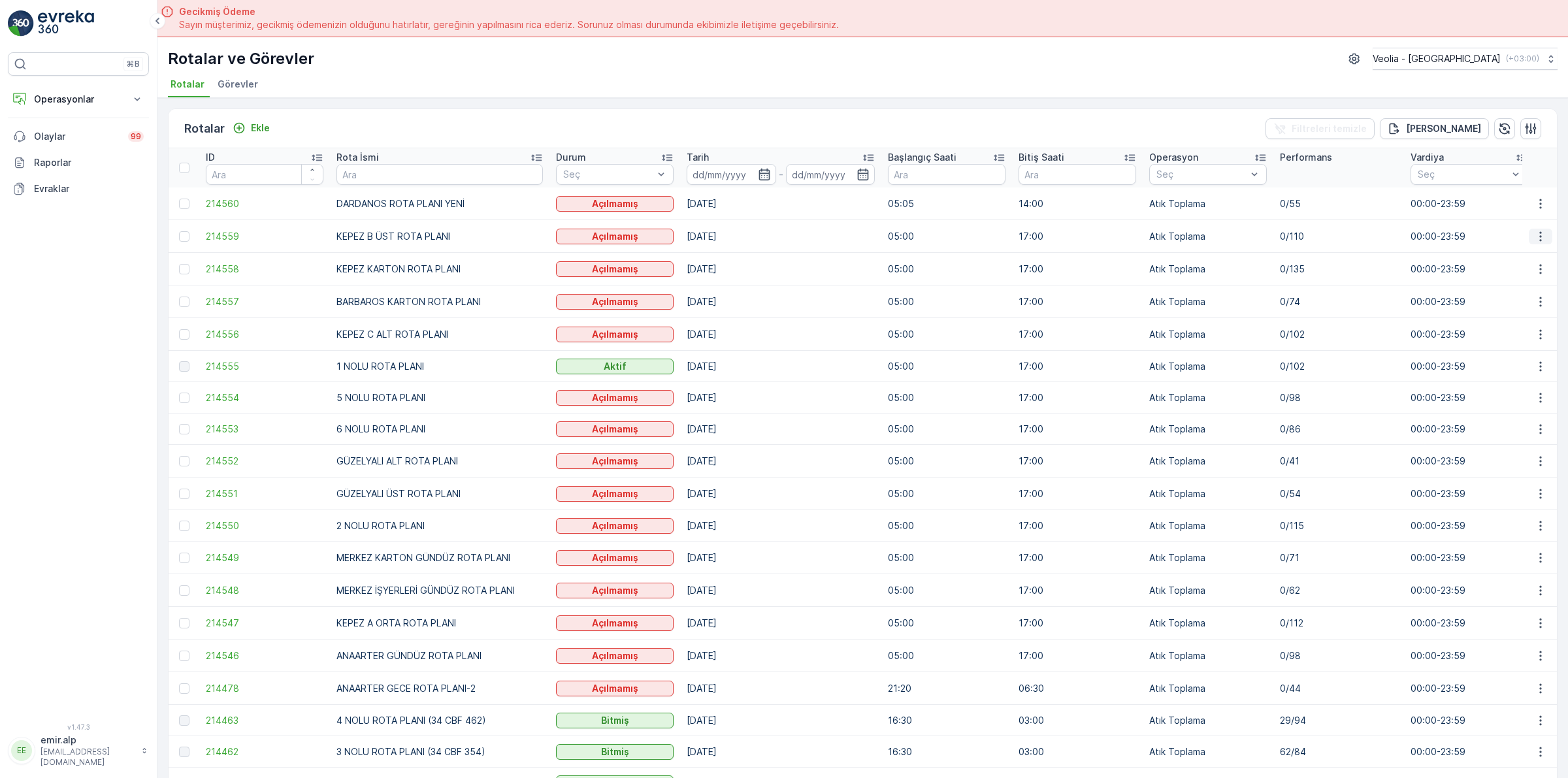
click at [1534, 230] on icon "button" at bounding box center [1541, 237] width 13 height 13
click at [1527, 303] on div "Atanan Kişiyi Değiştir" at bounding box center [1510, 310] width 114 height 18
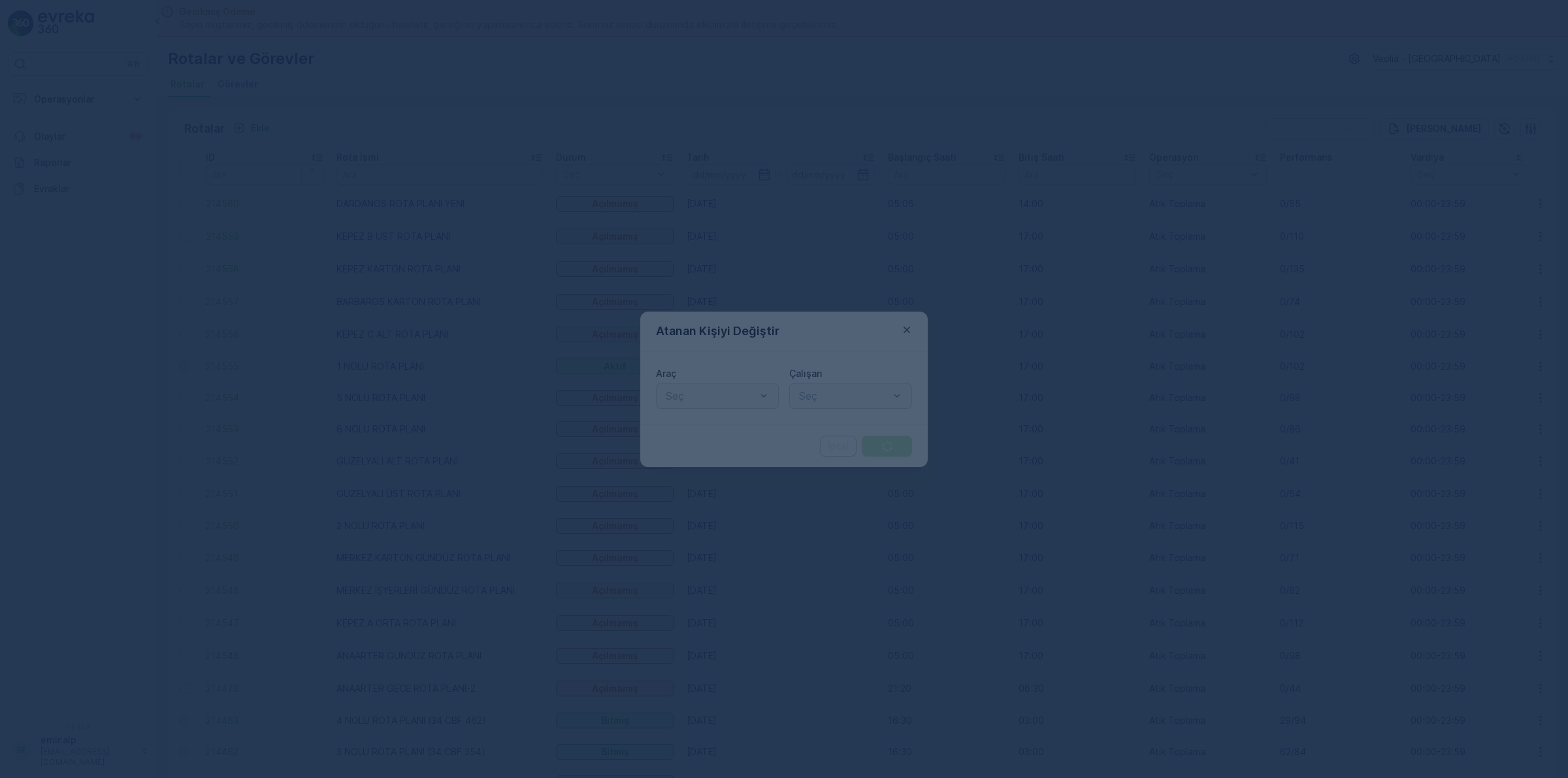
click at [677, 409] on div "Araç Seç Çalışan Seç" at bounding box center [784, 389] width 288 height 74
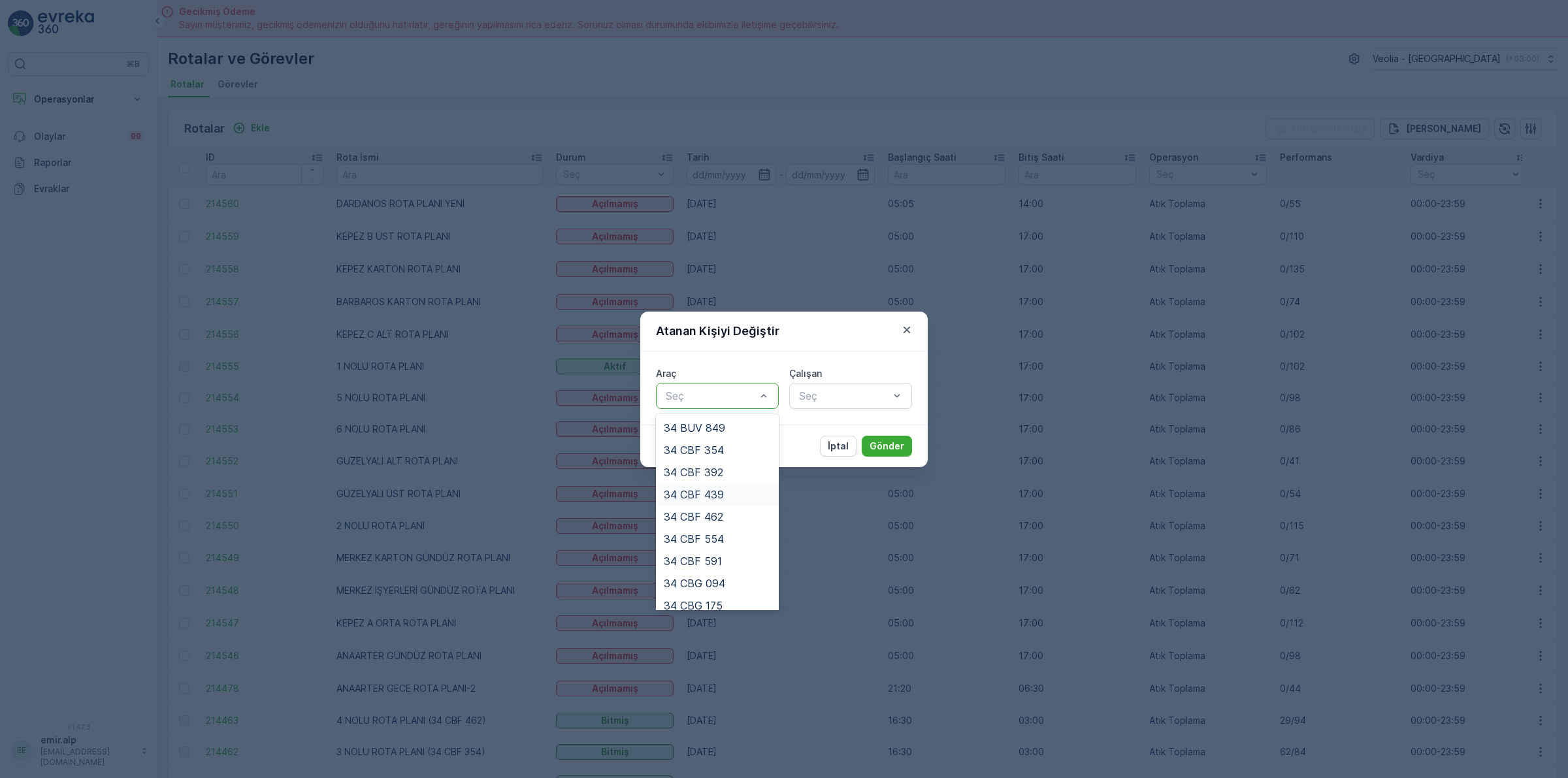
click at [749, 490] on div "34 CBF 439" at bounding box center [718, 494] width 107 height 11
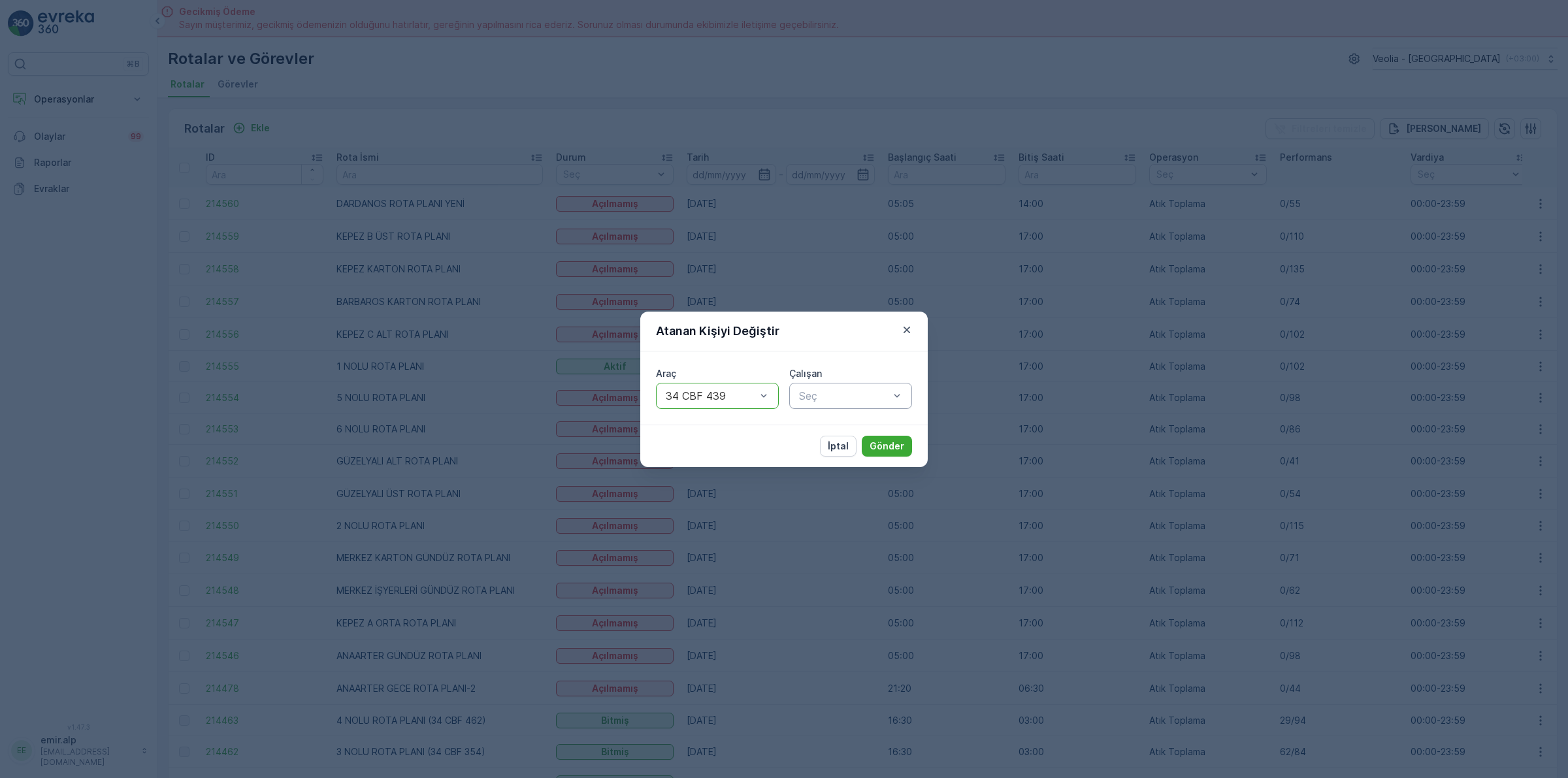
click at [805, 400] on div at bounding box center [844, 396] width 92 height 11
type input "FE"
click at [807, 436] on div "FERHAT AY" at bounding box center [850, 428] width 123 height 23
click at [889, 455] on button "Gönder" at bounding box center [886, 446] width 50 height 21
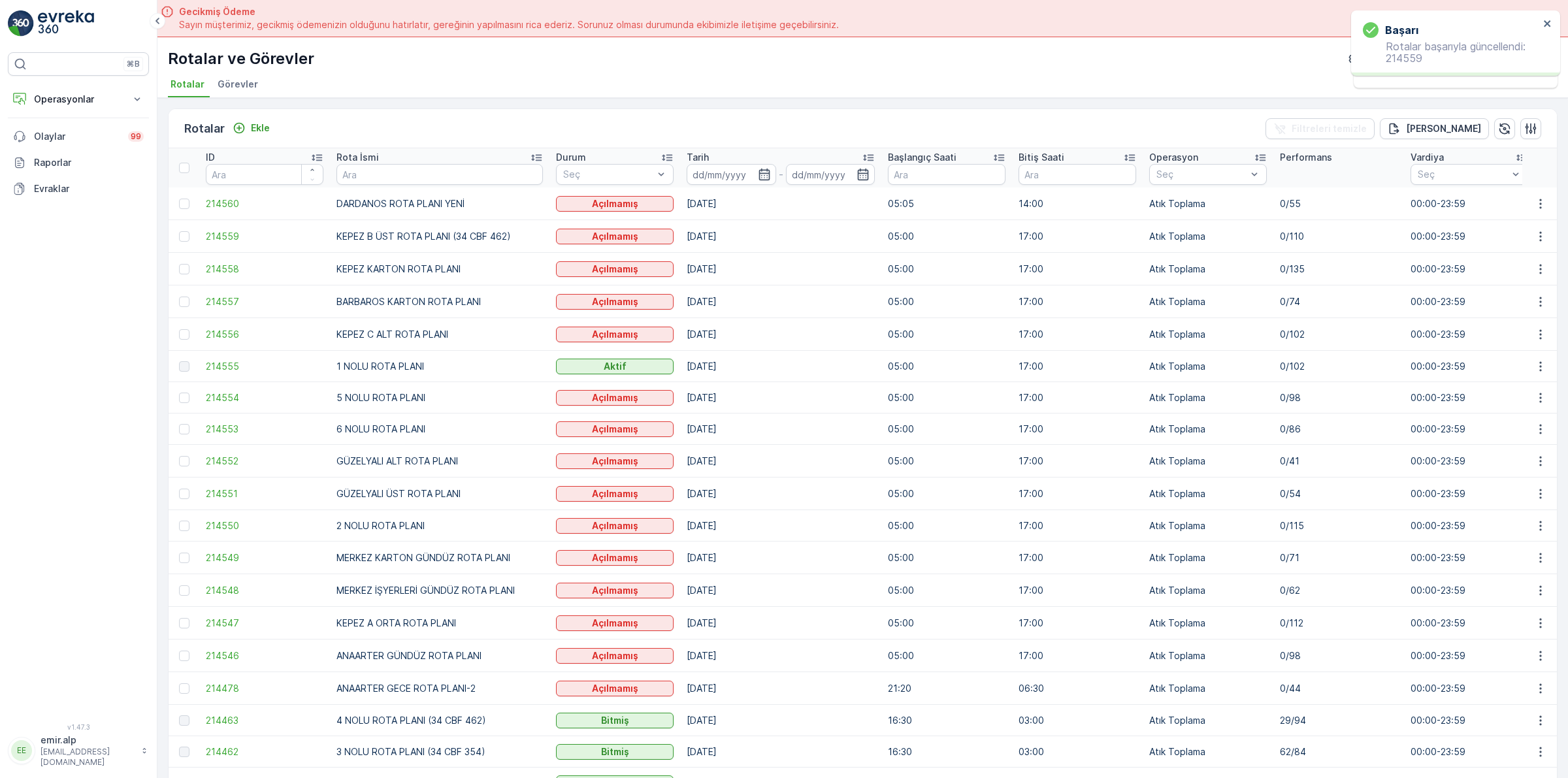
click at [1549, 269] on td at bounding box center [1540, 269] width 35 height 33
click at [1543, 269] on icon "button" at bounding box center [1541, 270] width 13 height 13
click at [1523, 341] on span "Atanan Kişiyi Değiştir" at bounding box center [1504, 344] width 91 height 13
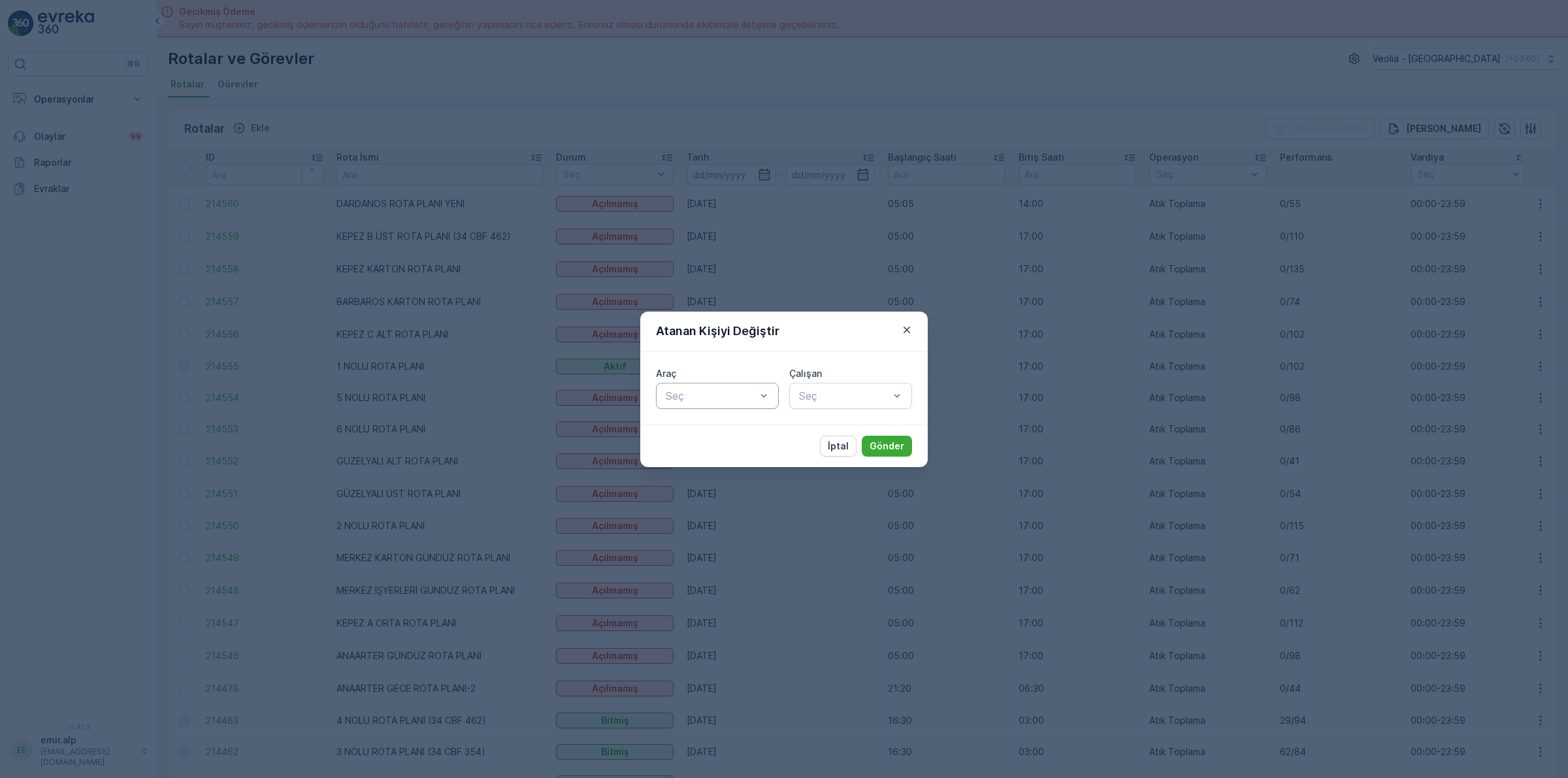
click at [729, 386] on div "Seç" at bounding box center [718, 396] width 123 height 26
type input "E"
type input "228"
click at [799, 386] on div "Seç" at bounding box center [850, 396] width 123 height 26
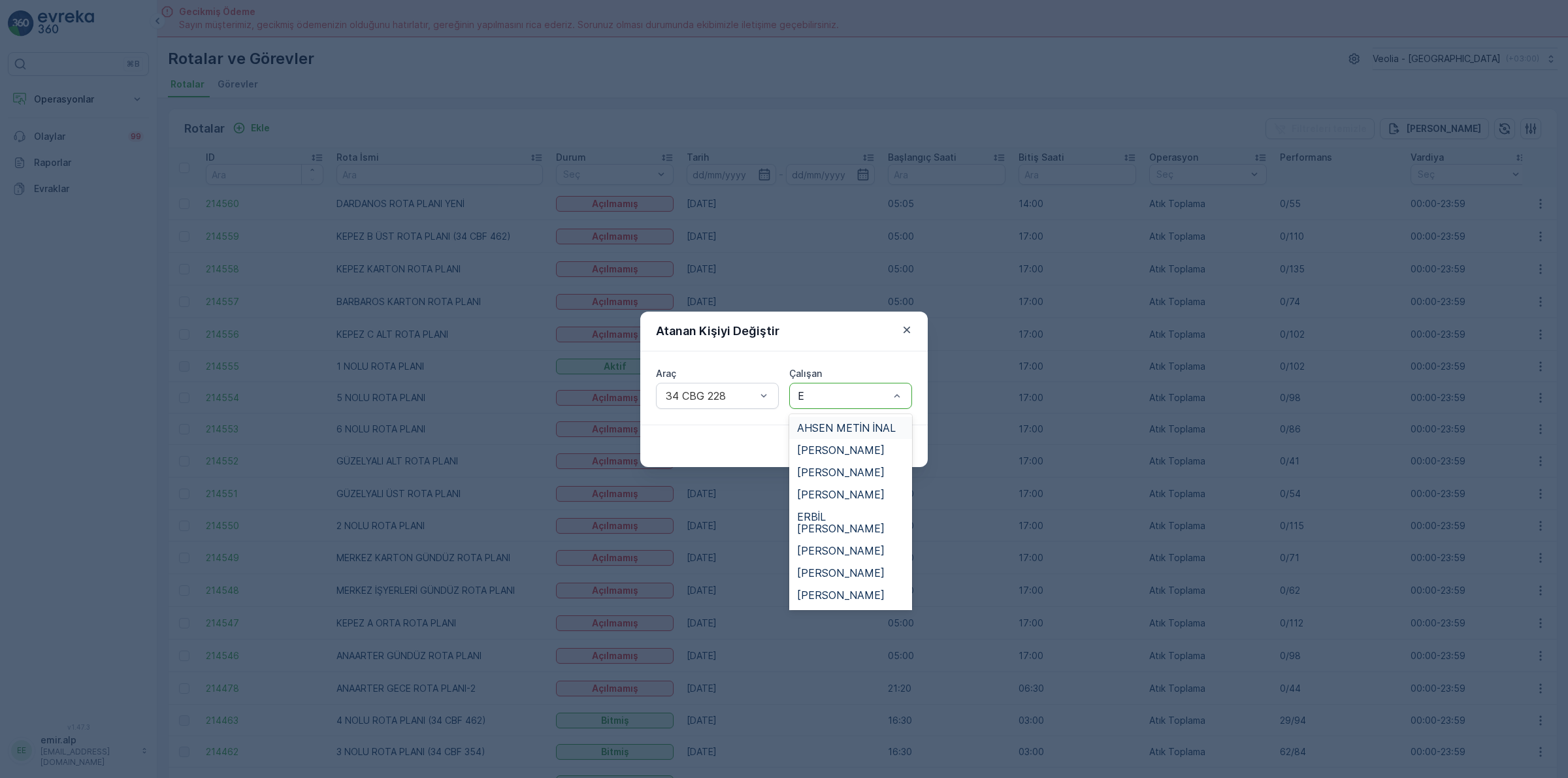
type input "EM"
click at [829, 446] on span "EMRE ÖZKAN" at bounding box center [840, 450] width 88 height 11
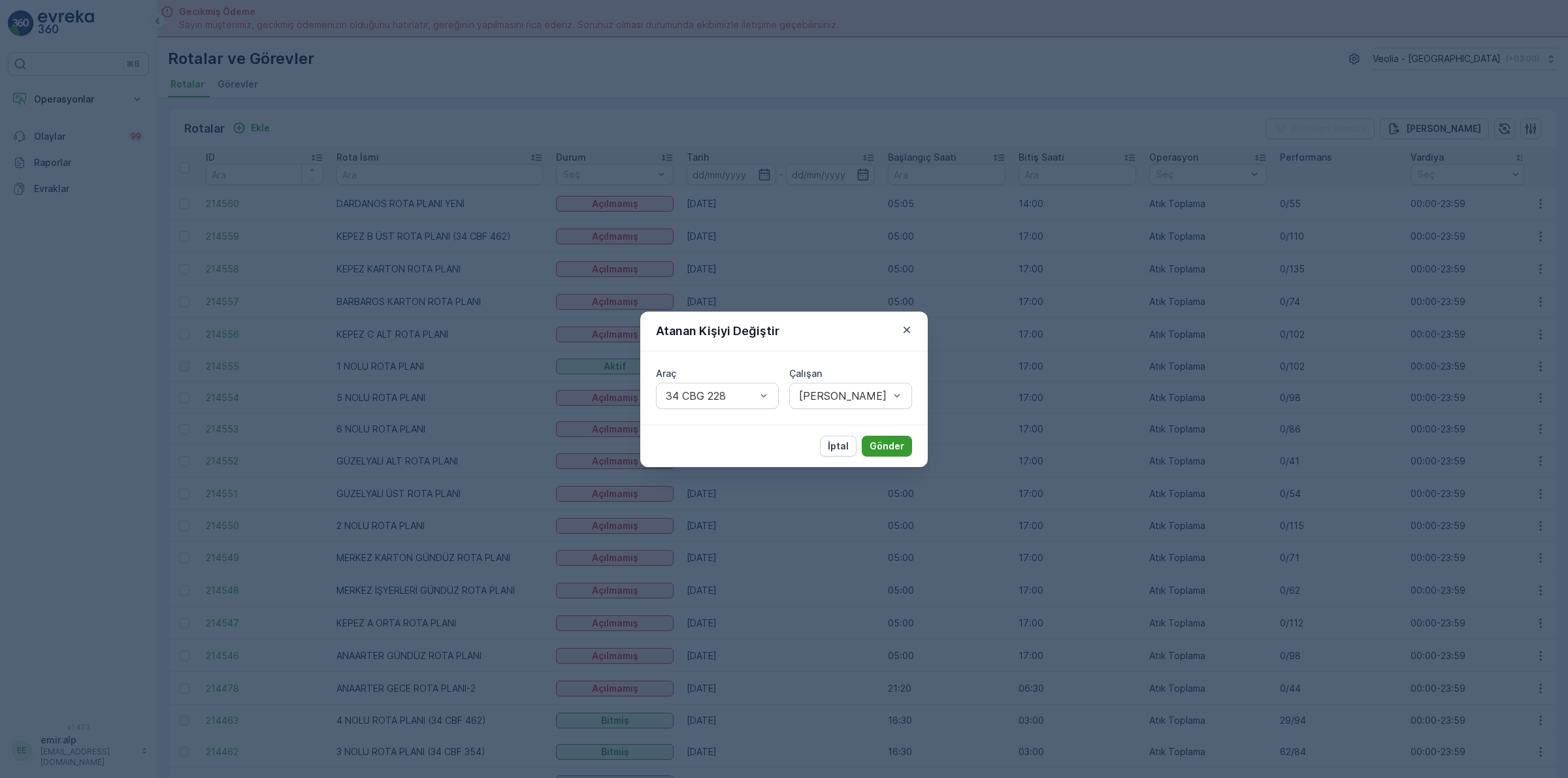
click at [879, 439] on p "Gönder" at bounding box center [886, 446] width 35 height 13
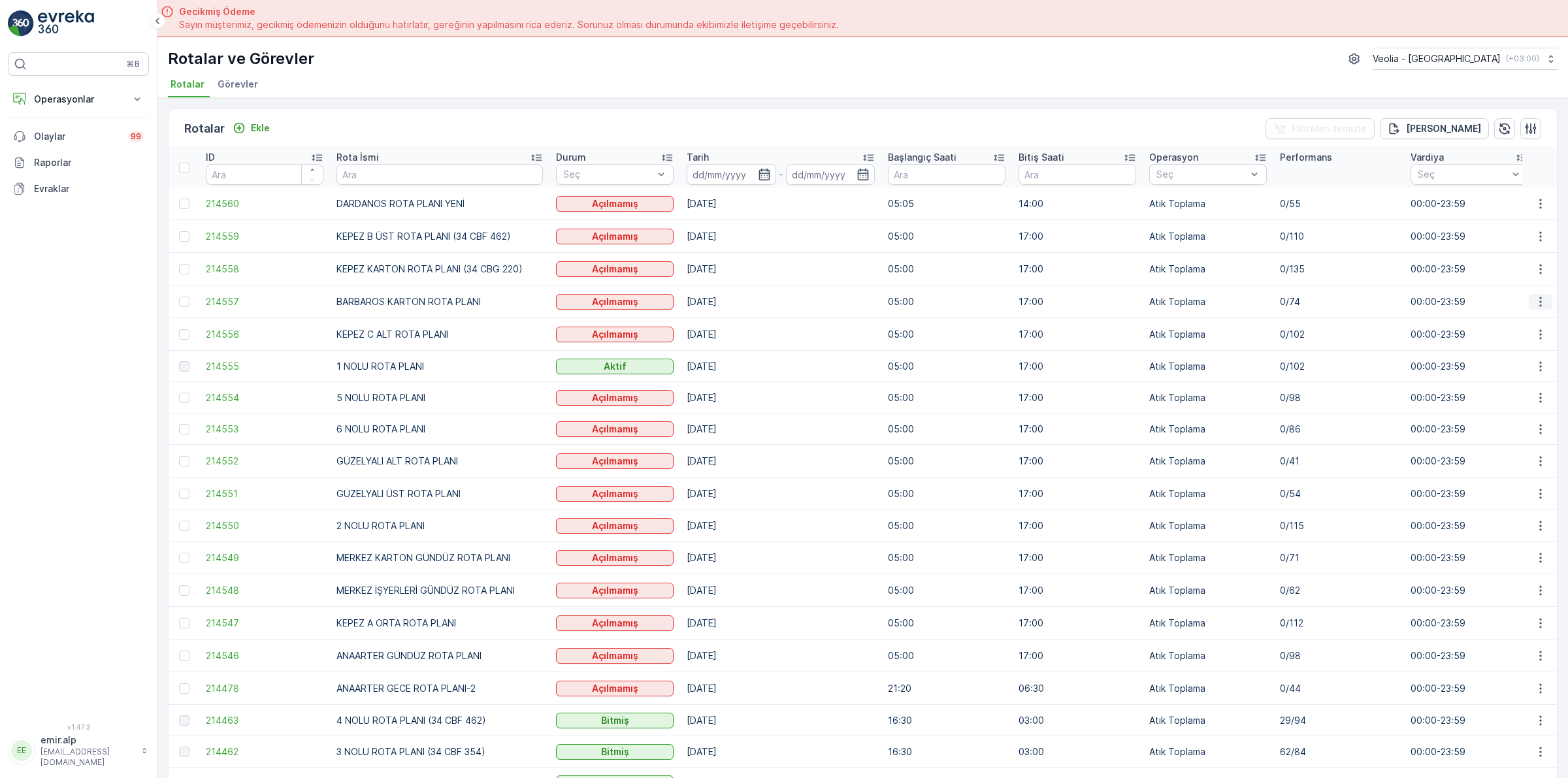
click at [1543, 305] on button "button" at bounding box center [1540, 302] width 24 height 16
click at [1536, 386] on div "Atanan Kişiyi Değiştir" at bounding box center [1510, 375] width 114 height 18
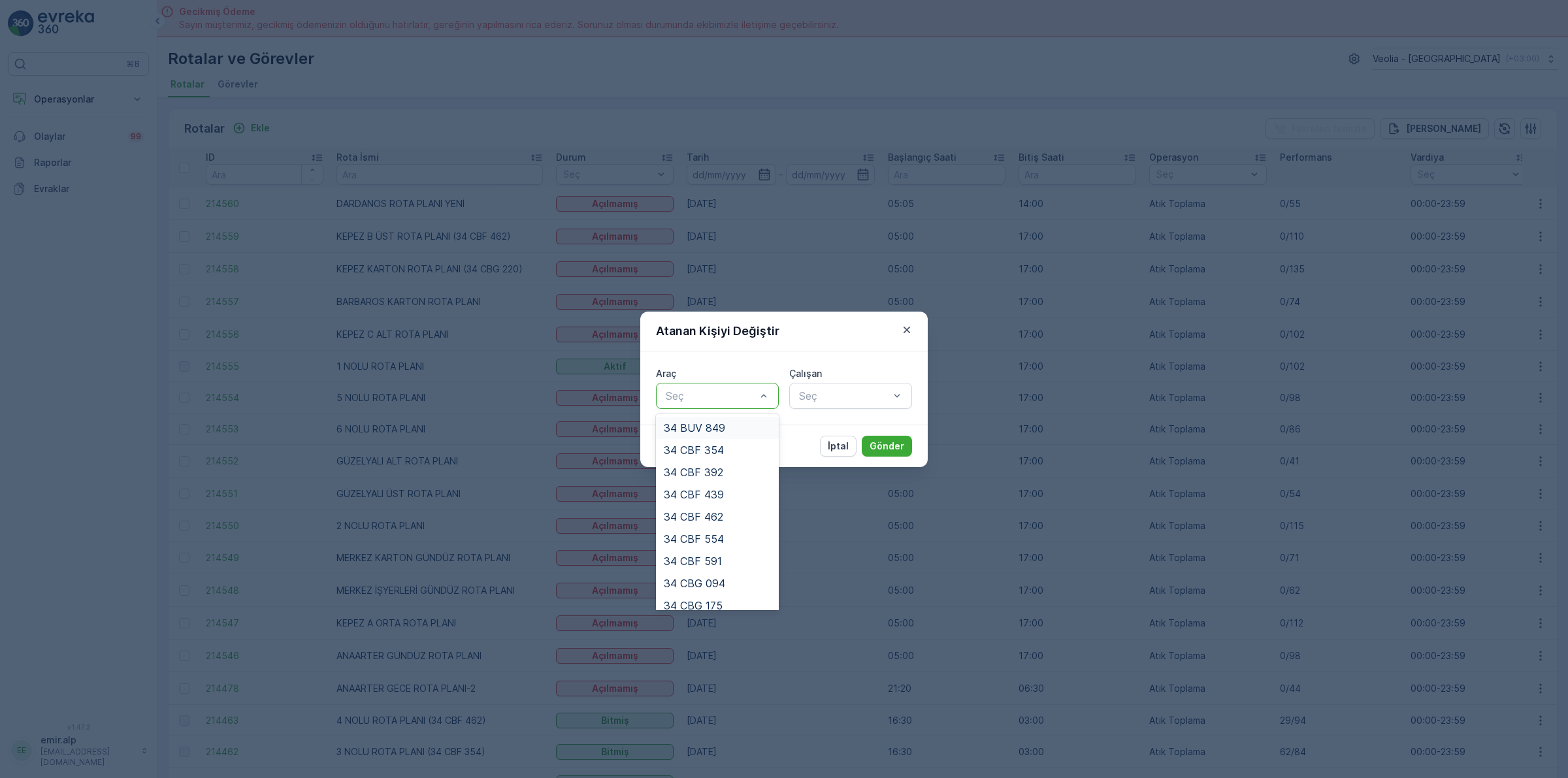
click at [722, 401] on div at bounding box center [711, 396] width 92 height 11
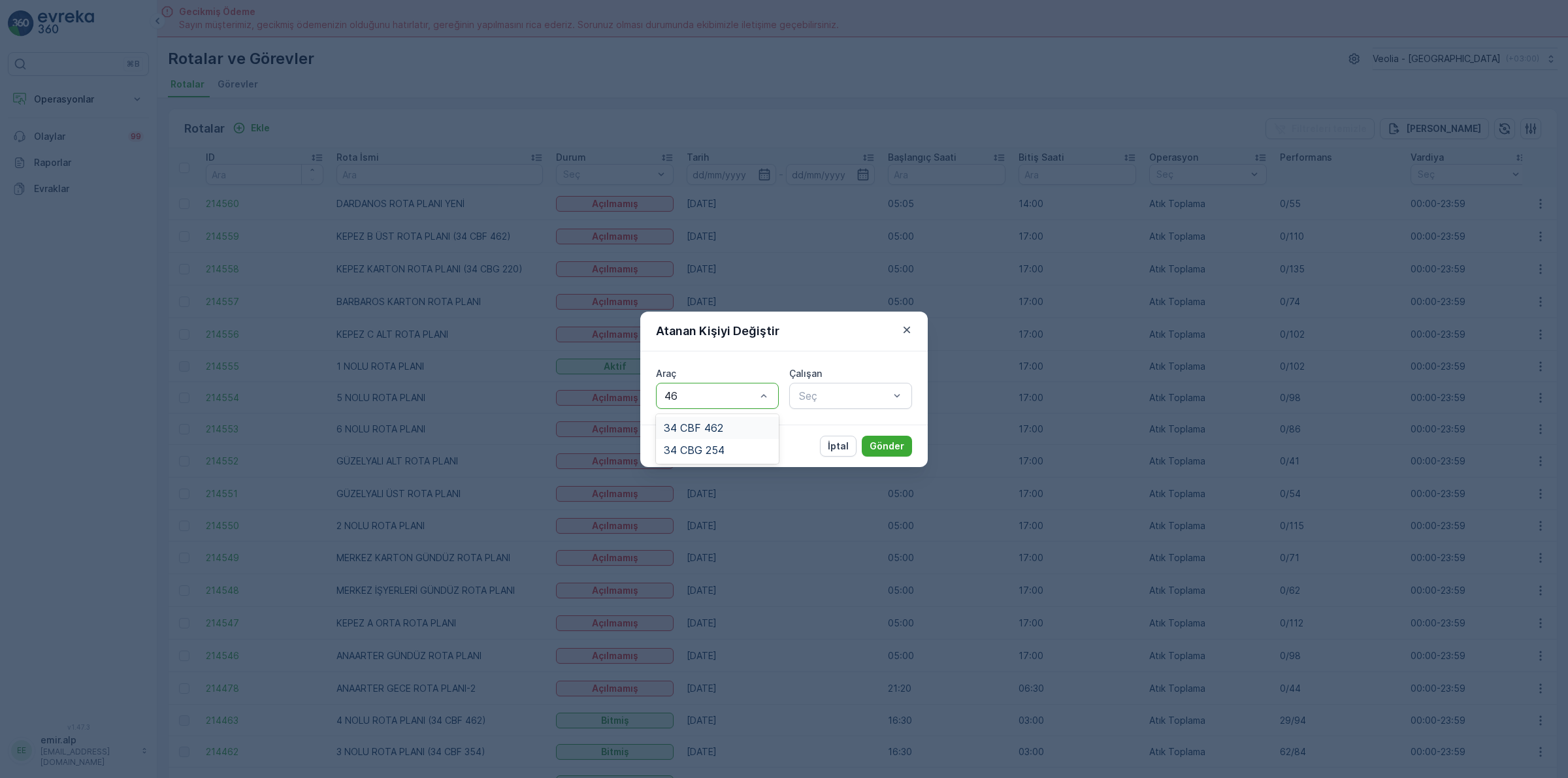
type input "462"
drag, startPoint x: 745, startPoint y: 435, endPoint x: 815, endPoint y: 404, distance: 76.6
click at [746, 435] on div "34 CBF 462" at bounding box center [718, 428] width 123 height 23
click at [827, 401] on div at bounding box center [844, 396] width 92 height 11
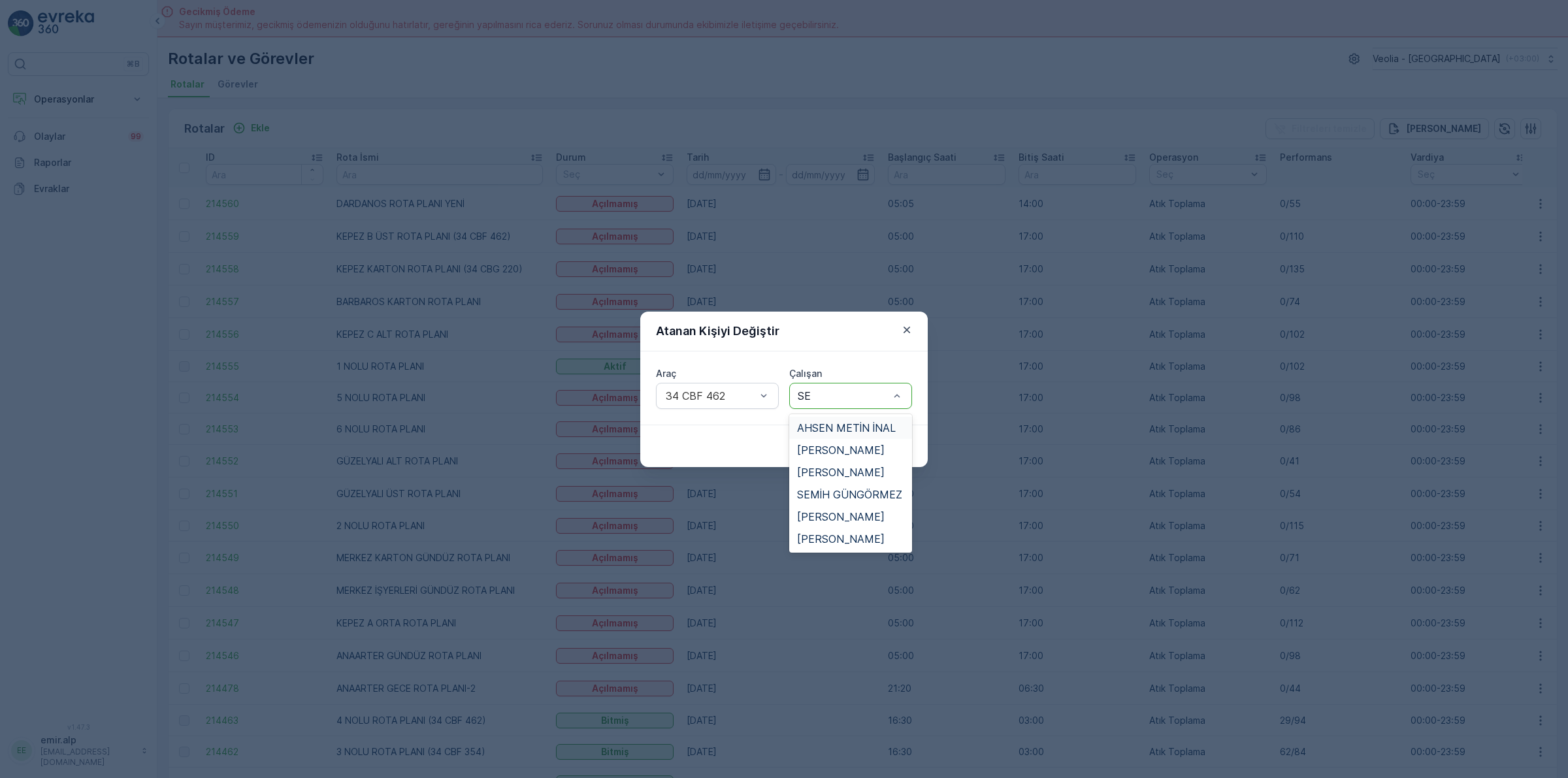
type input "SEL"
click at [828, 420] on div "SELÇUK YILMAZ" at bounding box center [850, 428] width 123 height 23
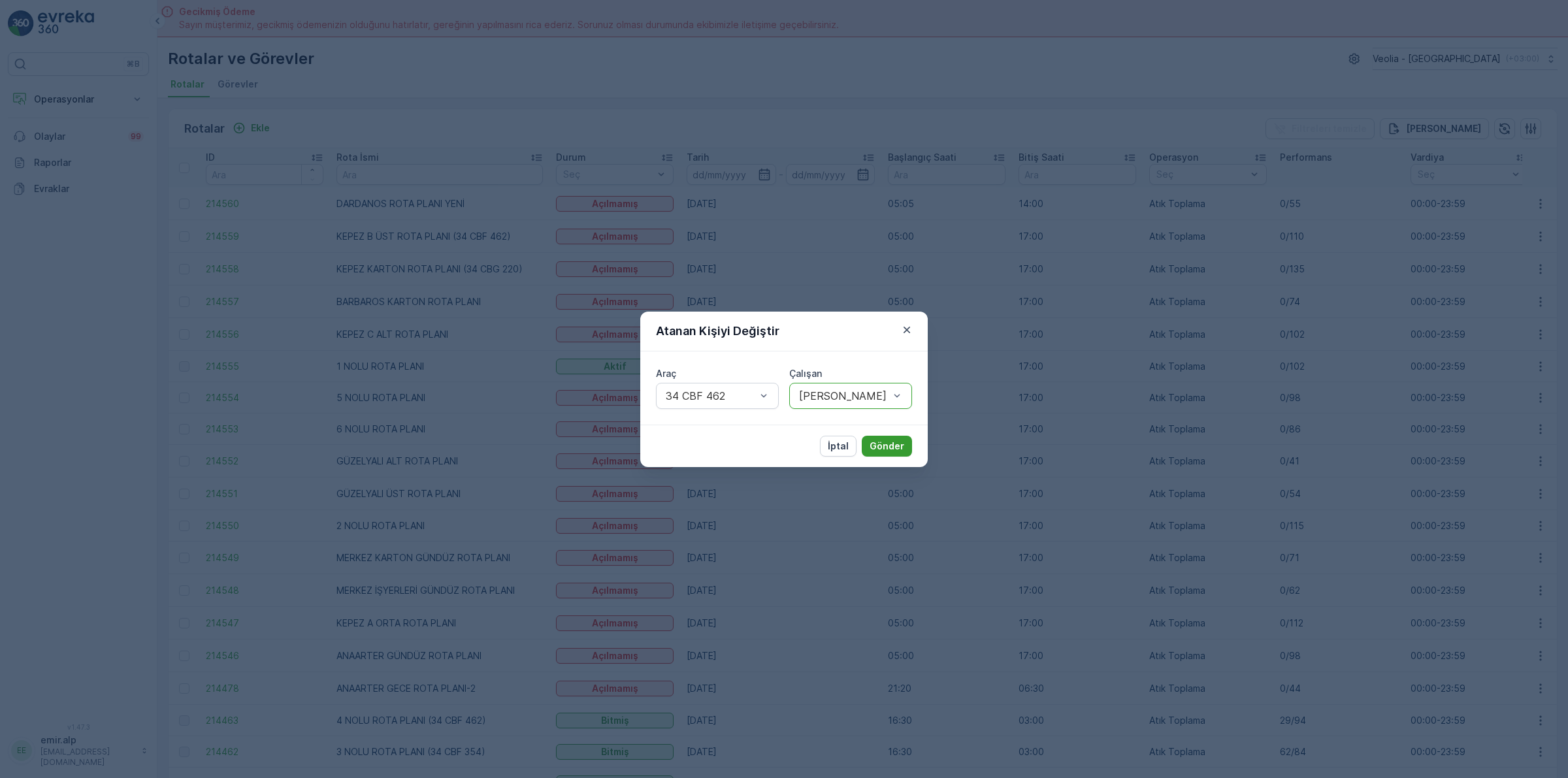
click at [870, 443] on p "Gönder" at bounding box center [886, 446] width 35 height 13
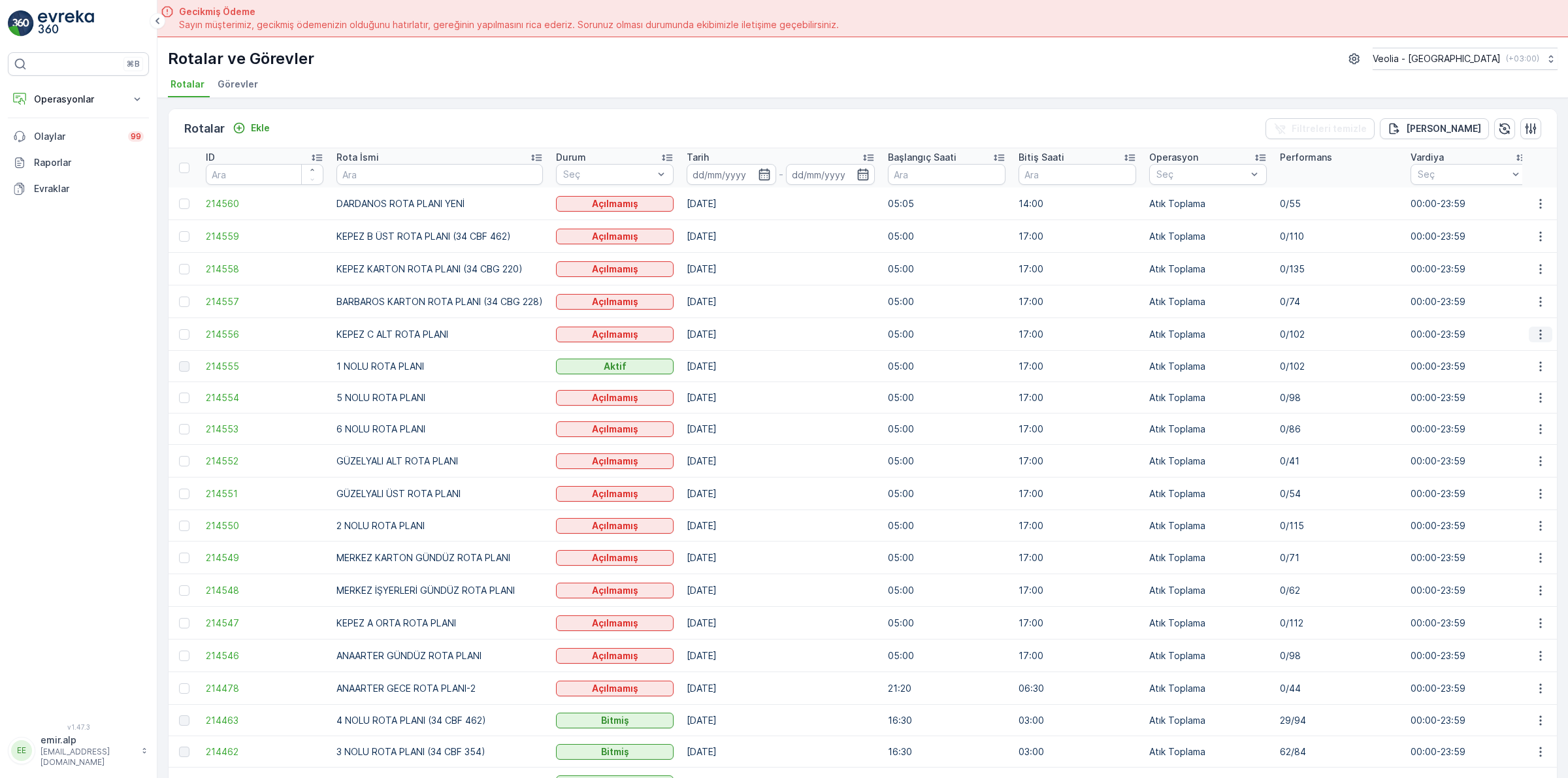
click at [1528, 341] on button "button" at bounding box center [1540, 334] width 24 height 16
click at [1524, 399] on div "Tarihçe" at bounding box center [1510, 390] width 114 height 18
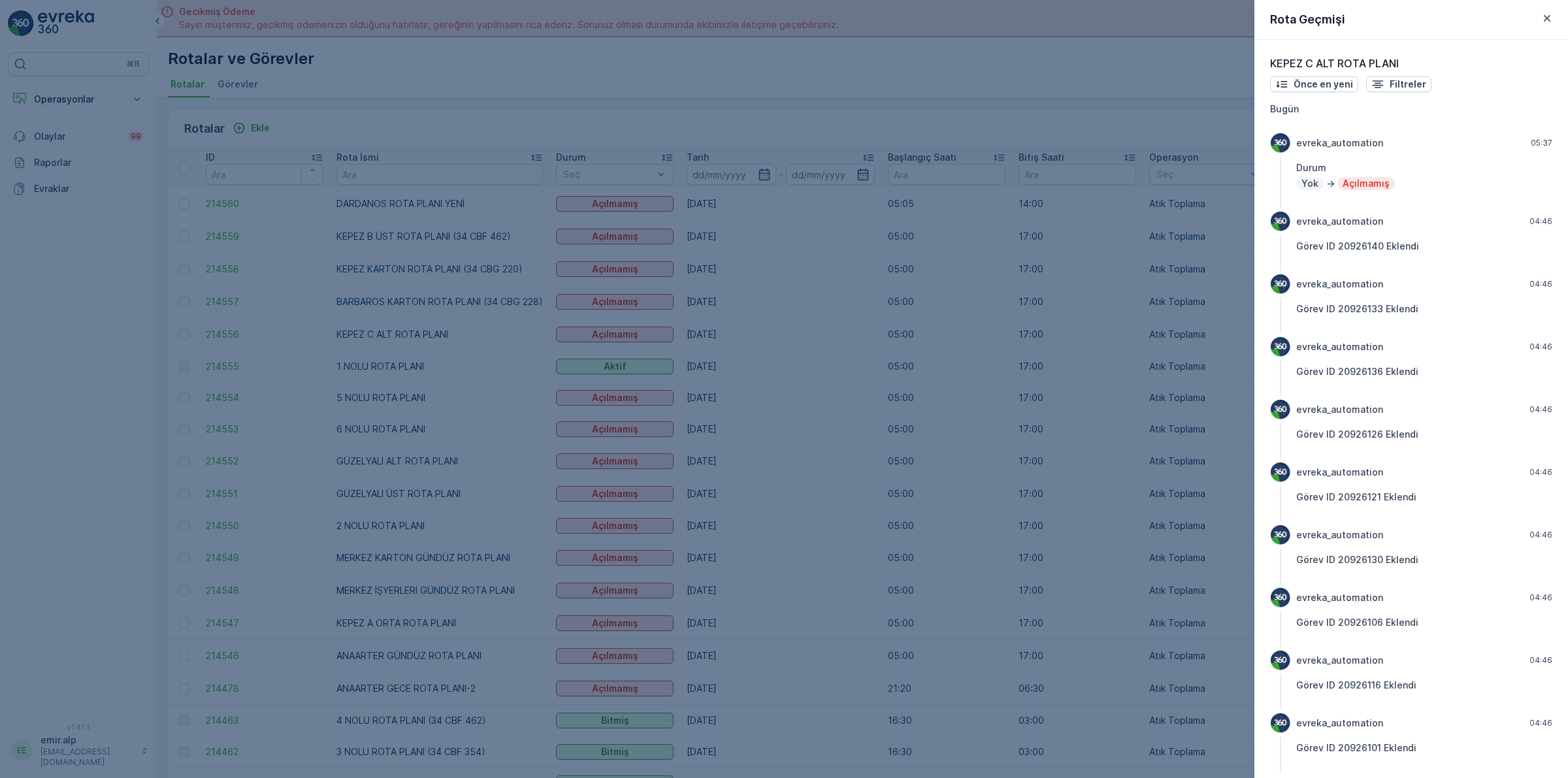
click at [1543, 8] on div "Rota Geçmişi" at bounding box center [1411, 20] width 314 height 40
click at [1548, 20] on icon "button" at bounding box center [1546, 18] width 7 height 7
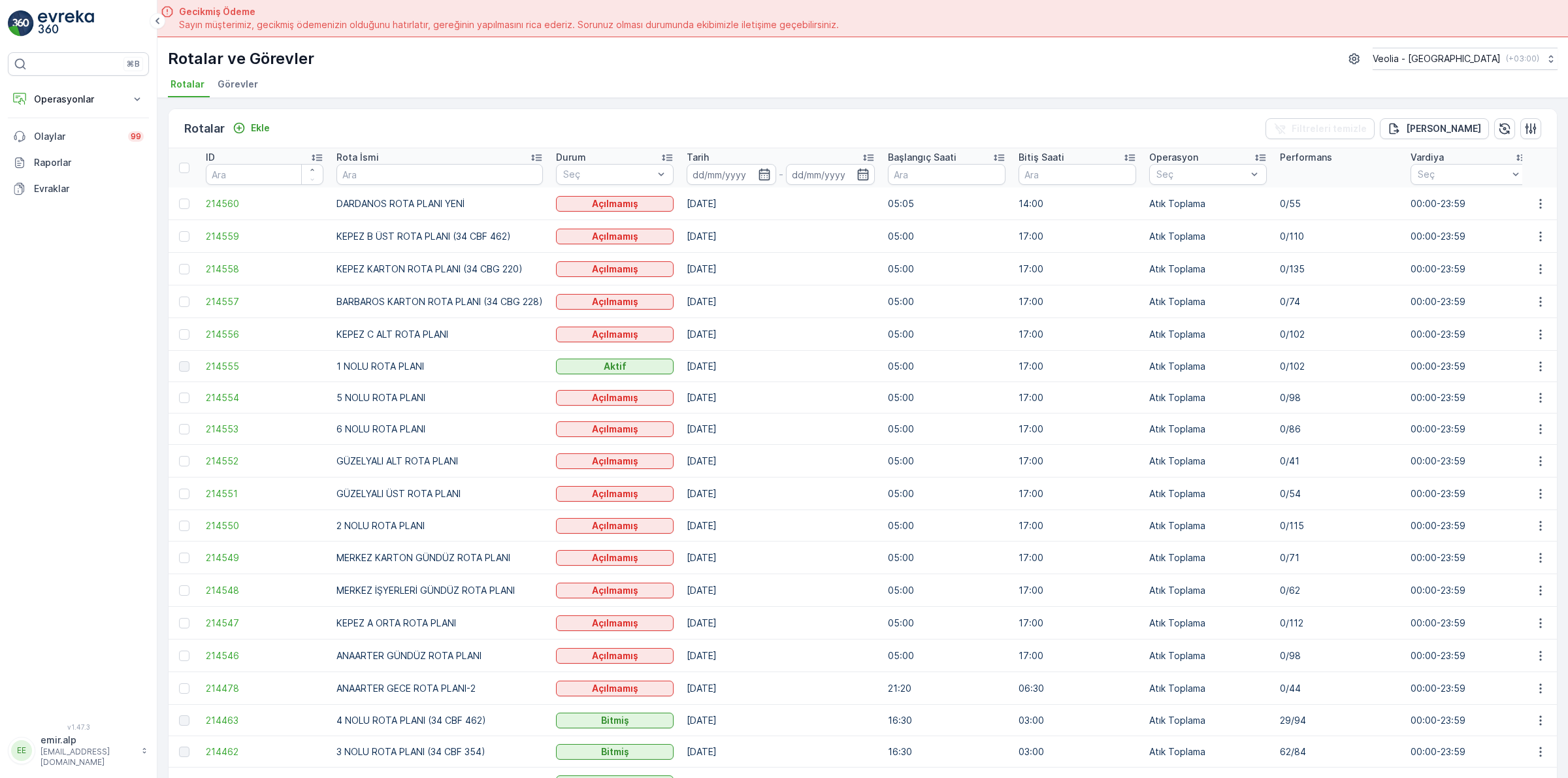
click at [1523, 339] on td at bounding box center [1540, 334] width 35 height 33
click at [1534, 338] on icon "button" at bounding box center [1541, 335] width 13 height 13
click at [1519, 406] on span "Atanan Kişiyi Değiştir" at bounding box center [1504, 409] width 91 height 13
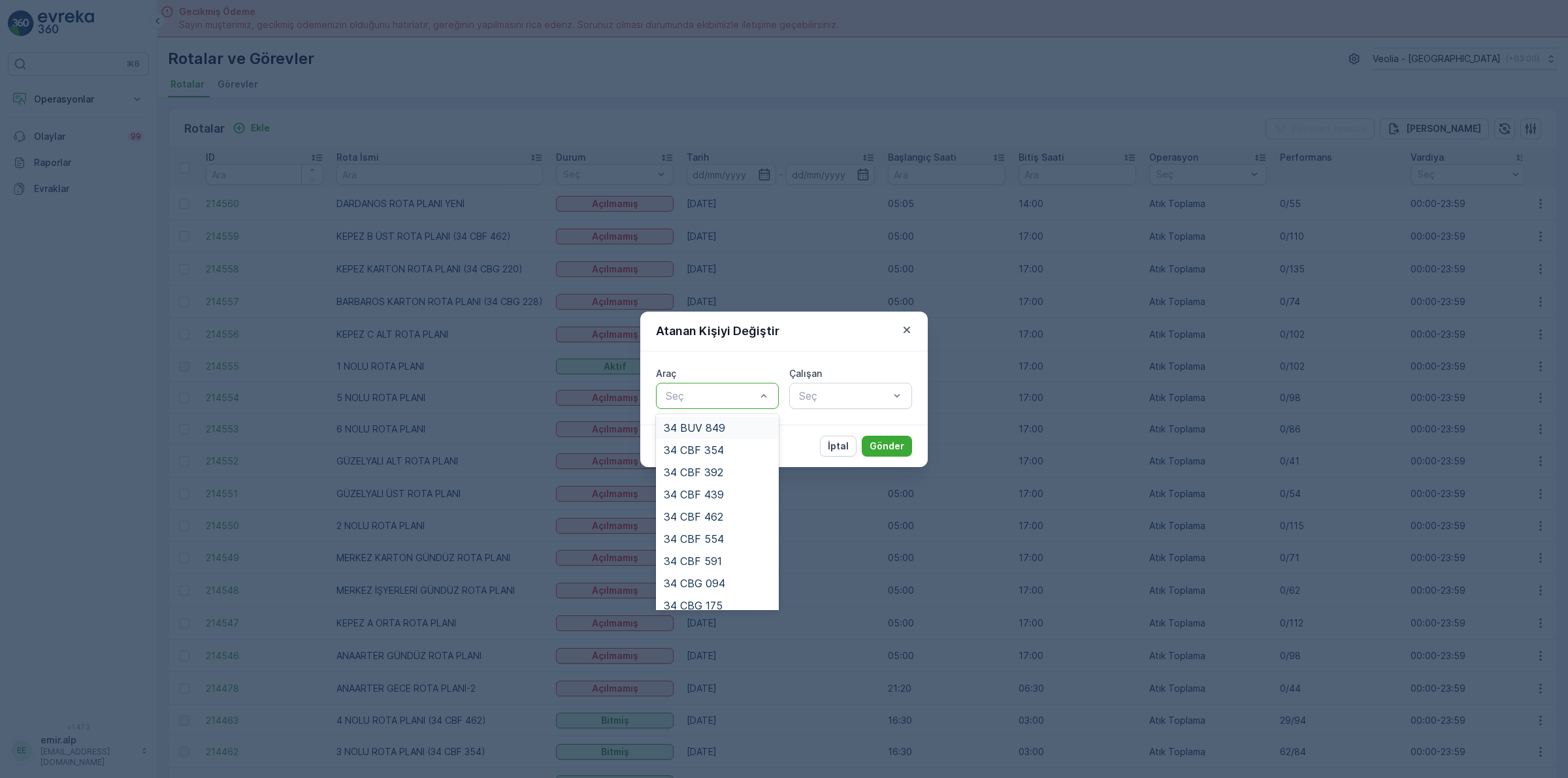
click at [747, 406] on div "Seç" at bounding box center [718, 396] width 123 height 26
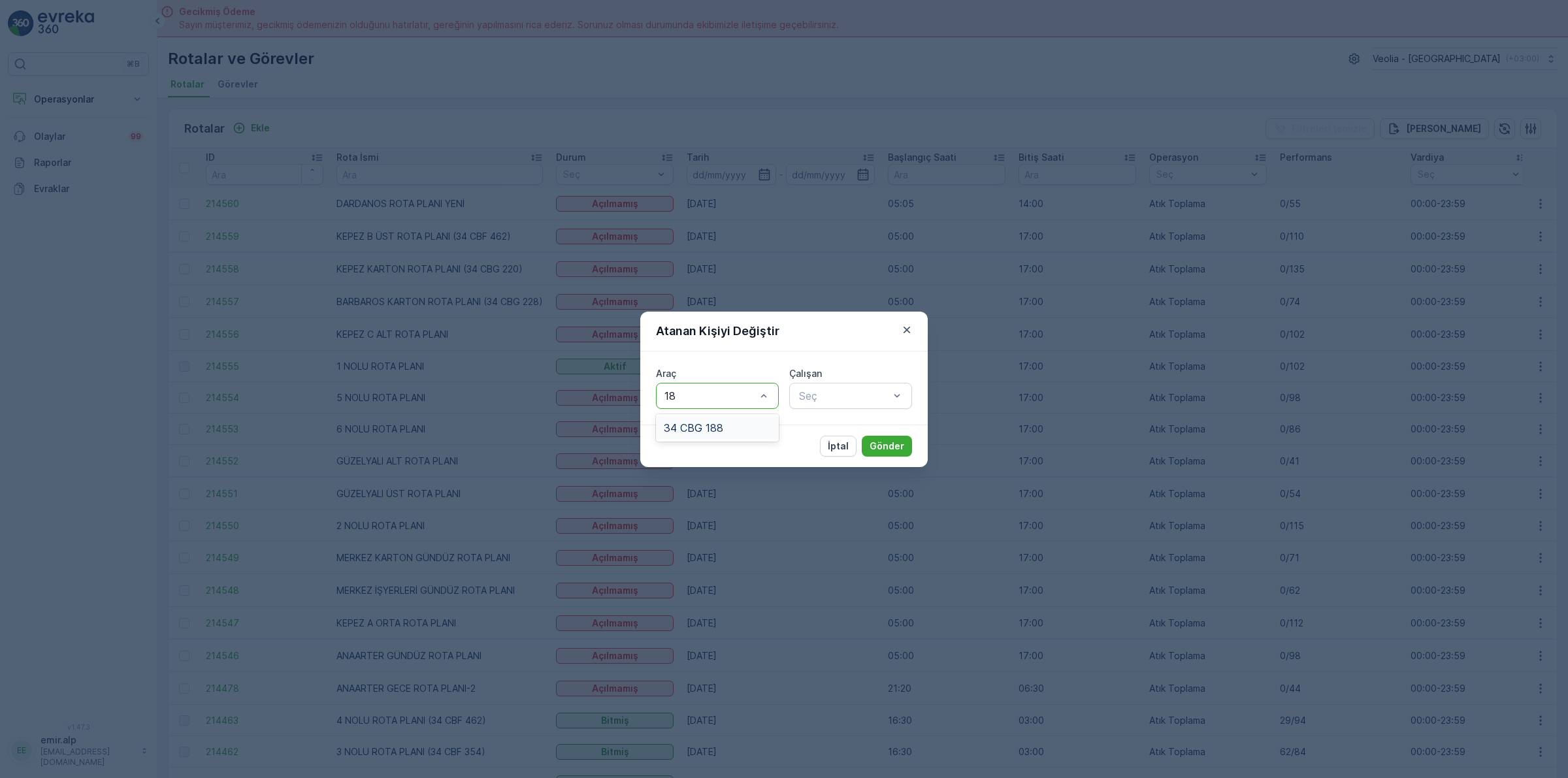
type input "188"
click at [722, 436] on div "34 CBG 188" at bounding box center [718, 428] width 123 height 23
click at [847, 390] on div at bounding box center [844, 396] width 92 height 11
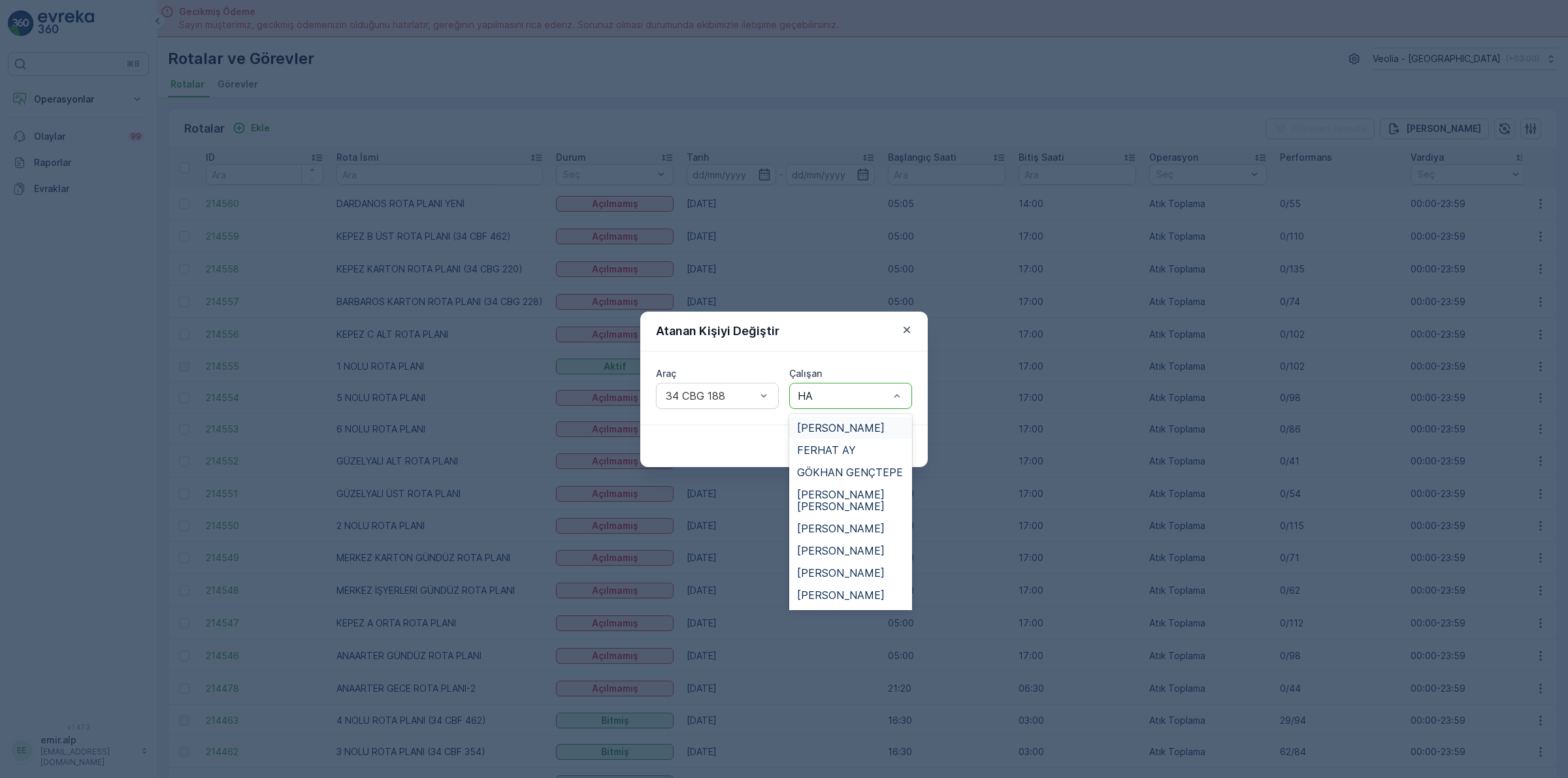
type input "HAS"
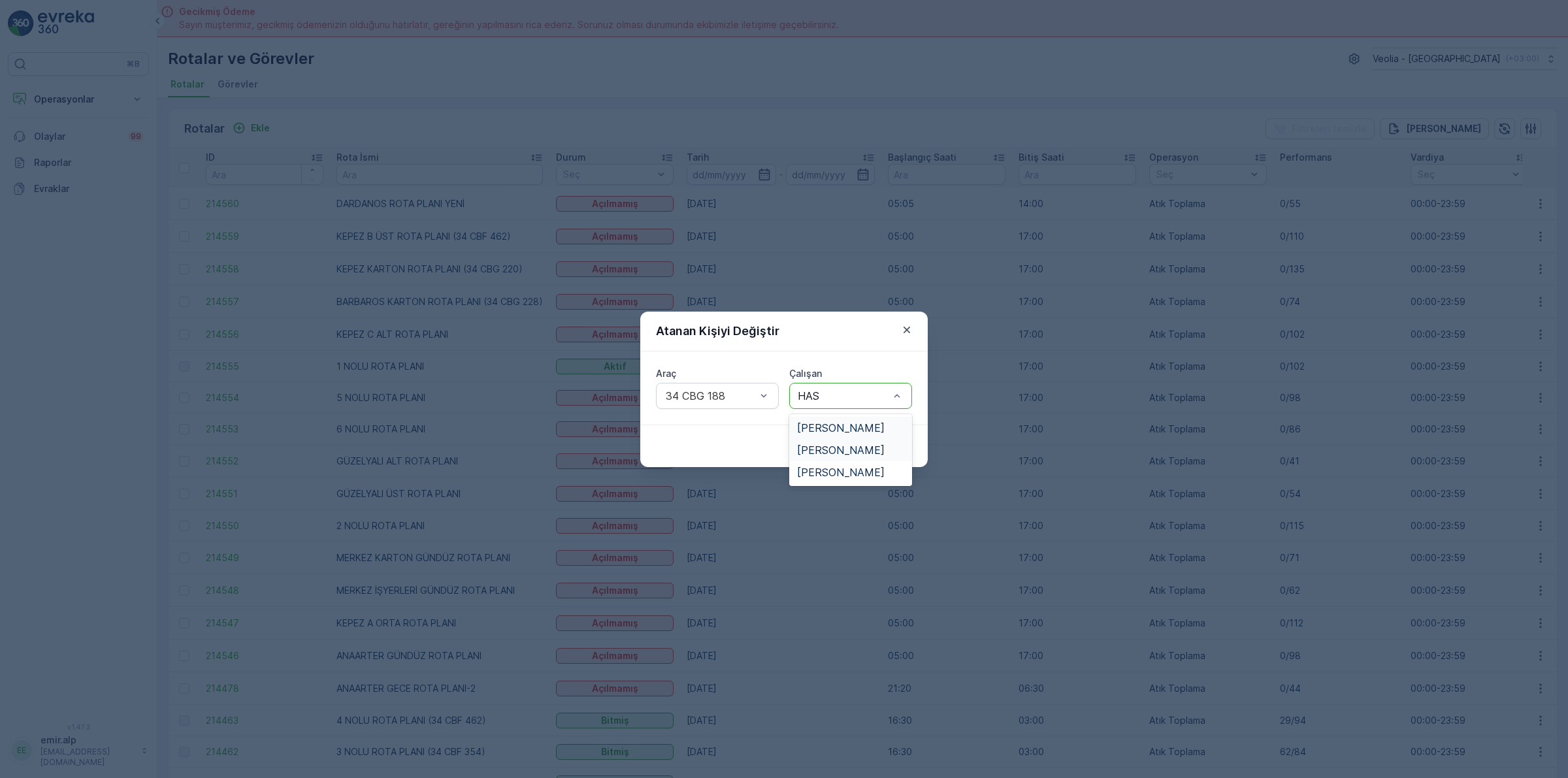
click at [848, 439] on div "HASAN SEVİM" at bounding box center [850, 451] width 123 height 23
click at [880, 436] on button "Gönder" at bounding box center [886, 446] width 50 height 21
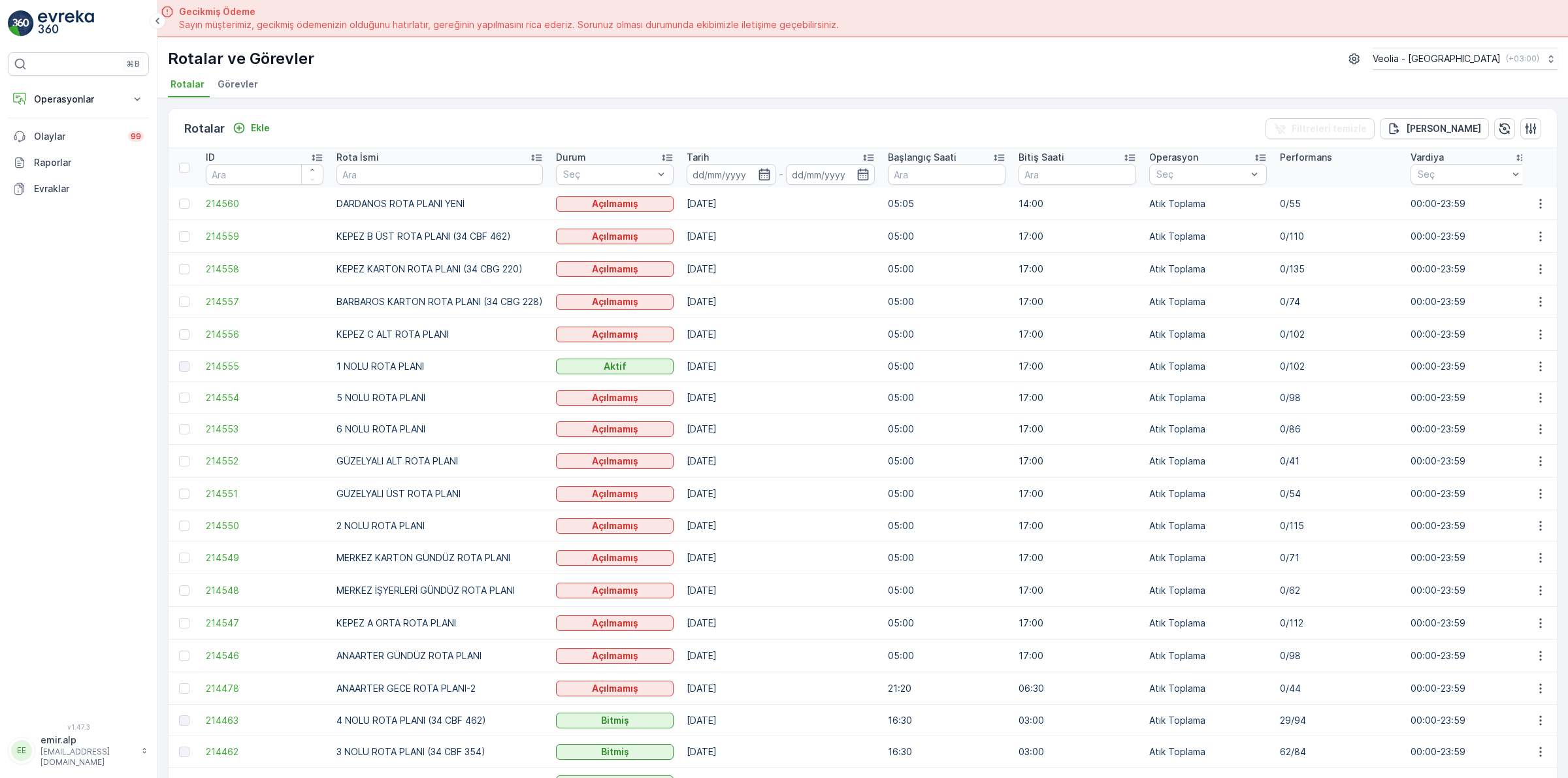
click at [1524, 397] on td at bounding box center [1540, 397] width 35 height 31
click at [1529, 397] on button "button" at bounding box center [1540, 398] width 24 height 16
click at [1529, 467] on span "Atanan Kişiyi Değiştir" at bounding box center [1504, 473] width 91 height 13
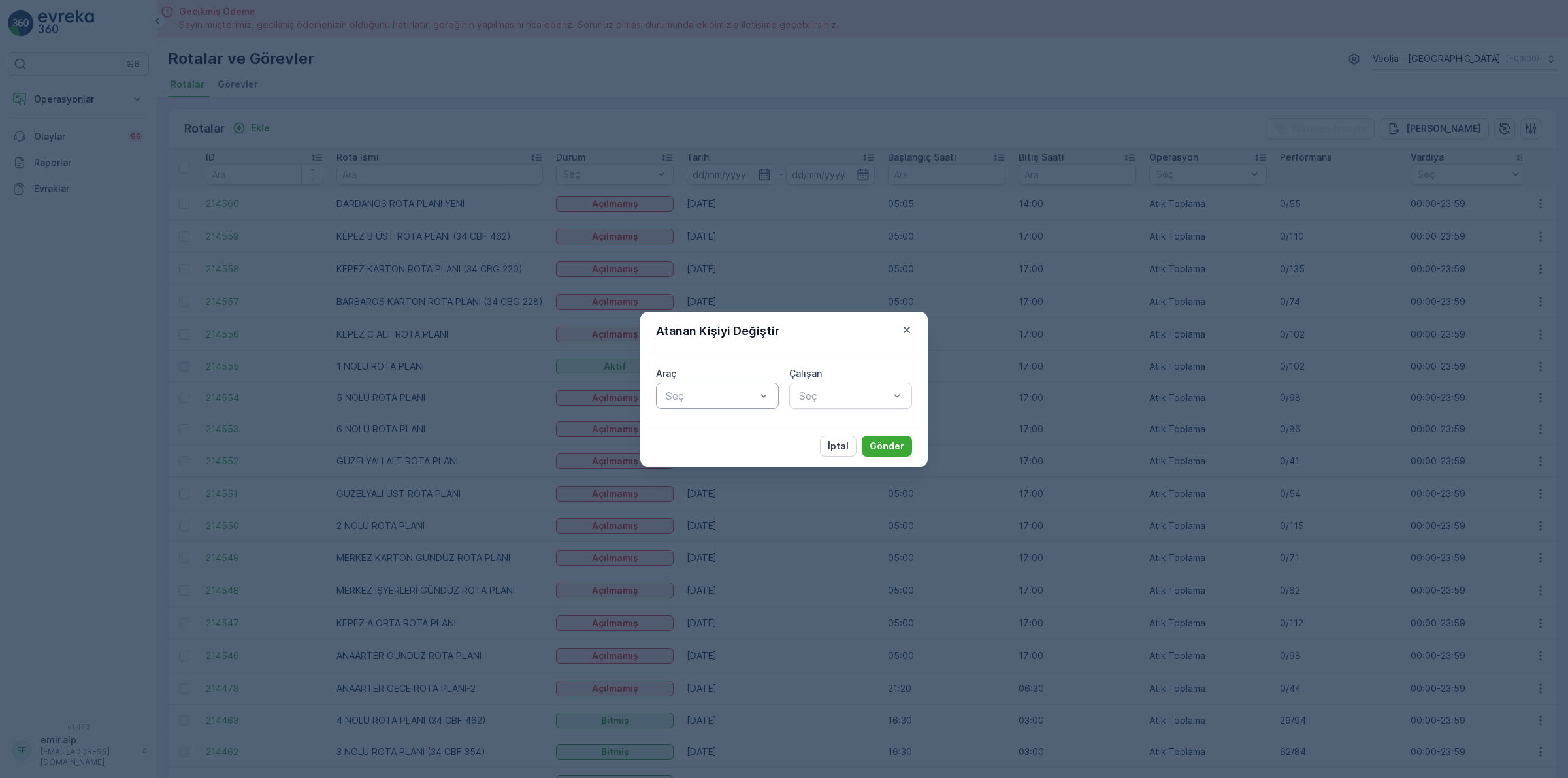
click at [711, 390] on div at bounding box center [711, 396] width 92 height 11
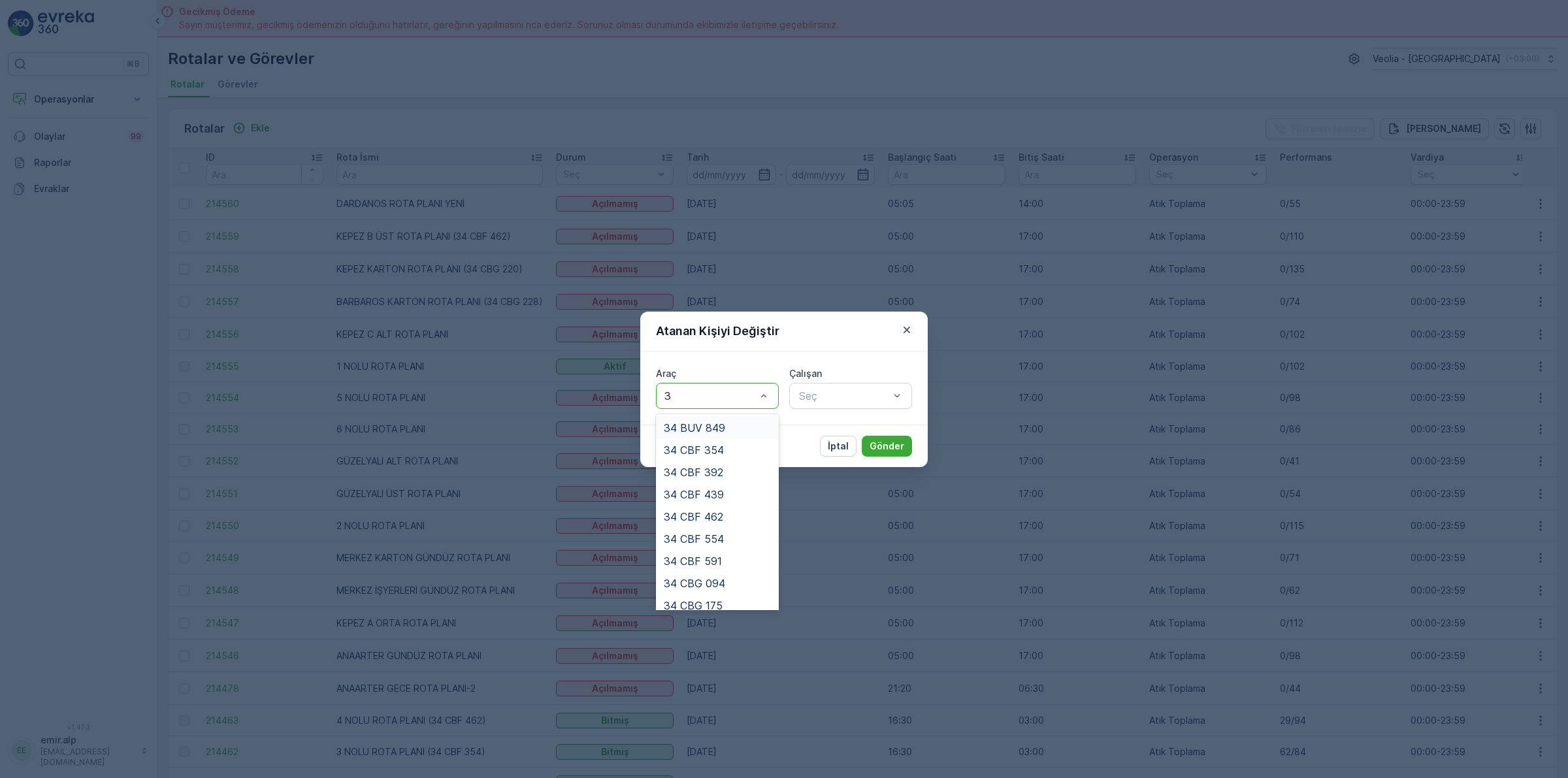
type input "37"
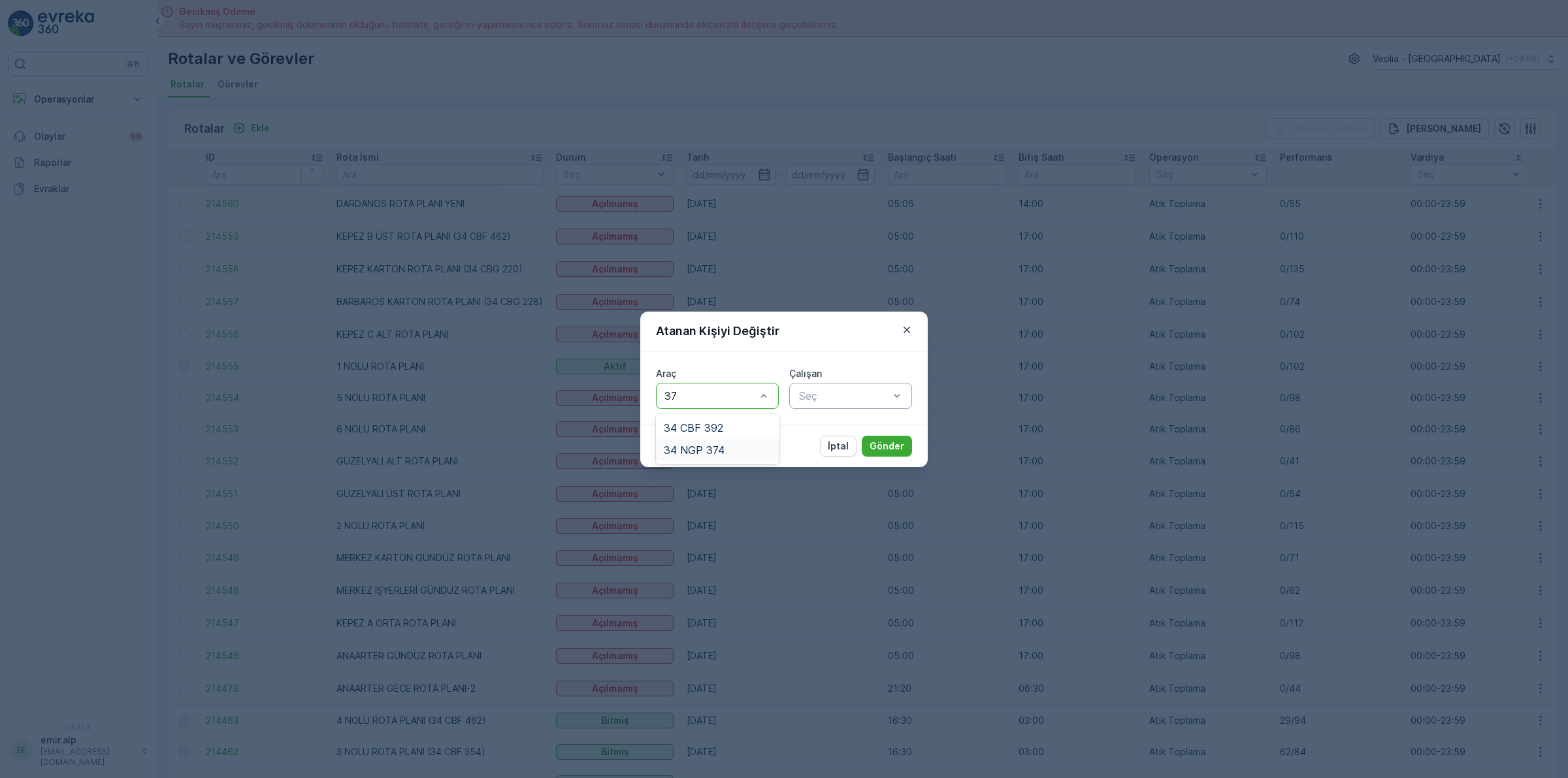
drag, startPoint x: 723, startPoint y: 441, endPoint x: 818, endPoint y: 406, distance: 101.2
click at [724, 441] on div "34 NGP 374" at bounding box center [718, 451] width 123 height 23
click at [843, 399] on div at bounding box center [844, 396] width 92 height 11
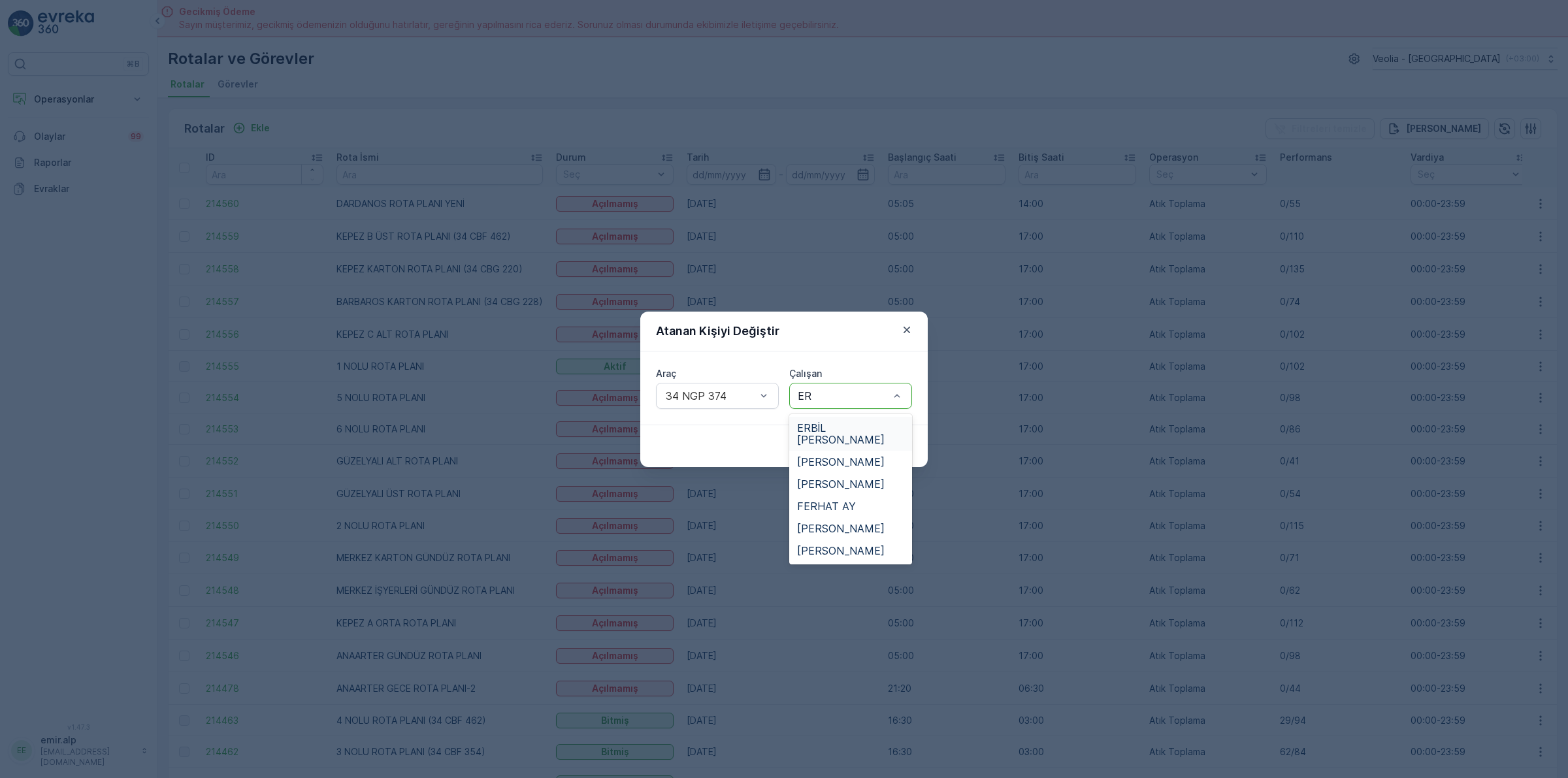
type input "ERK"
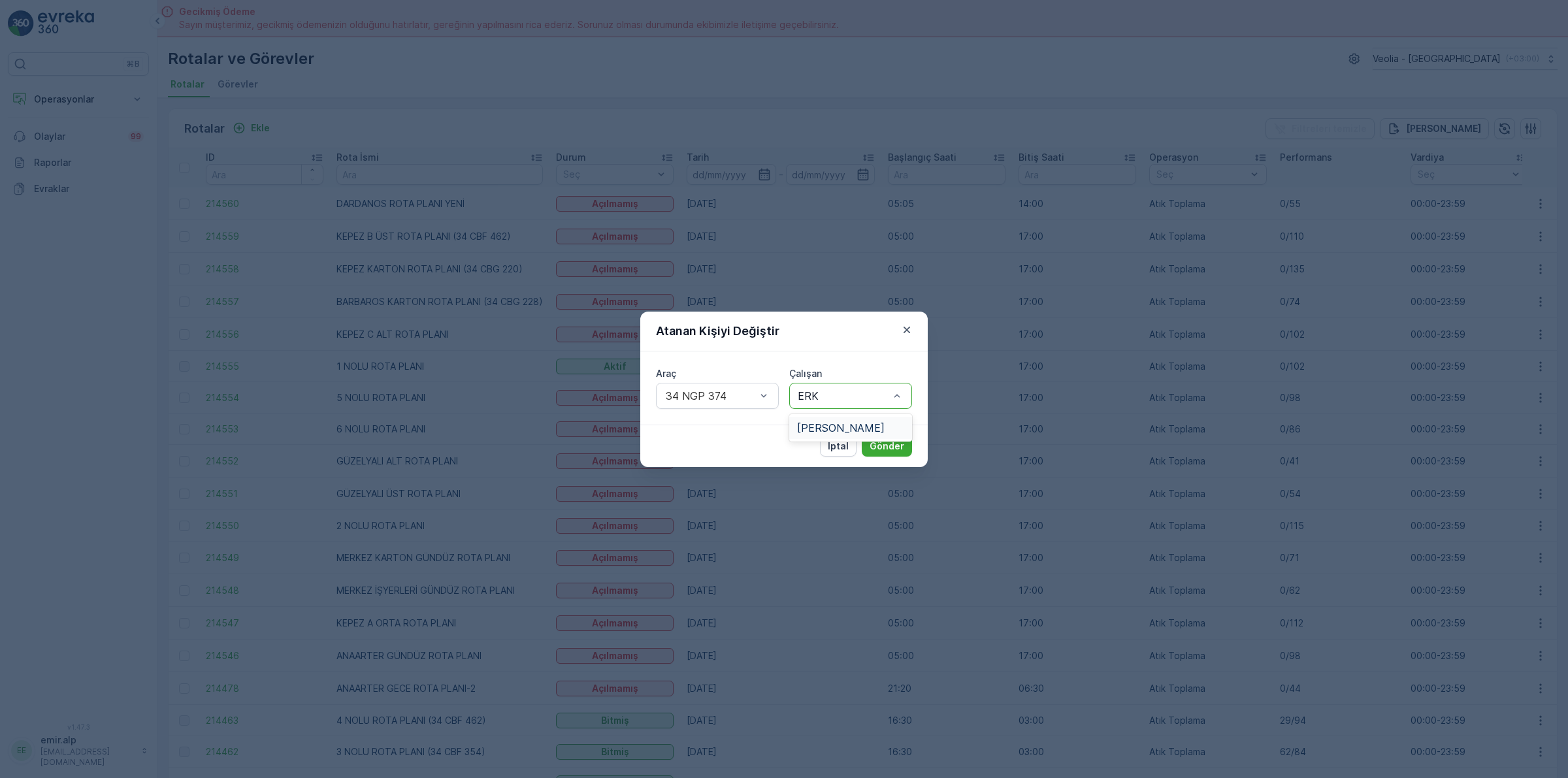
click at [852, 426] on span "ERKAN AKGÜL" at bounding box center [840, 428] width 88 height 11
click at [883, 441] on p "Gönder" at bounding box center [886, 446] width 35 height 13
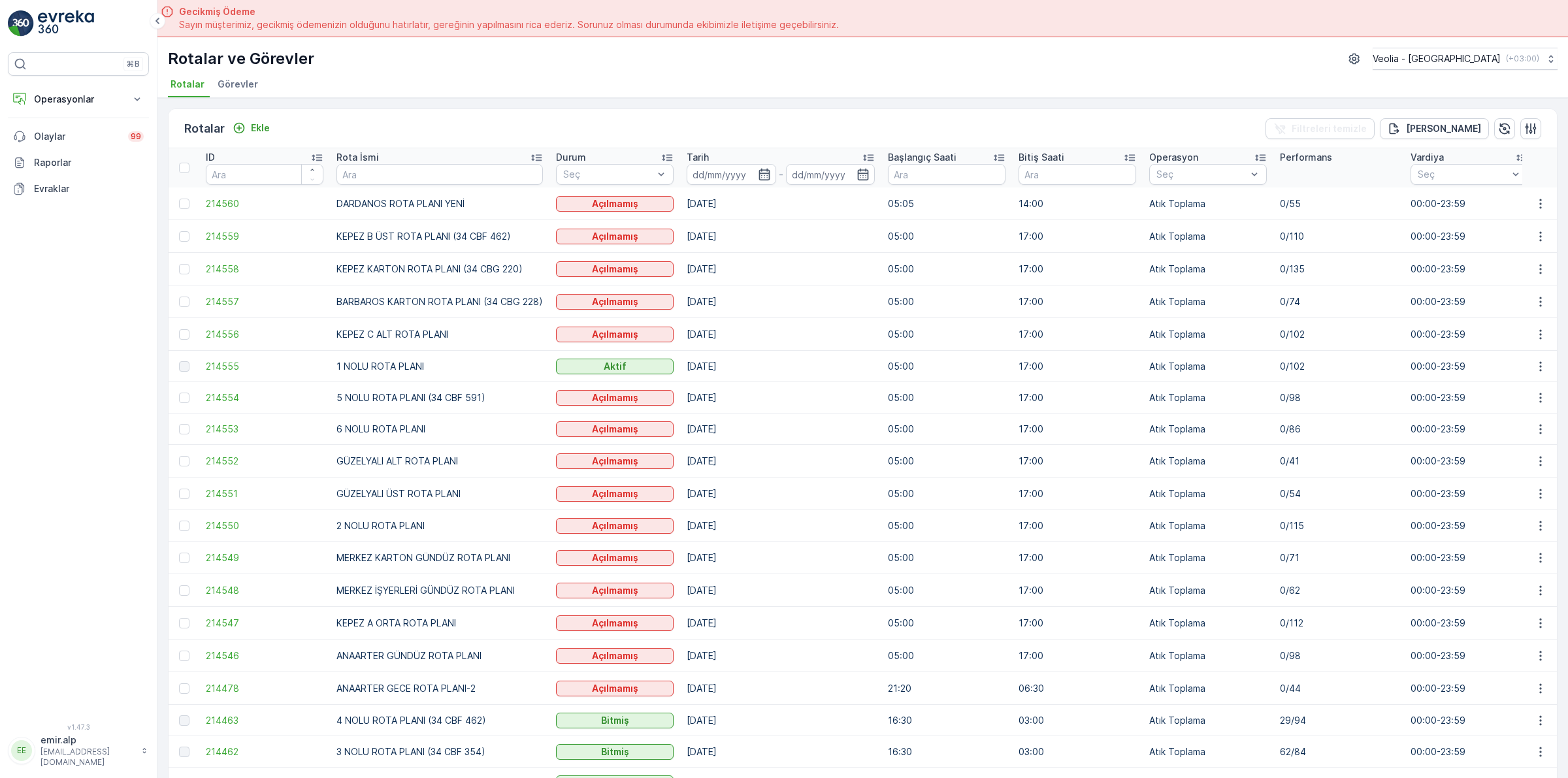
click at [1550, 429] on td at bounding box center [1540, 429] width 35 height 31
click at [1534, 426] on icon "button" at bounding box center [1541, 429] width 13 height 13
click at [1539, 508] on span "Atanan Kişiyi Değiştir" at bounding box center [1504, 505] width 91 height 13
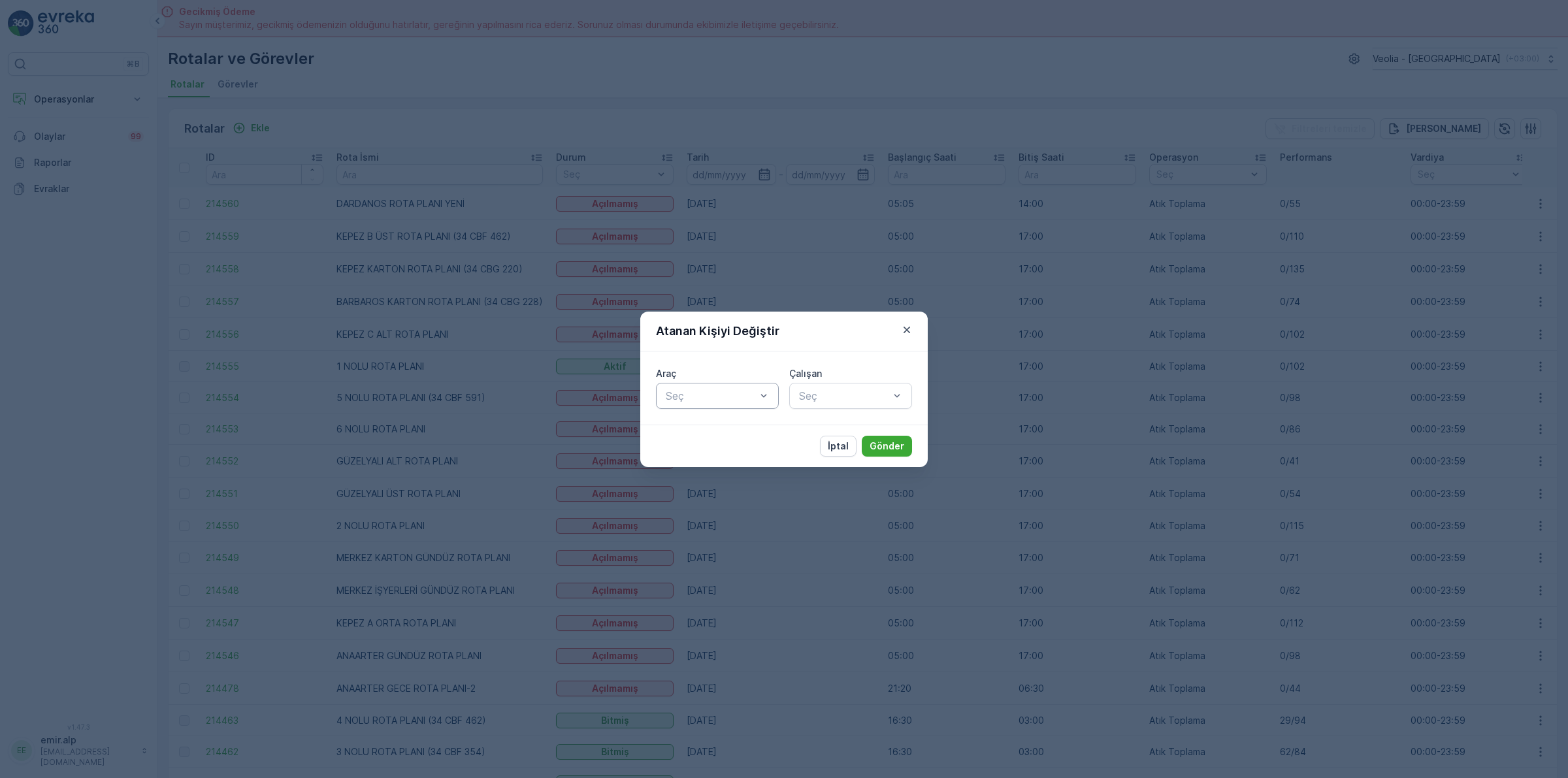
click at [746, 383] on div "Seç" at bounding box center [718, 396] width 123 height 26
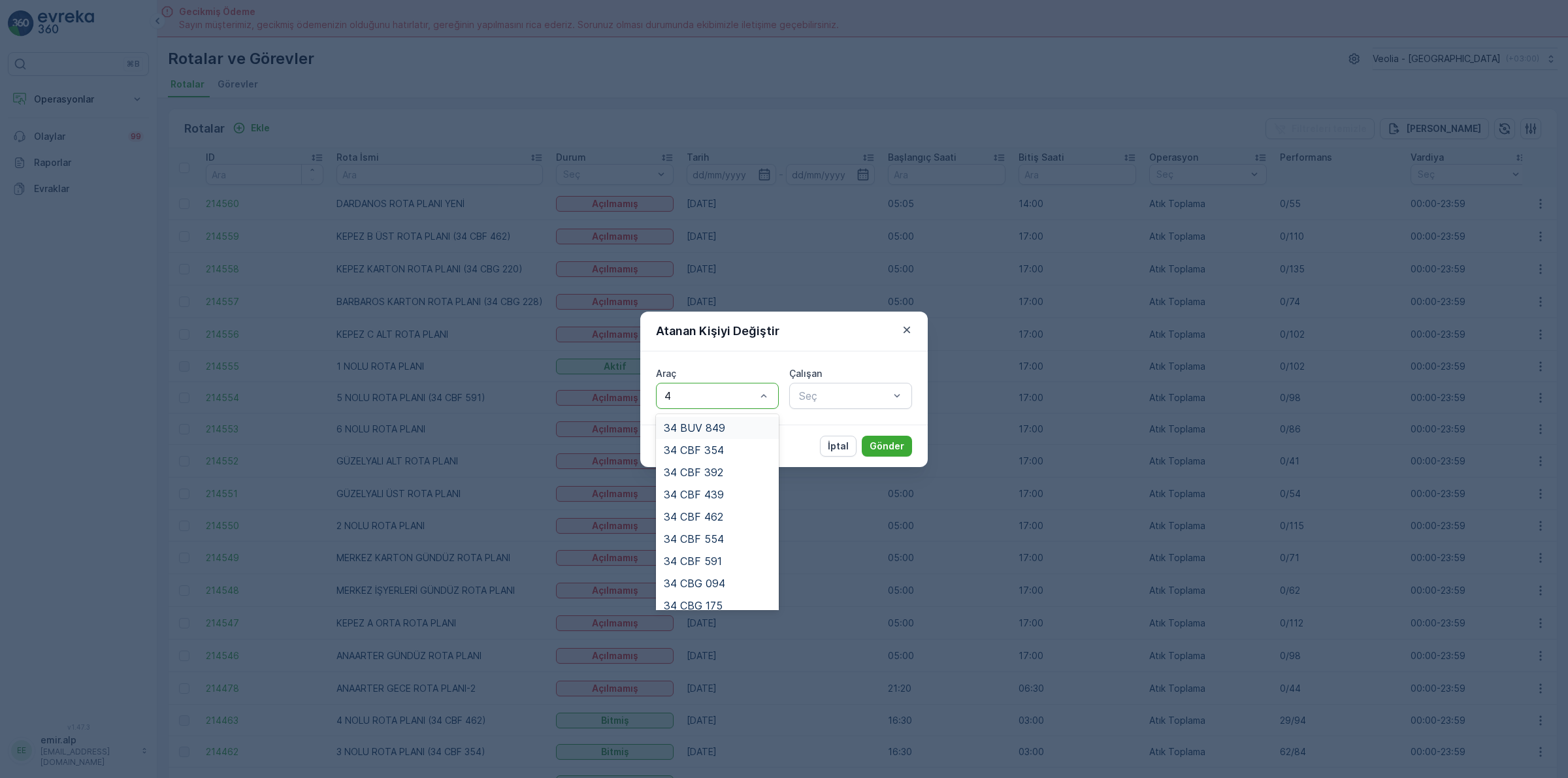
type input "40"
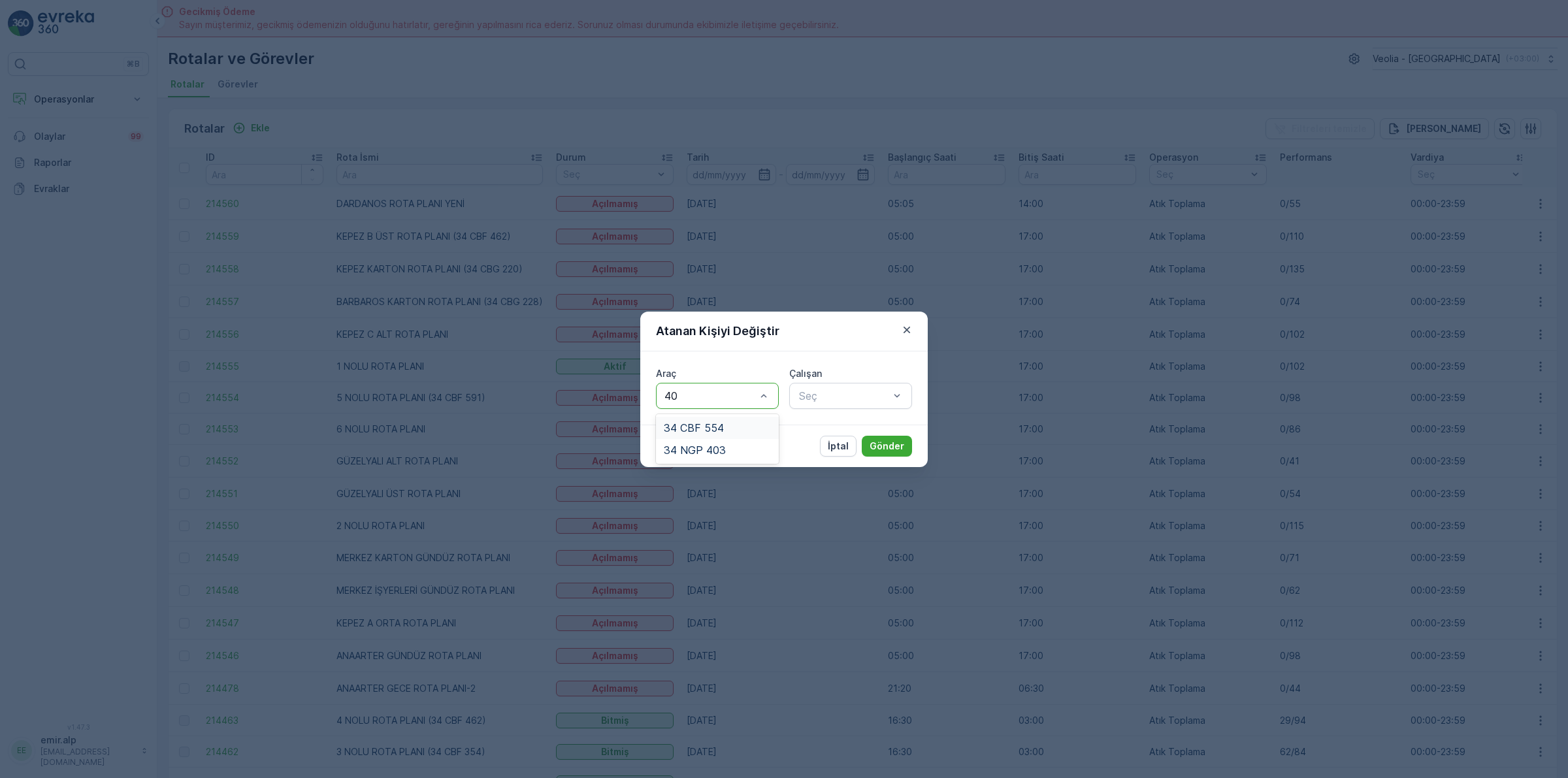
click at [760, 429] on div "34 CBF 554" at bounding box center [718, 428] width 107 height 11
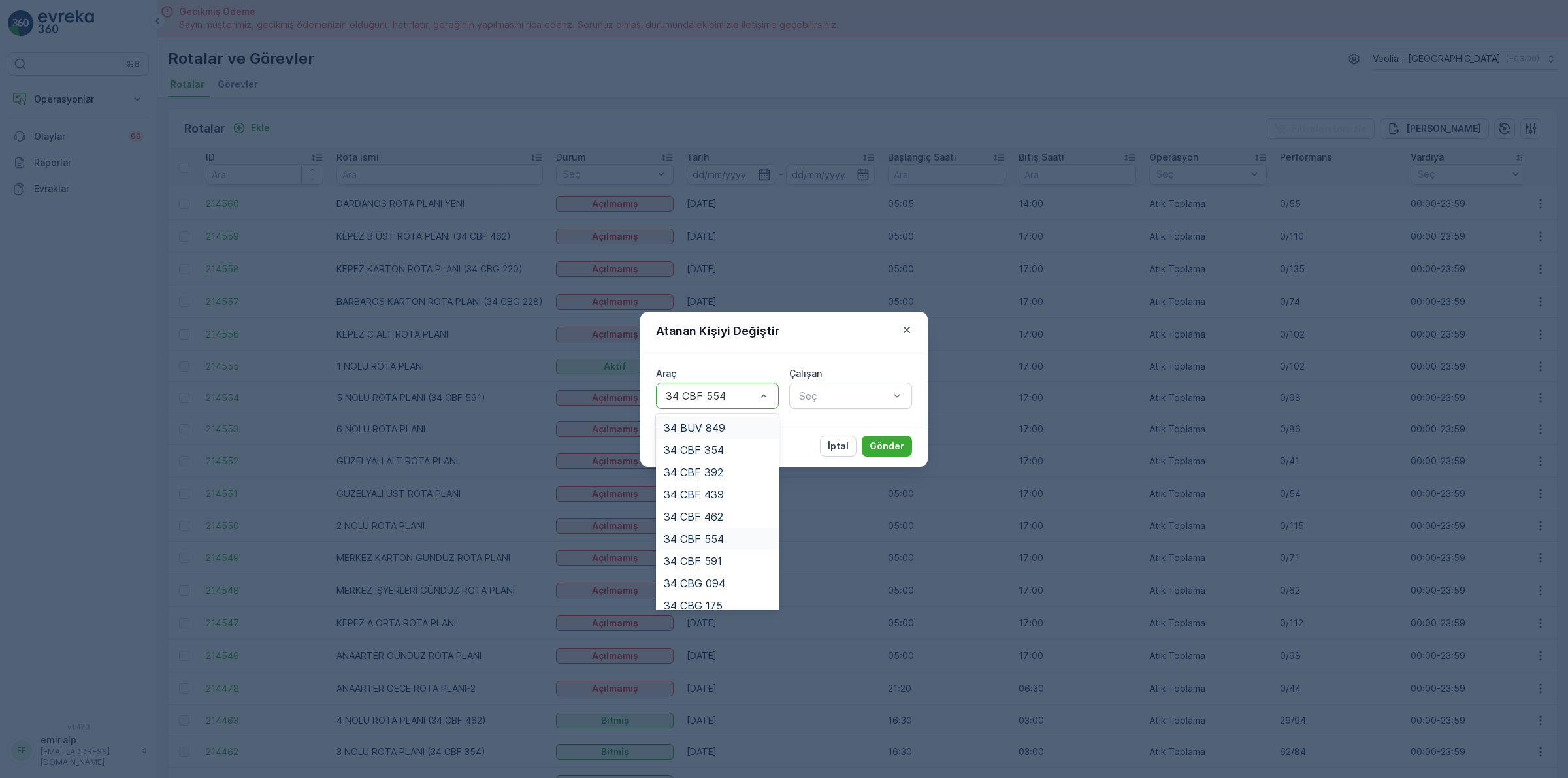
click at [744, 390] on div at bounding box center [711, 396] width 92 height 11
type input "4"
click at [724, 570] on span "34 NGP 403" at bounding box center [695, 575] width 62 height 11
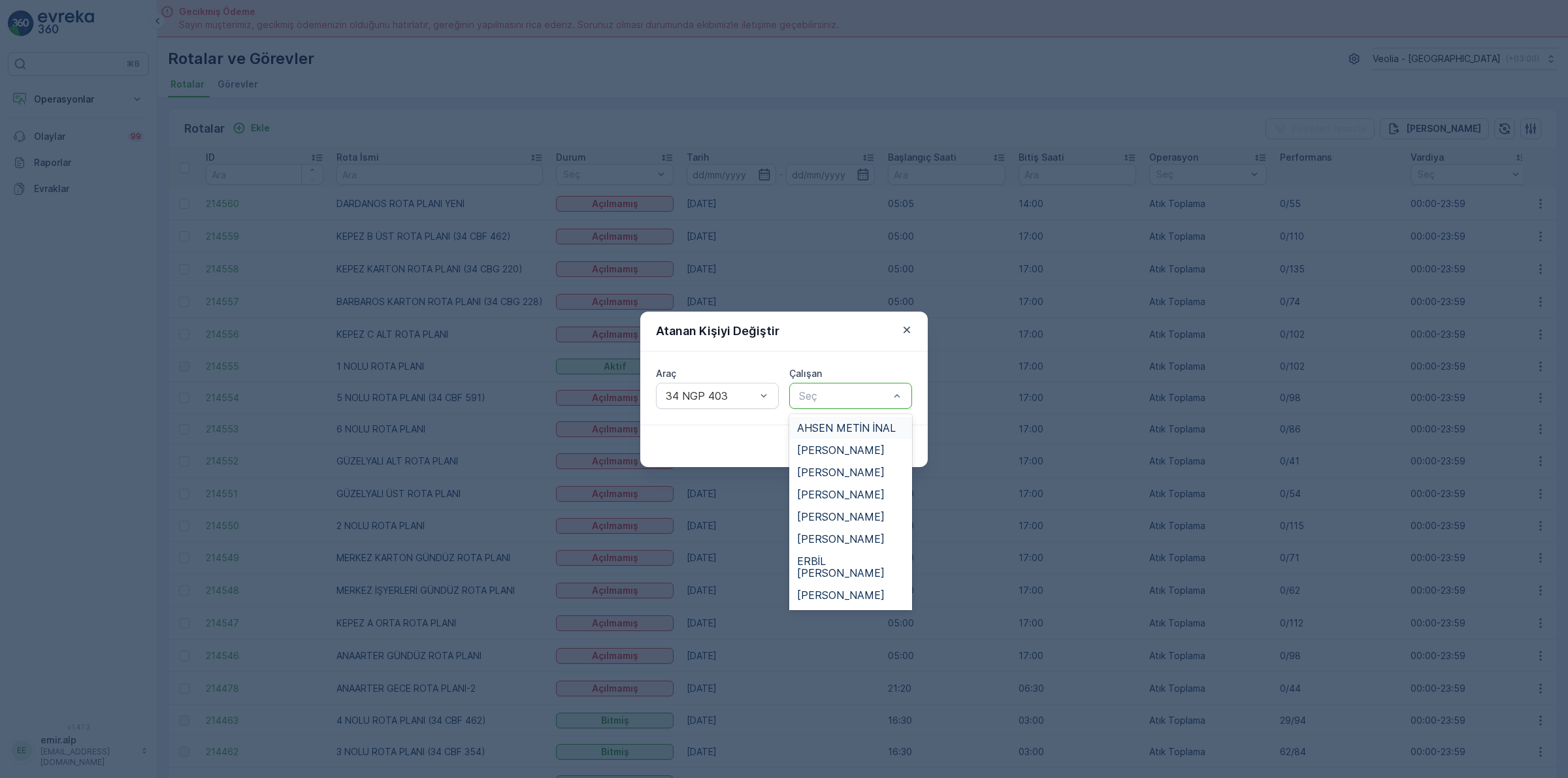
click at [827, 395] on div at bounding box center [844, 396] width 92 height 11
type input "HAM"
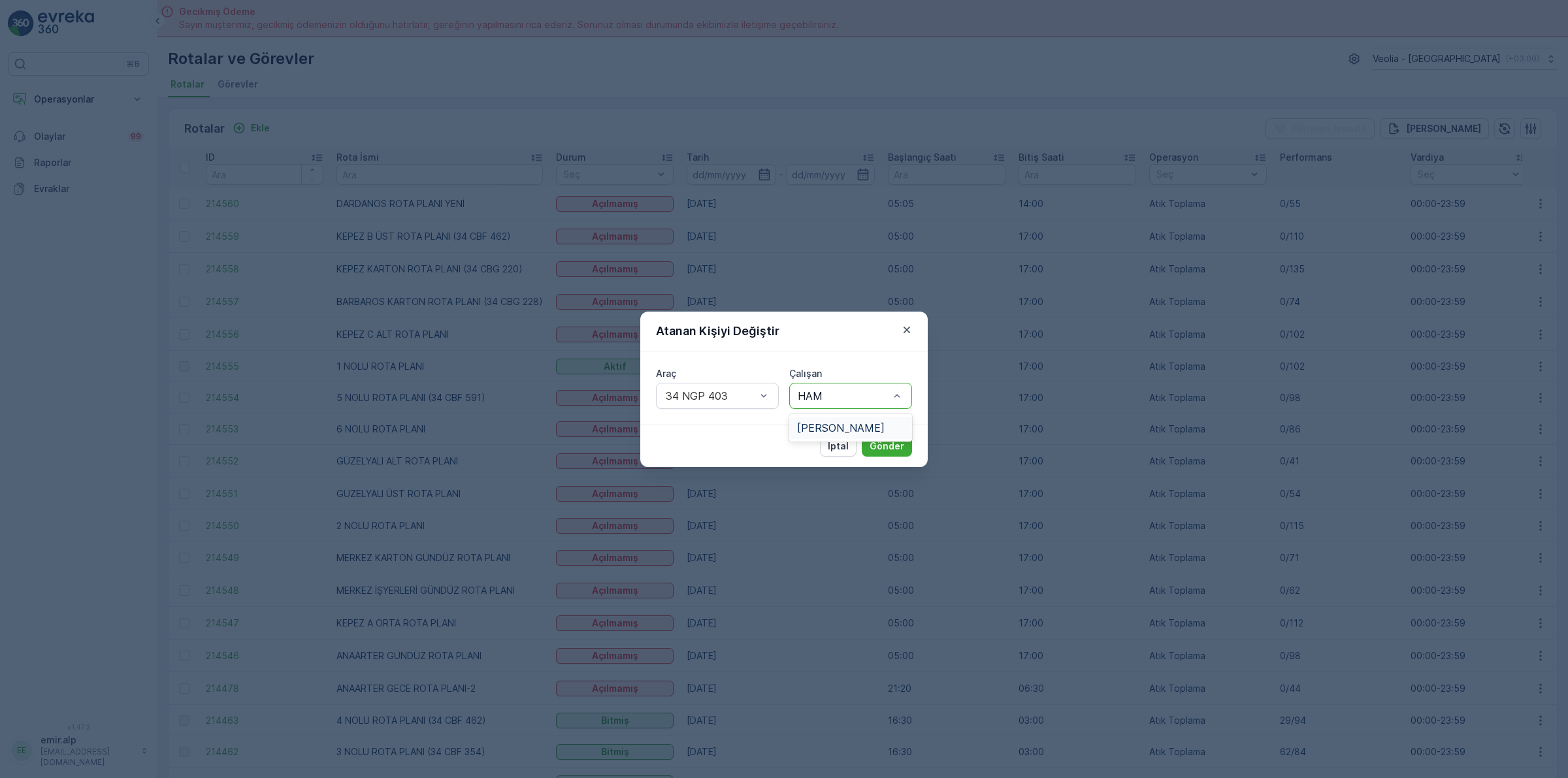
click at [824, 436] on div "HAMDİ DEMİR" at bounding box center [850, 428] width 123 height 23
click at [881, 442] on p "Gönder" at bounding box center [886, 446] width 35 height 13
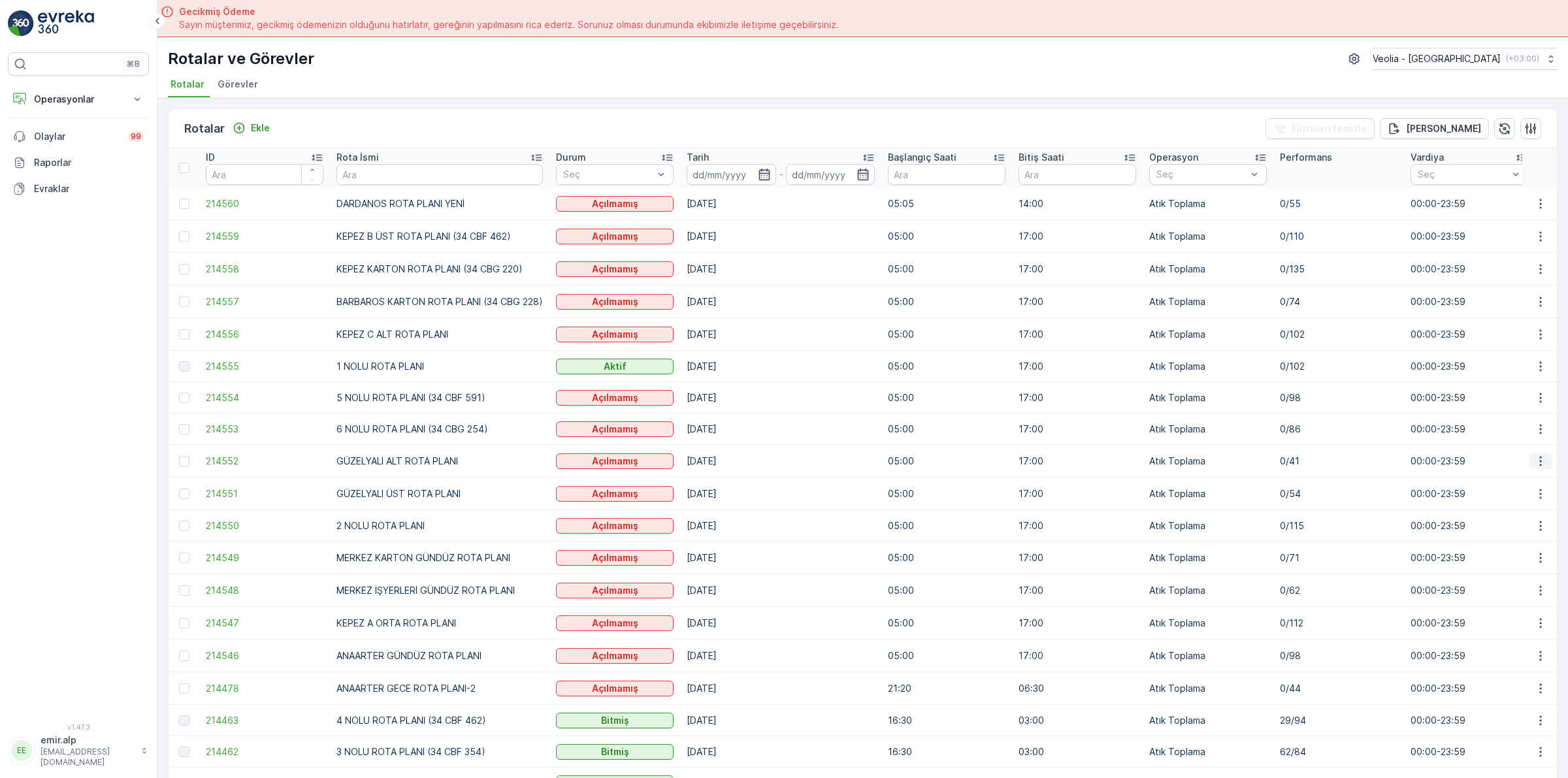
click at [1523, 459] on td at bounding box center [1540, 461] width 35 height 33
click at [1528, 459] on button "button" at bounding box center [1540, 461] width 24 height 16
click at [1516, 534] on span "Atanan Kişiyi Değiştir" at bounding box center [1504, 537] width 91 height 13
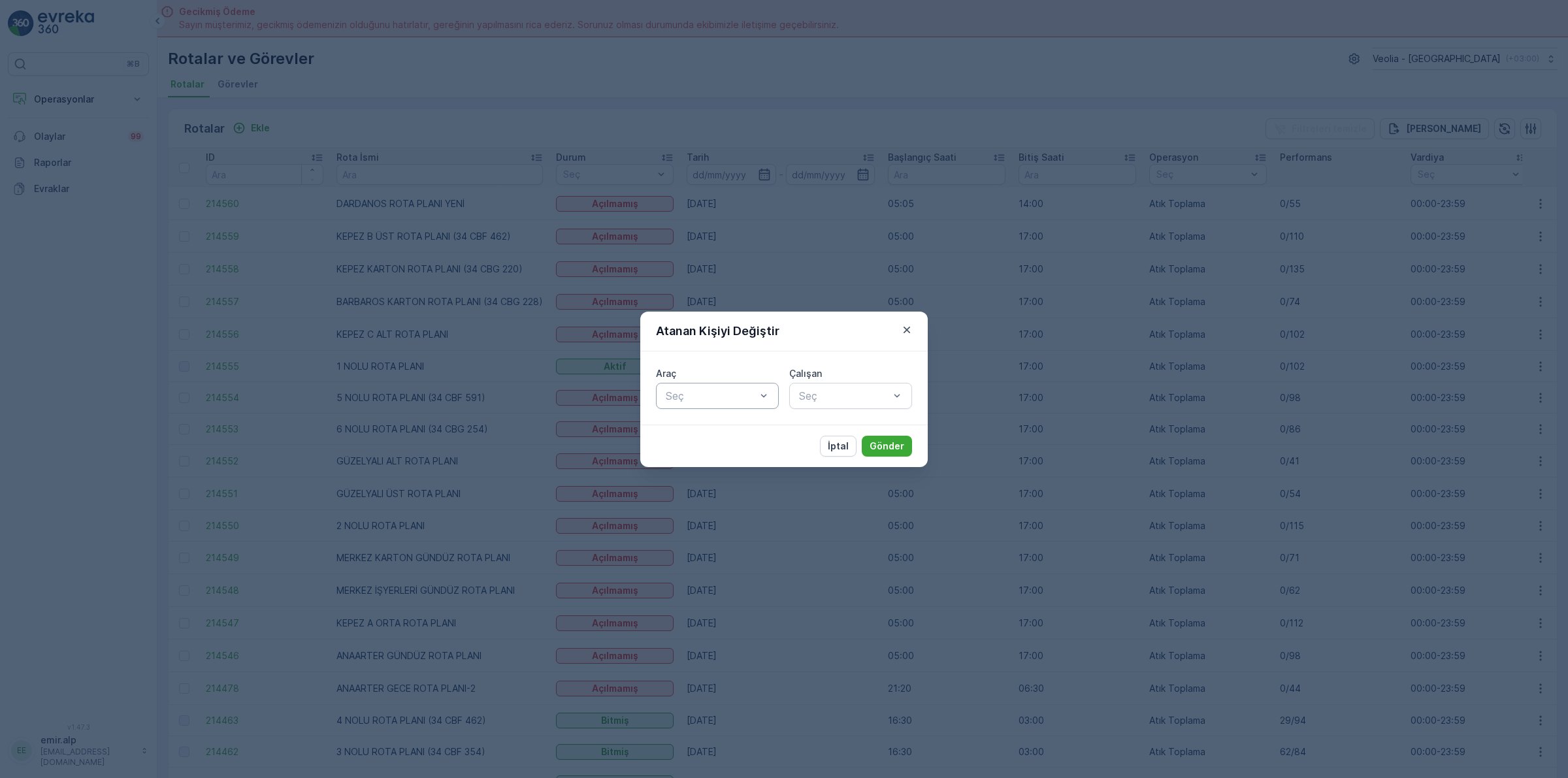
click at [727, 401] on div at bounding box center [711, 396] width 92 height 11
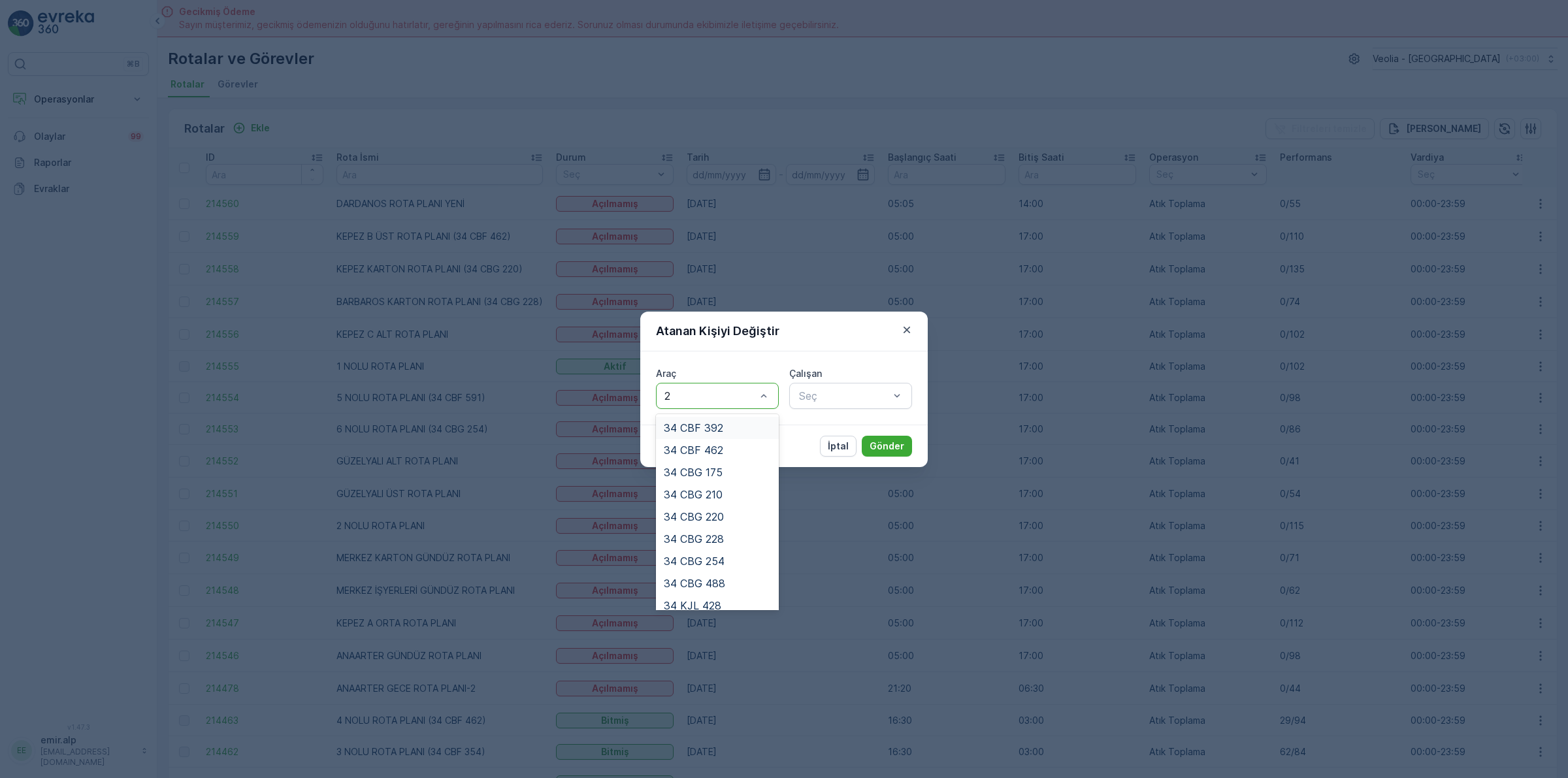
type input "25"
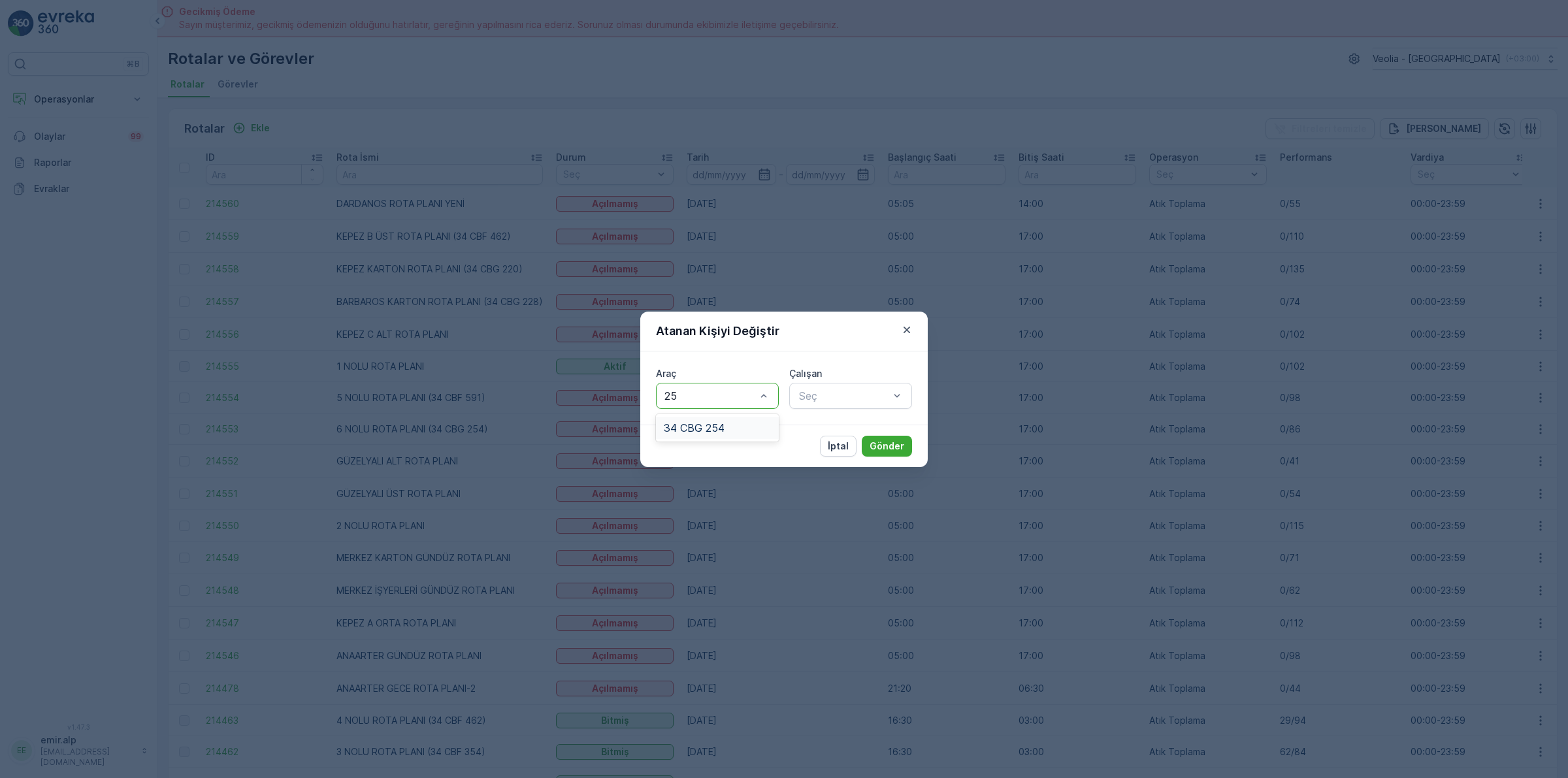
click at [732, 430] on div "34 CBG 254" at bounding box center [718, 428] width 107 height 11
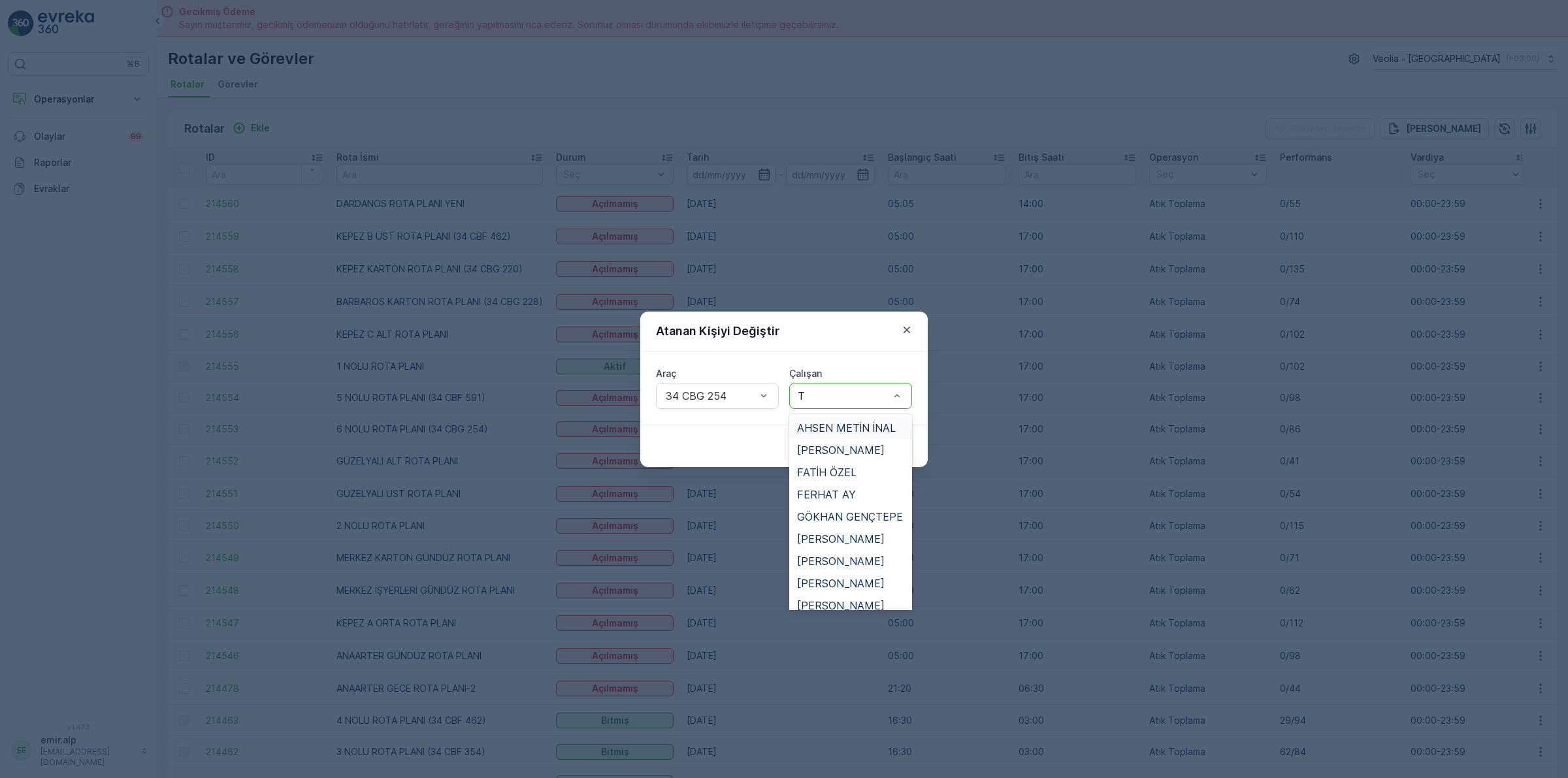
type input "TU"
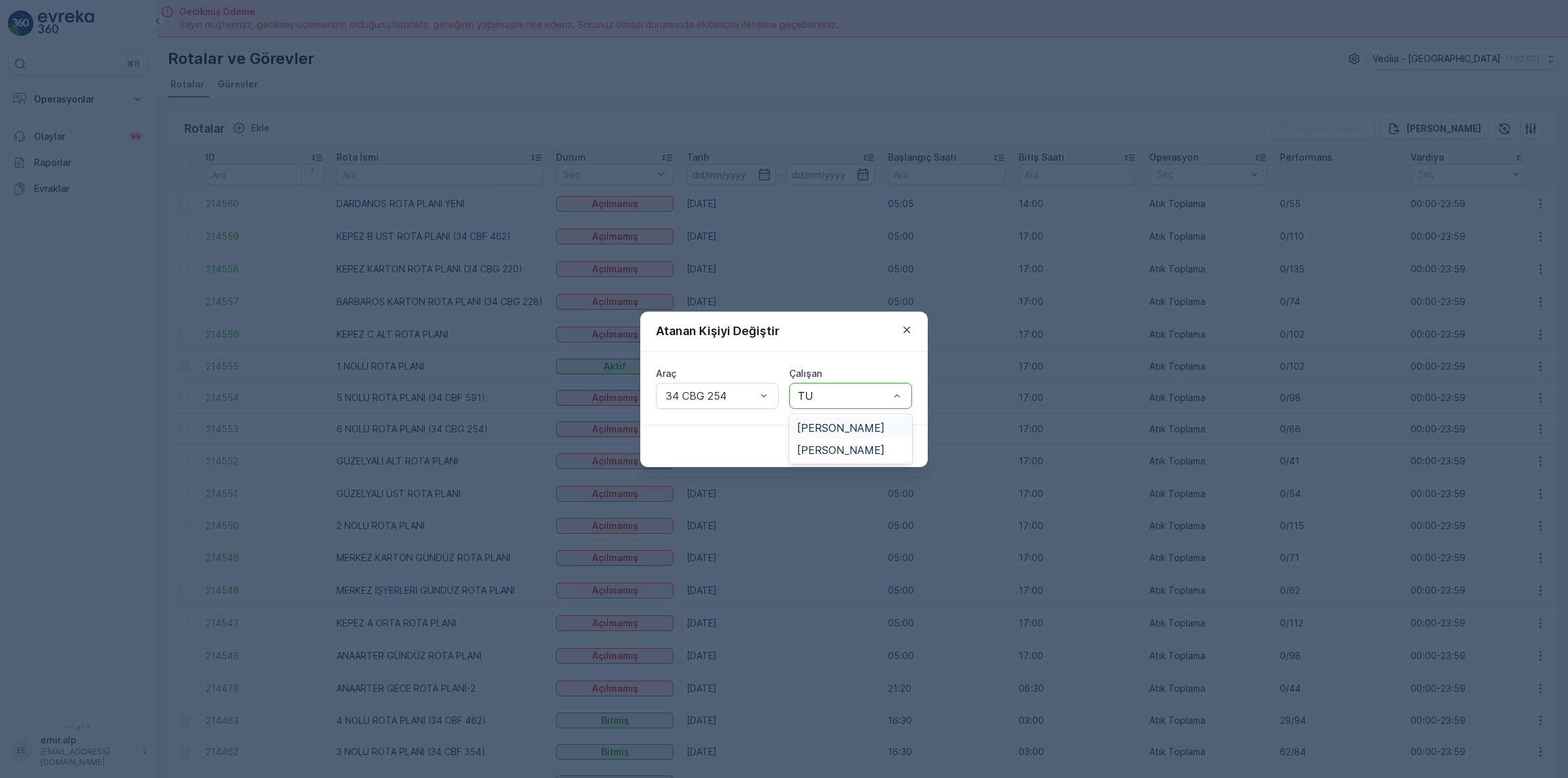
click at [830, 422] on span "MEHMET TURAN" at bounding box center [840, 428] width 88 height 11
click at [877, 438] on button "Gönder" at bounding box center [886, 446] width 50 height 21
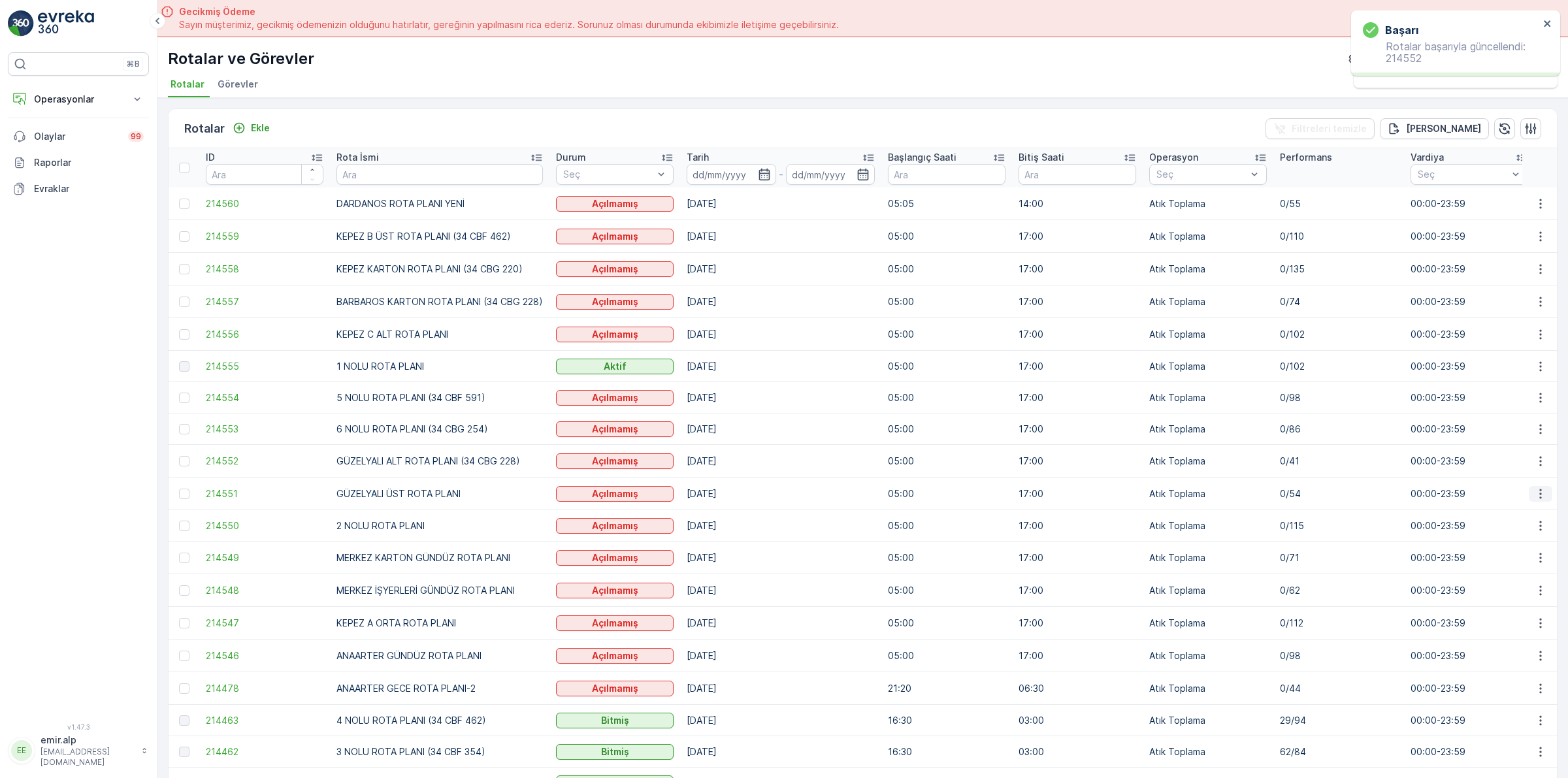
click at [1528, 488] on button "button" at bounding box center [1540, 494] width 24 height 16
click at [1527, 570] on span "Atanan Kişiyi Değiştir" at bounding box center [1504, 570] width 91 height 13
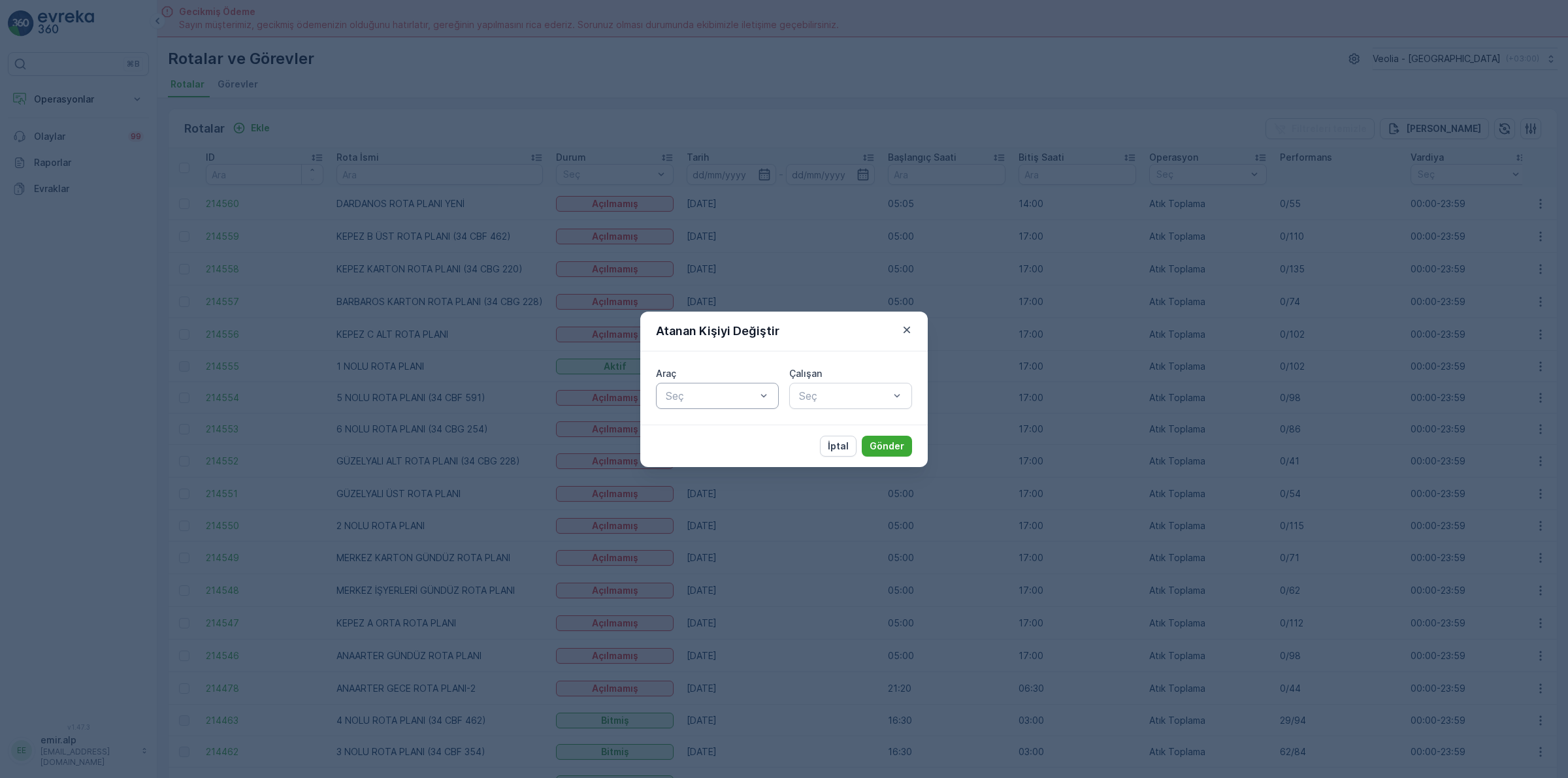
click at [716, 390] on div at bounding box center [711, 396] width 92 height 11
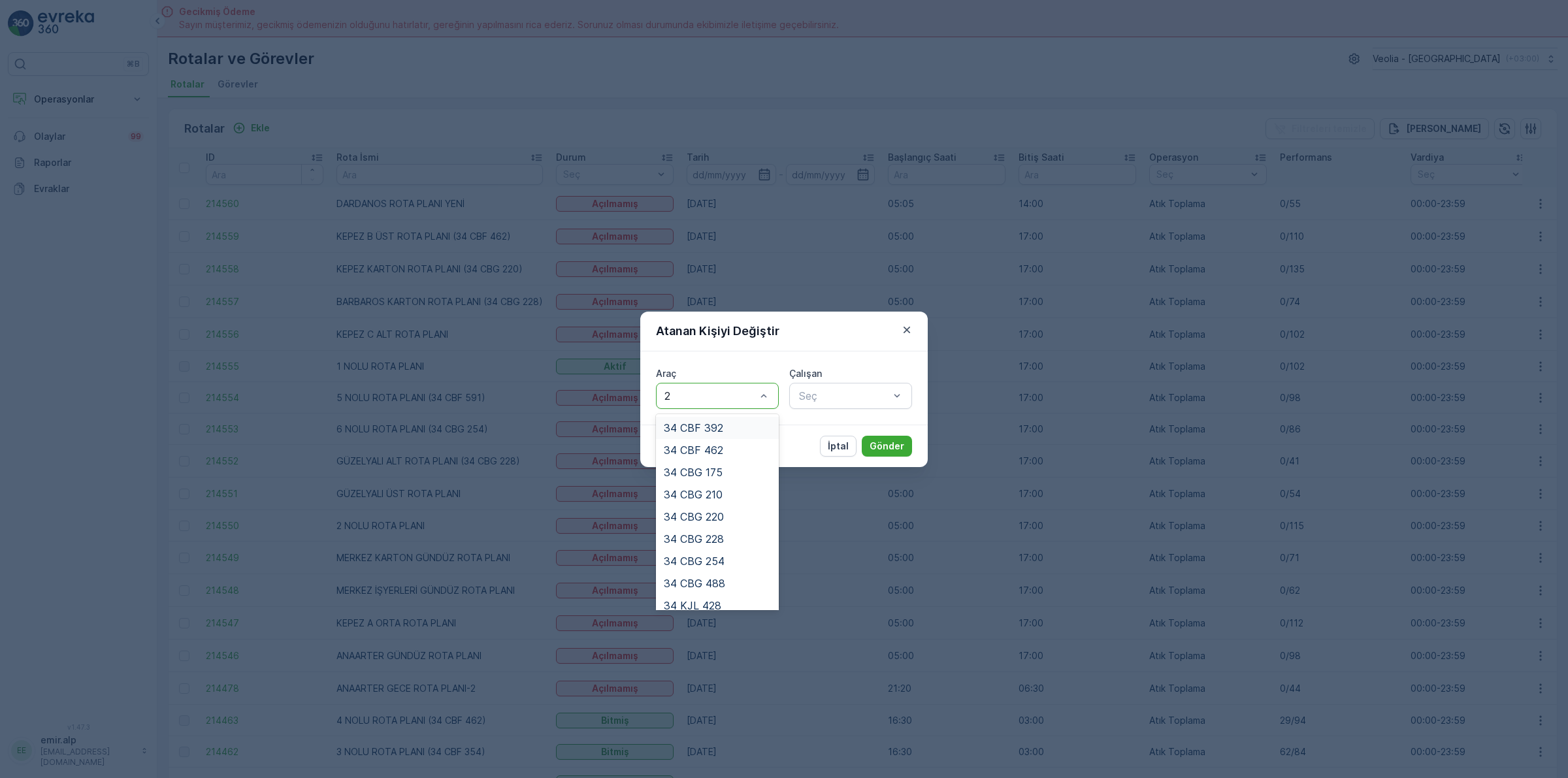
type input "25"
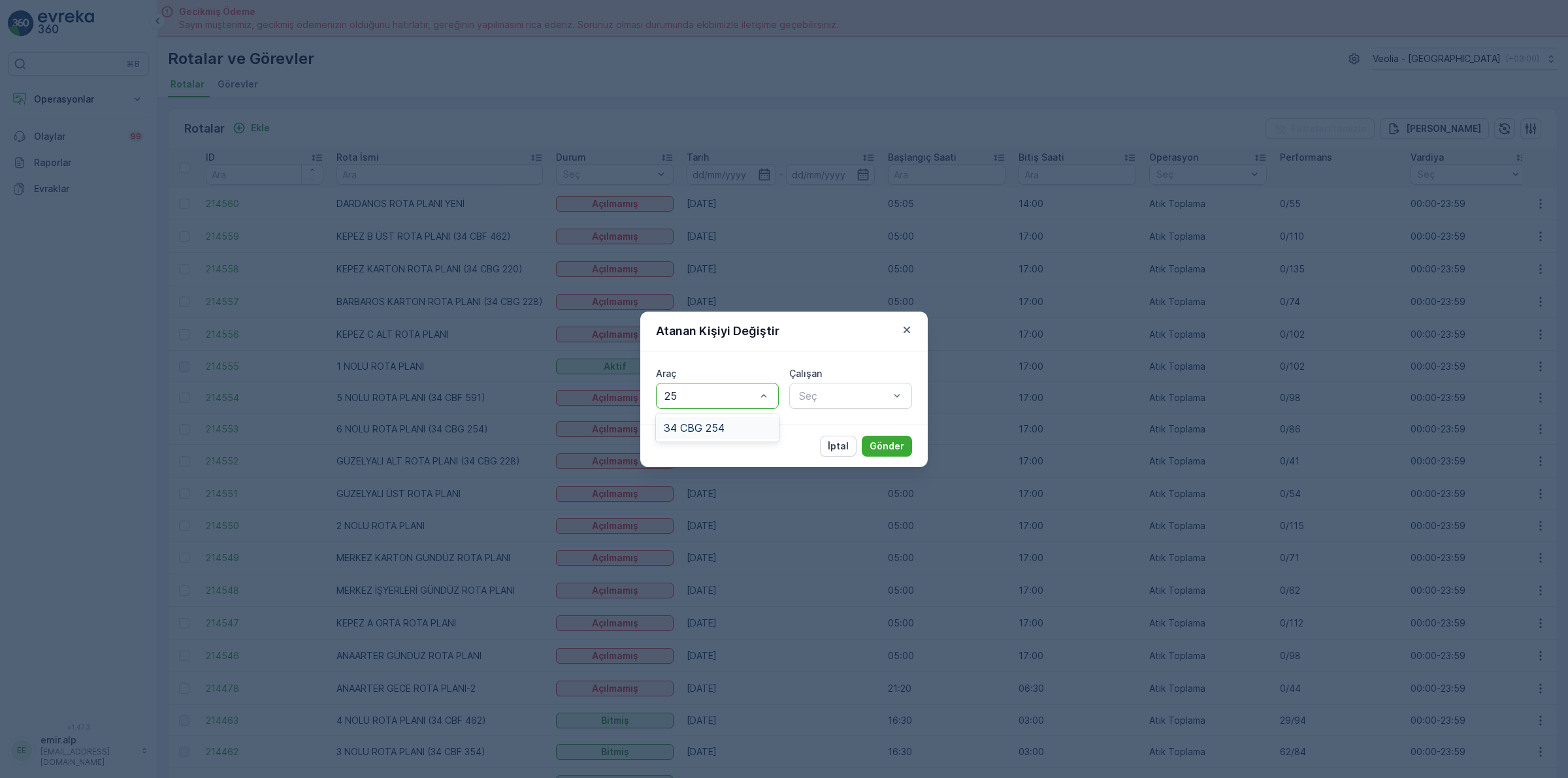
click at [710, 417] on div "34 CBG 254" at bounding box center [718, 428] width 123 height 23
click at [863, 413] on div "Araç option 34 CBG 254, selected. 34 CBG 254 Çalışan Seç" at bounding box center [784, 389] width 288 height 74
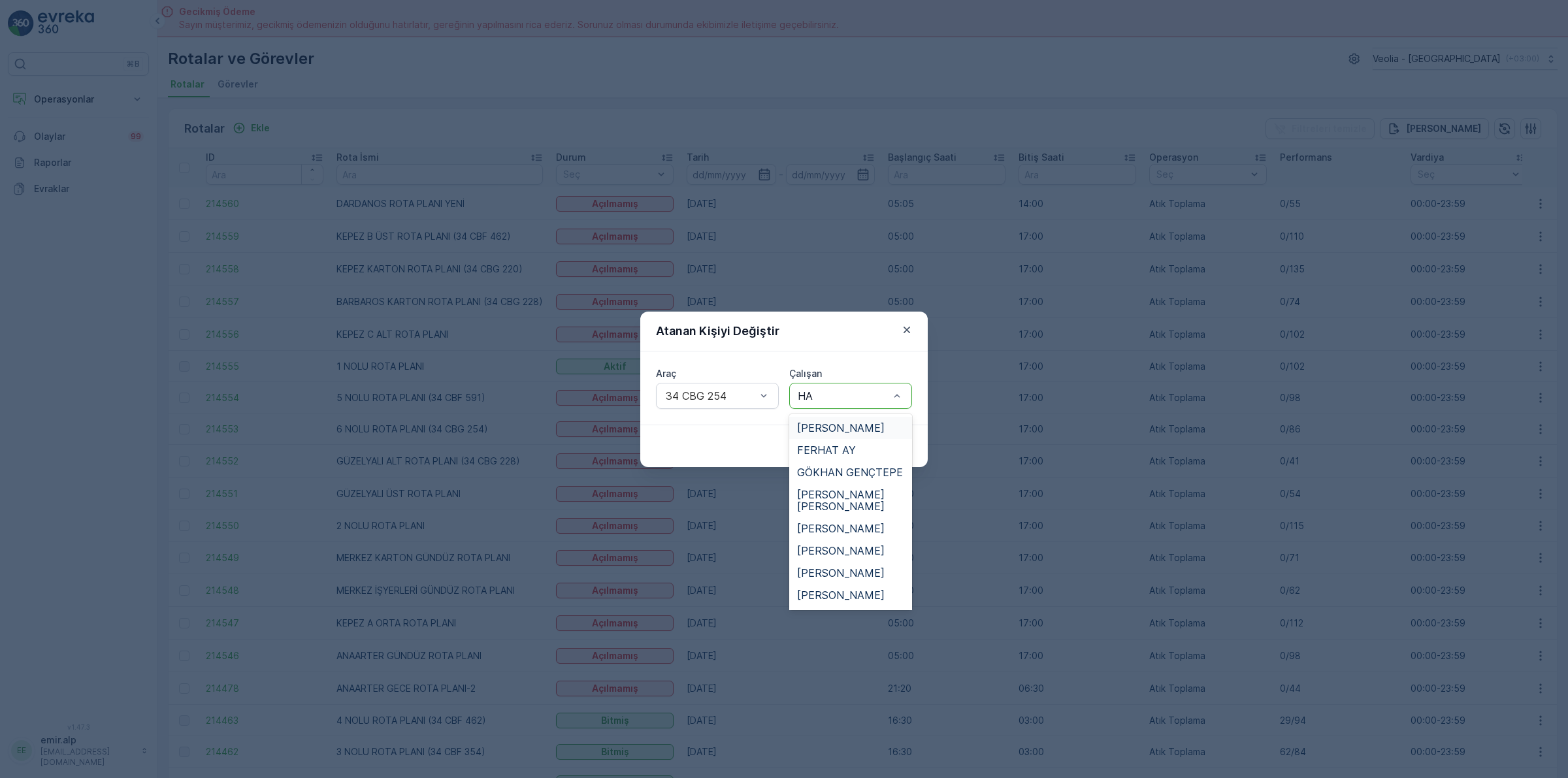
type input "HAM"
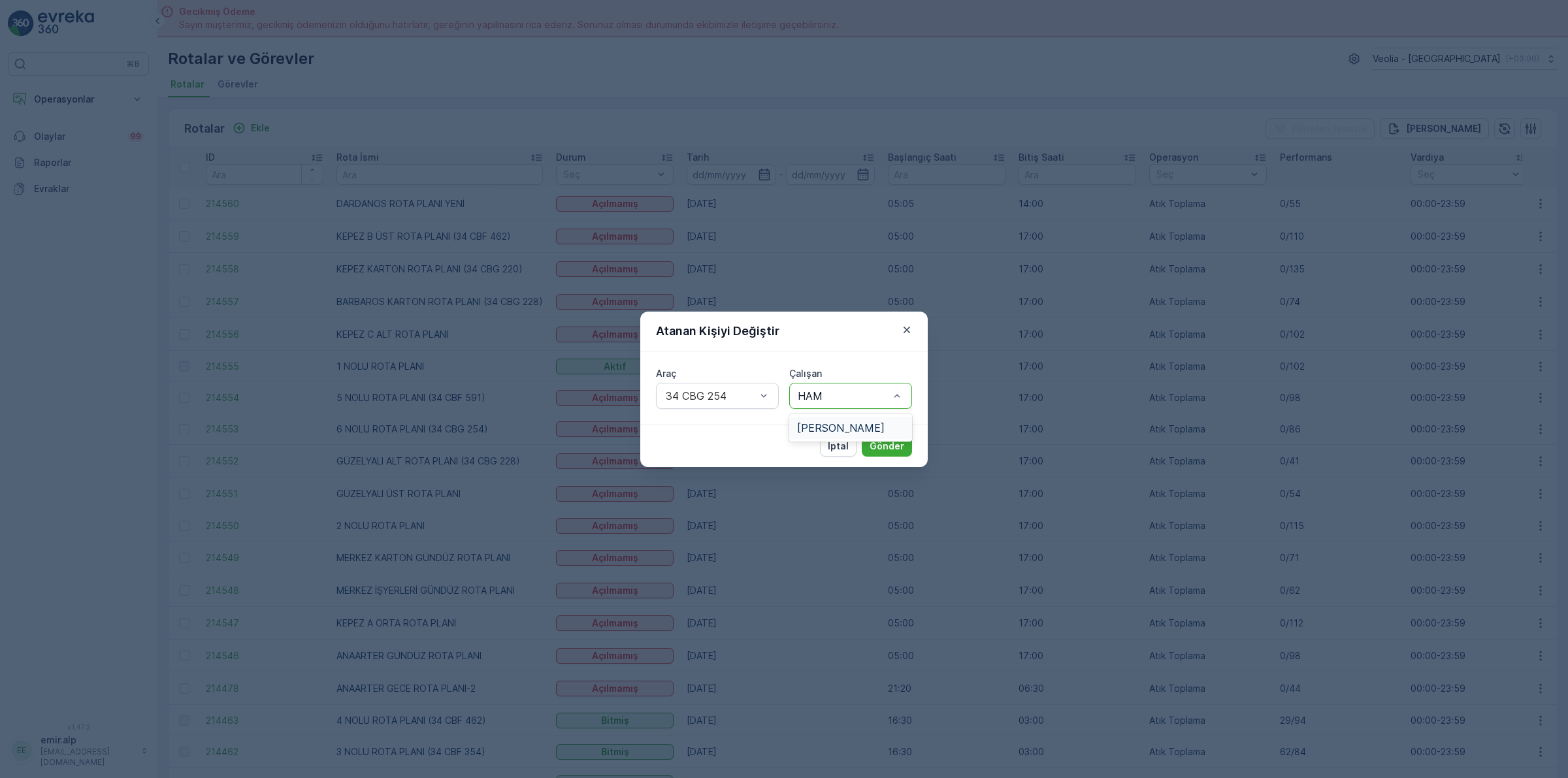
click at [866, 422] on span "HAMDİ DEMİR" at bounding box center [840, 428] width 88 height 11
click at [876, 436] on button "Gönder" at bounding box center [886, 446] width 50 height 21
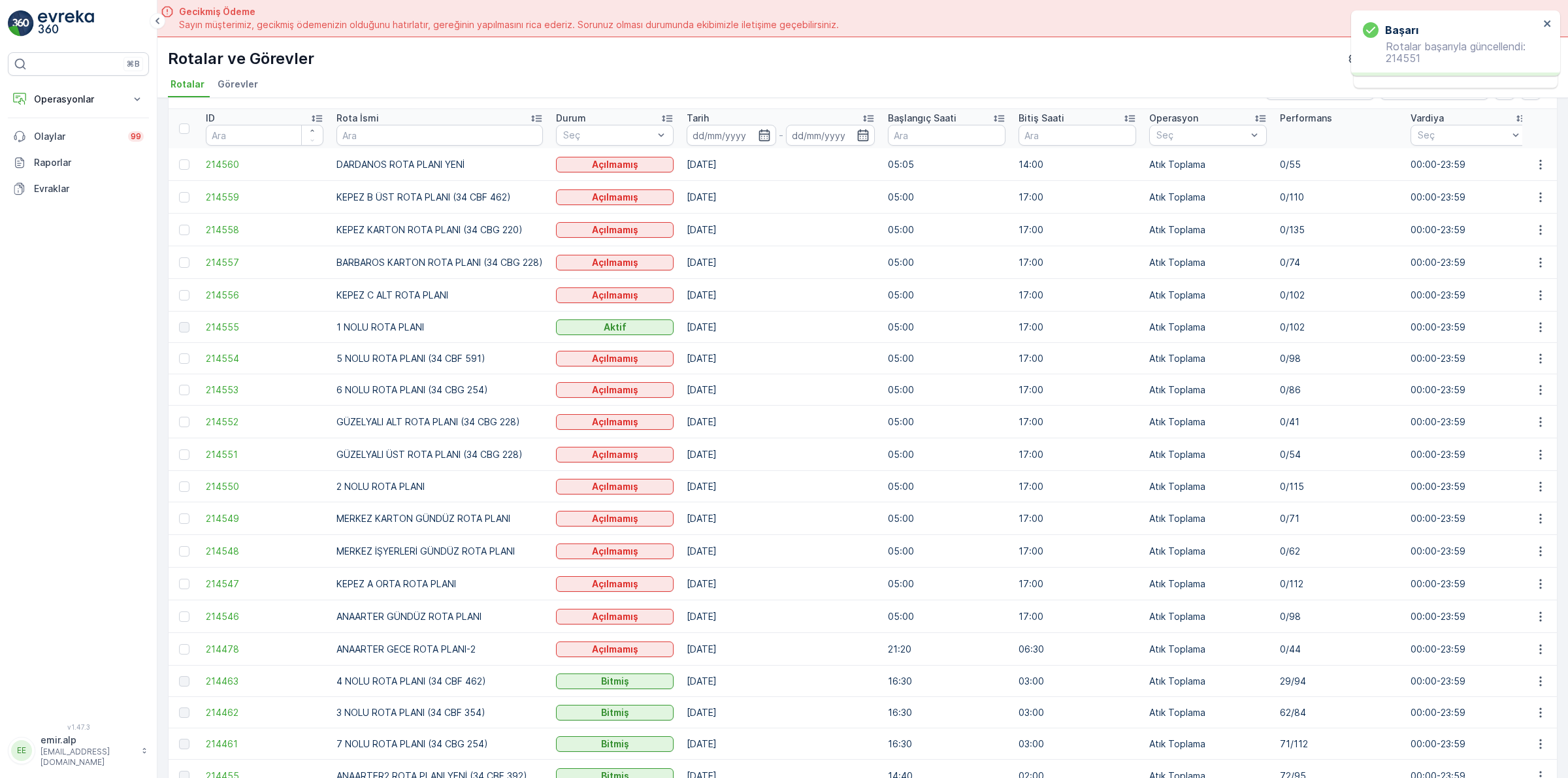
scroll to position [82, 0]
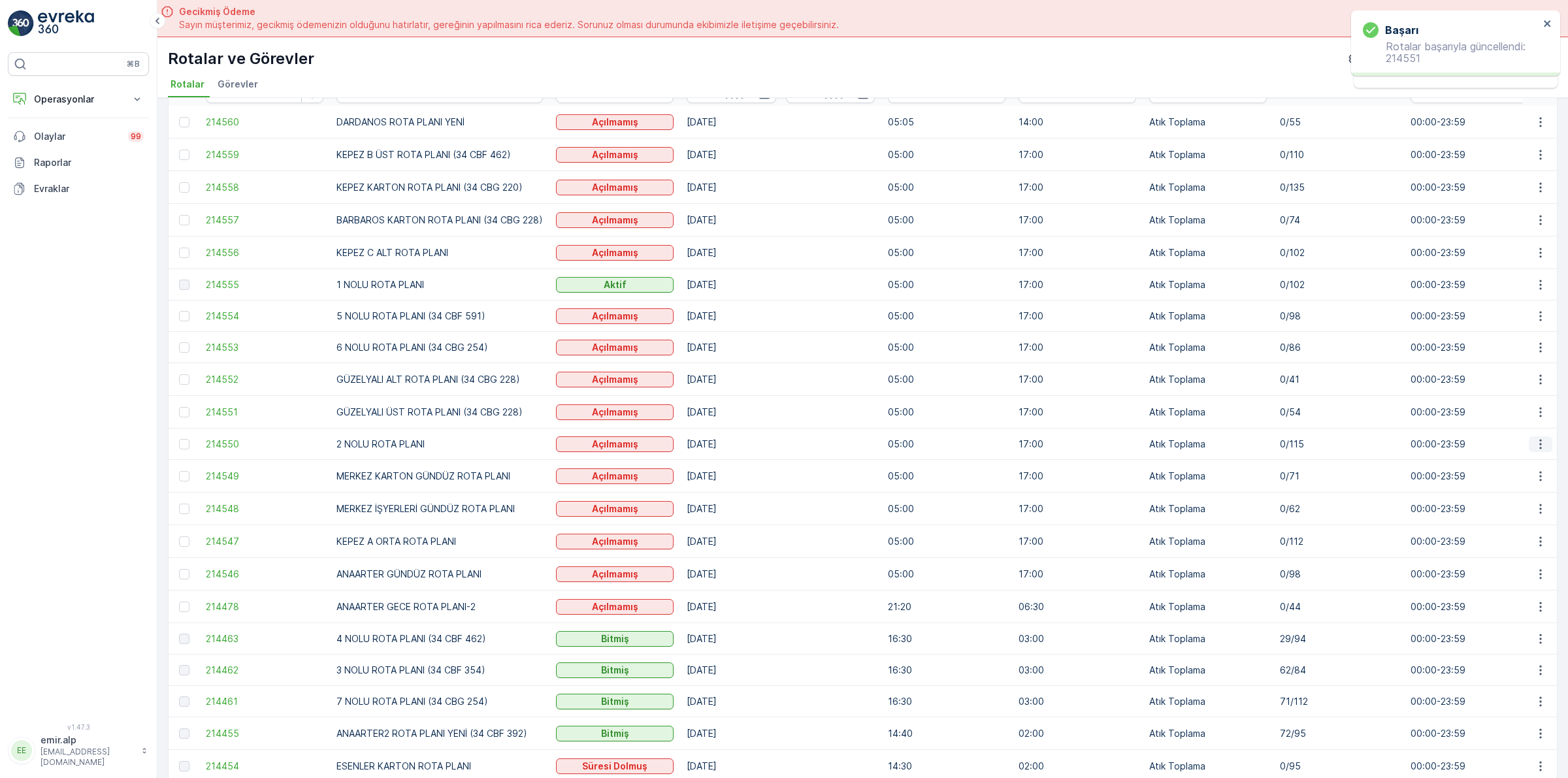
click at [1542, 438] on icon "button" at bounding box center [1541, 444] width 13 height 13
click at [1528, 505] on div "Tarihçe" at bounding box center [1510, 501] width 114 height 18
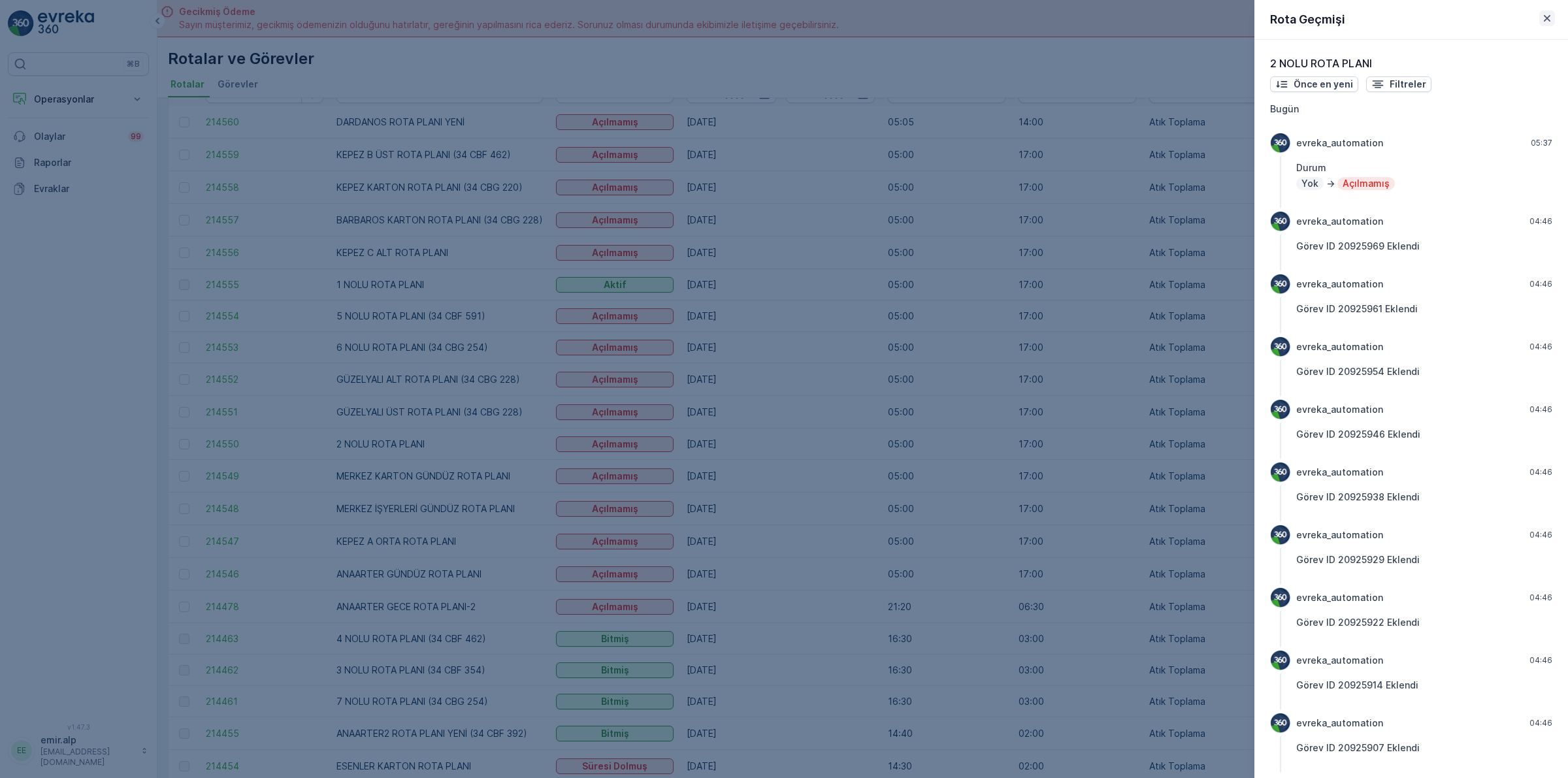
click at [1543, 20] on icon "button" at bounding box center [1547, 18] width 13 height 13
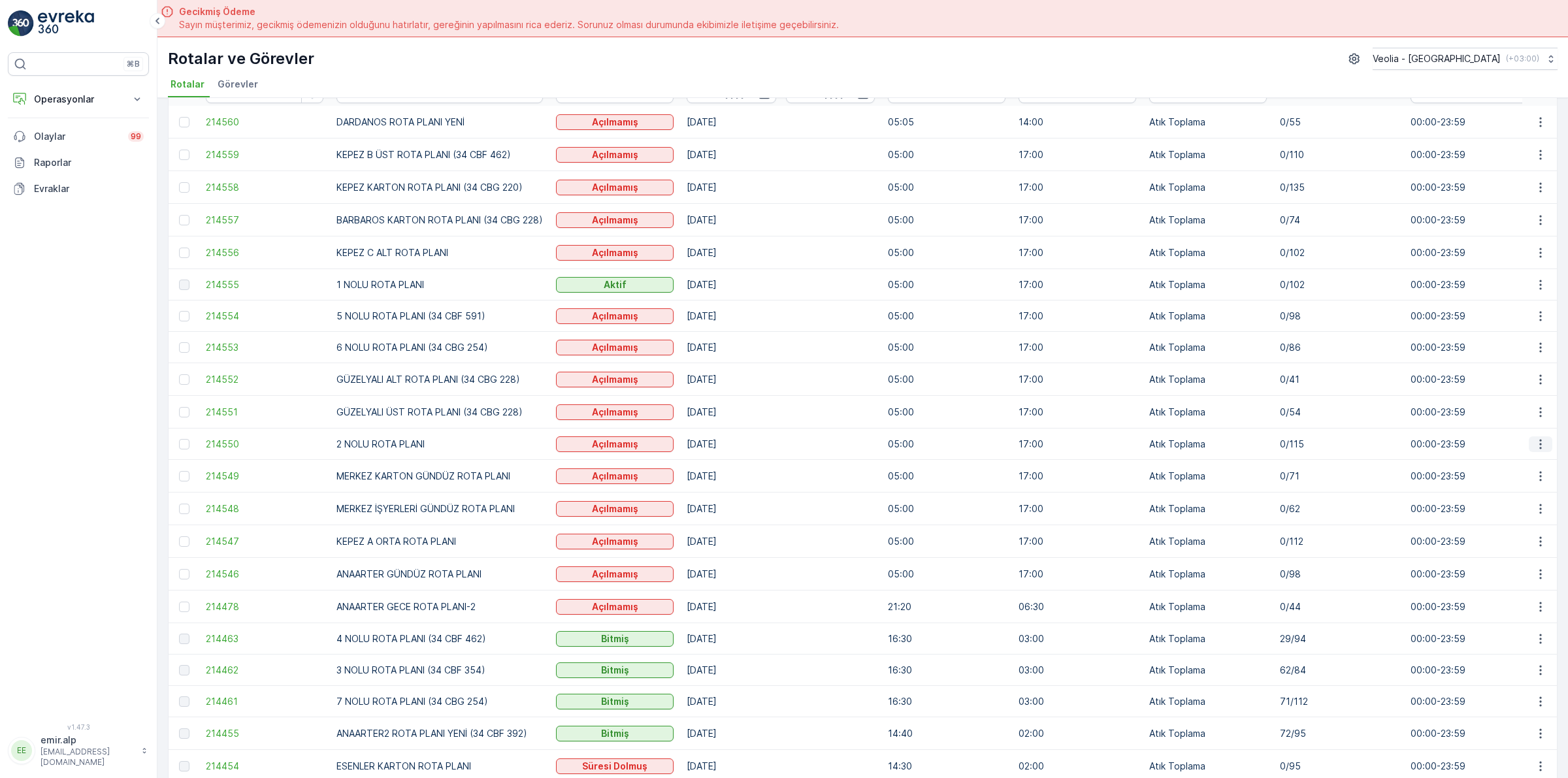
click at [1528, 446] on button "button" at bounding box center [1540, 444] width 24 height 16
click at [1527, 514] on span "Atanan Kişiyi Değiştir" at bounding box center [1504, 520] width 91 height 13
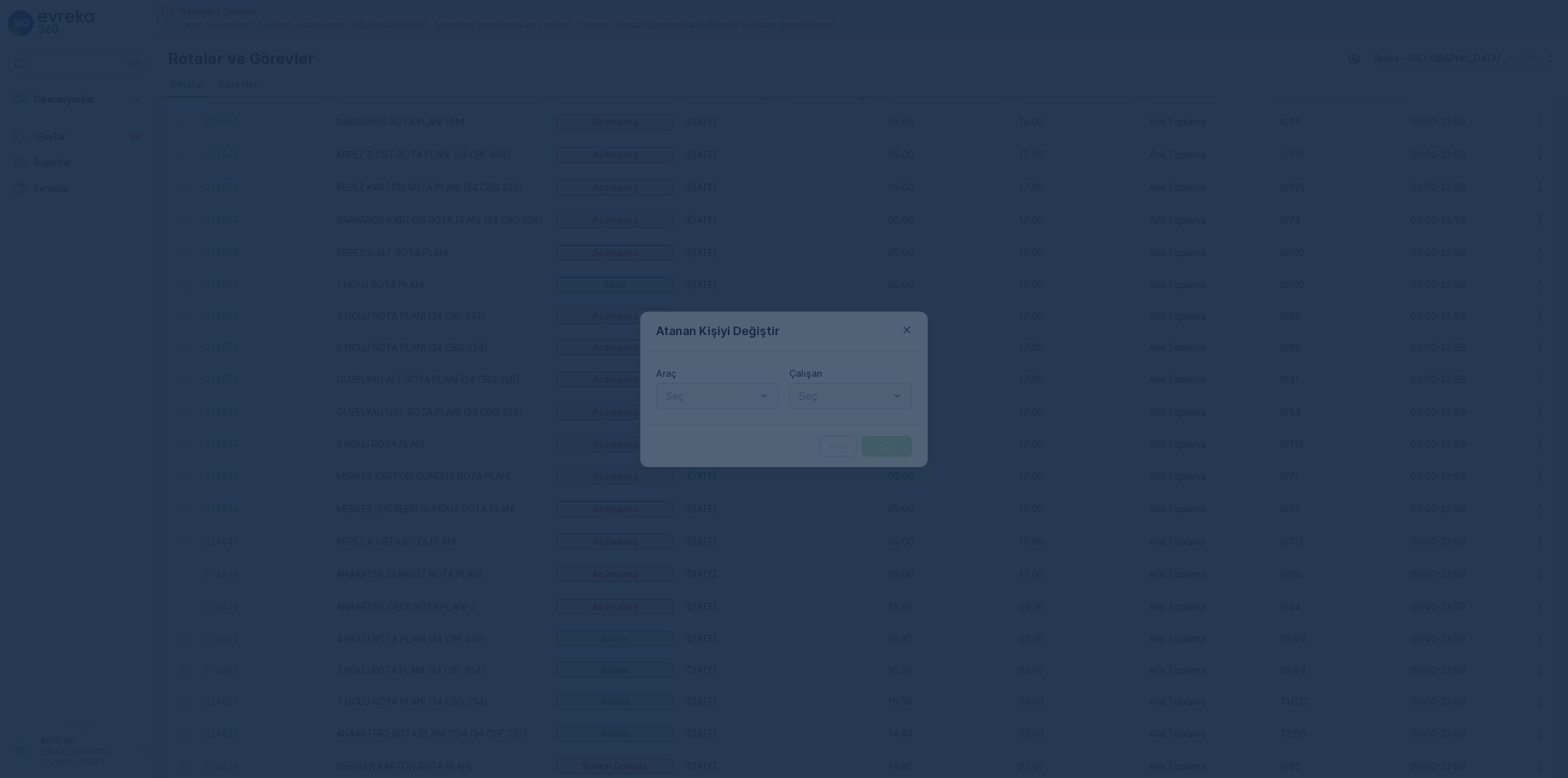
click at [656, 399] on div "Seç" at bounding box center [718, 396] width 123 height 26
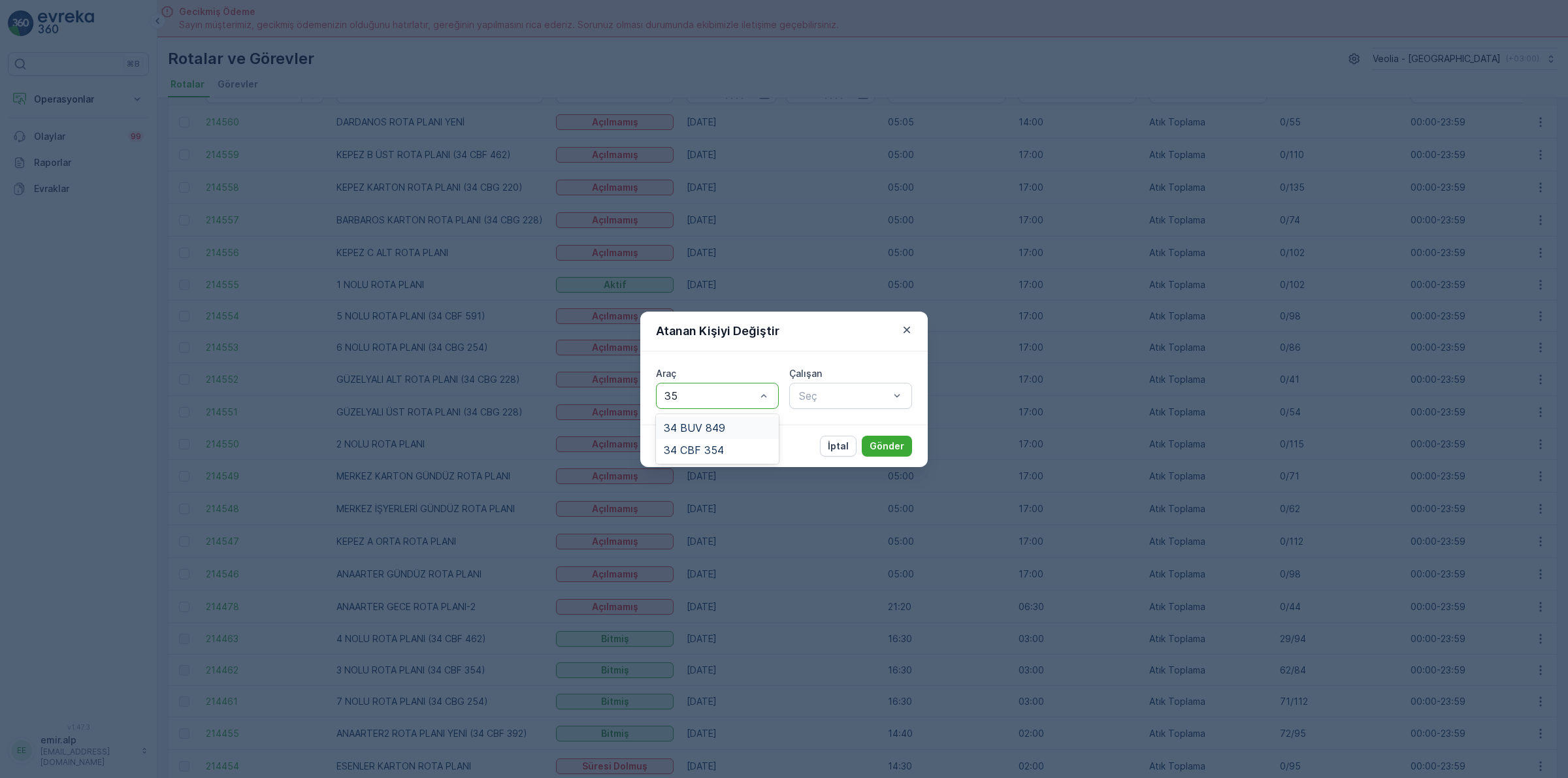
type input "354"
click at [686, 436] on div "34 CBF 354" at bounding box center [718, 428] width 123 height 23
click at [856, 392] on div at bounding box center [844, 396] width 92 height 11
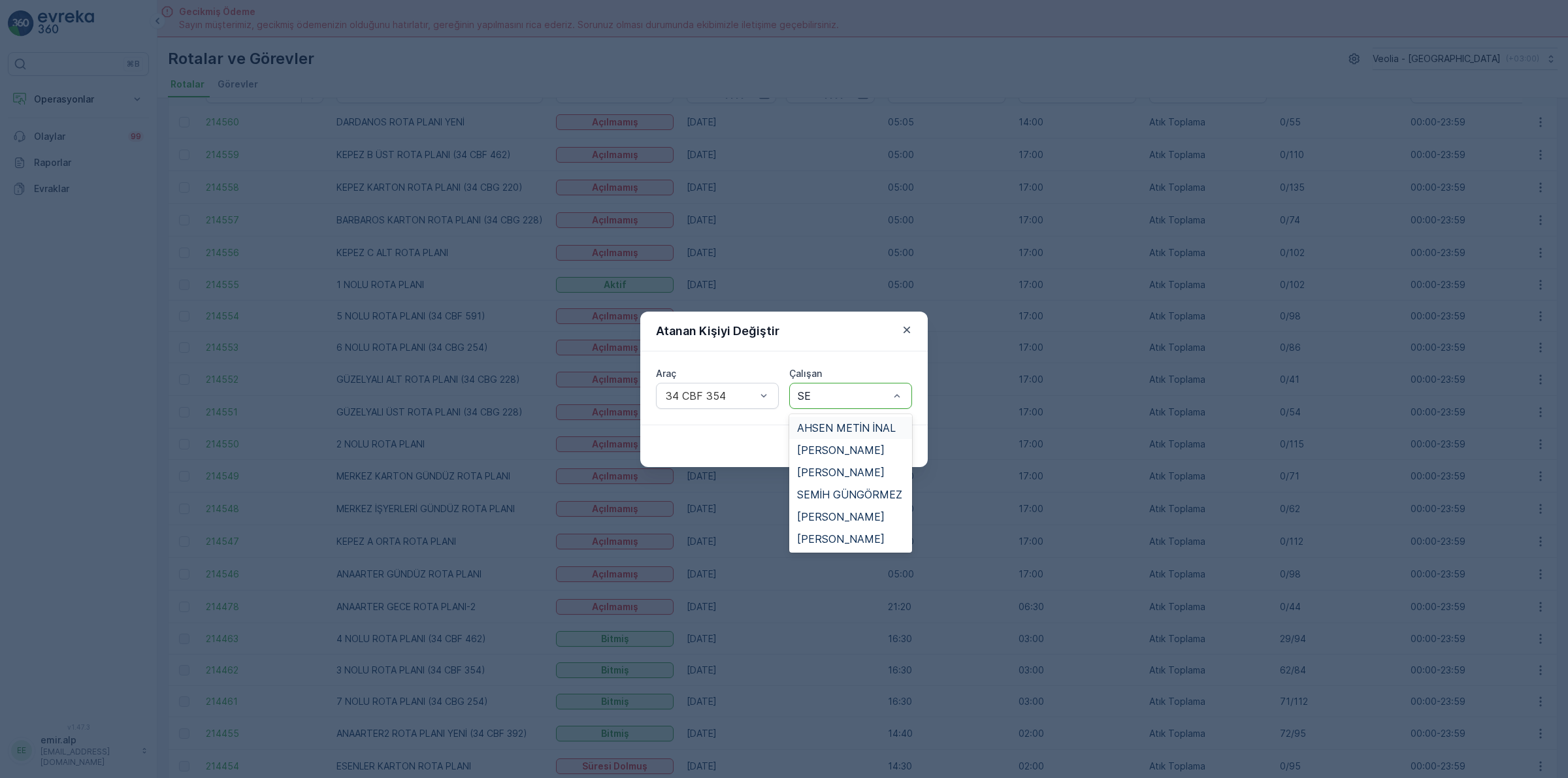
type input "SEM"
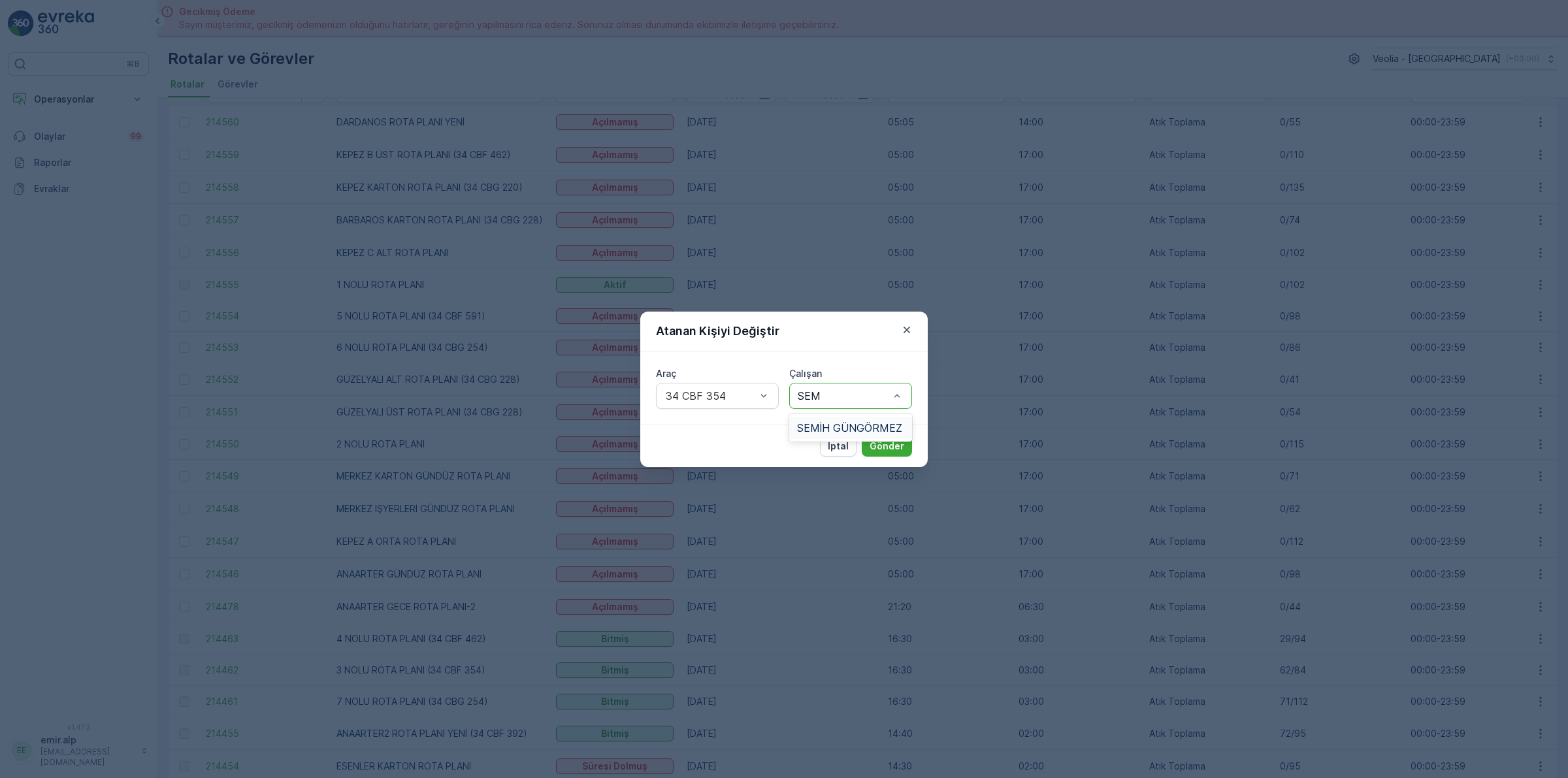
click at [858, 426] on span "SEMİH GÜNGÖRMEZ" at bounding box center [850, 428] width 106 height 11
click at [867, 448] on button "Gönder" at bounding box center [886, 446] width 50 height 21
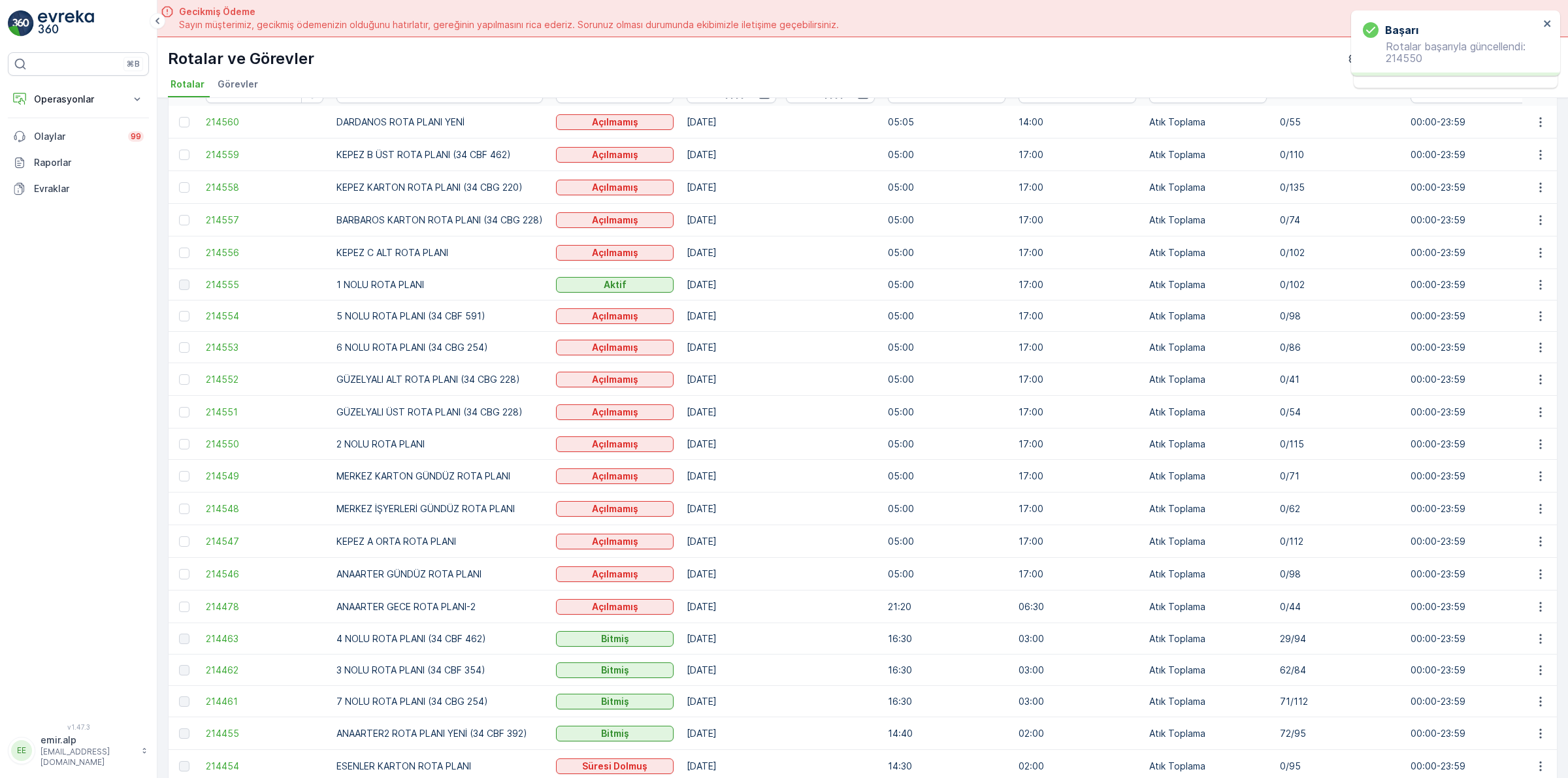
click at [1557, 475] on div "Rotalar Ekle Filtreleri temizle Dışa aktar ID Rota İsmi Durum Seç Tarih - Başla…" at bounding box center [863, 456] width 1411 height 718
click at [1534, 478] on icon "button" at bounding box center [1541, 476] width 13 height 13
click at [1548, 545] on span "Atanan Kişiyi Değiştir" at bounding box center [1504, 552] width 91 height 13
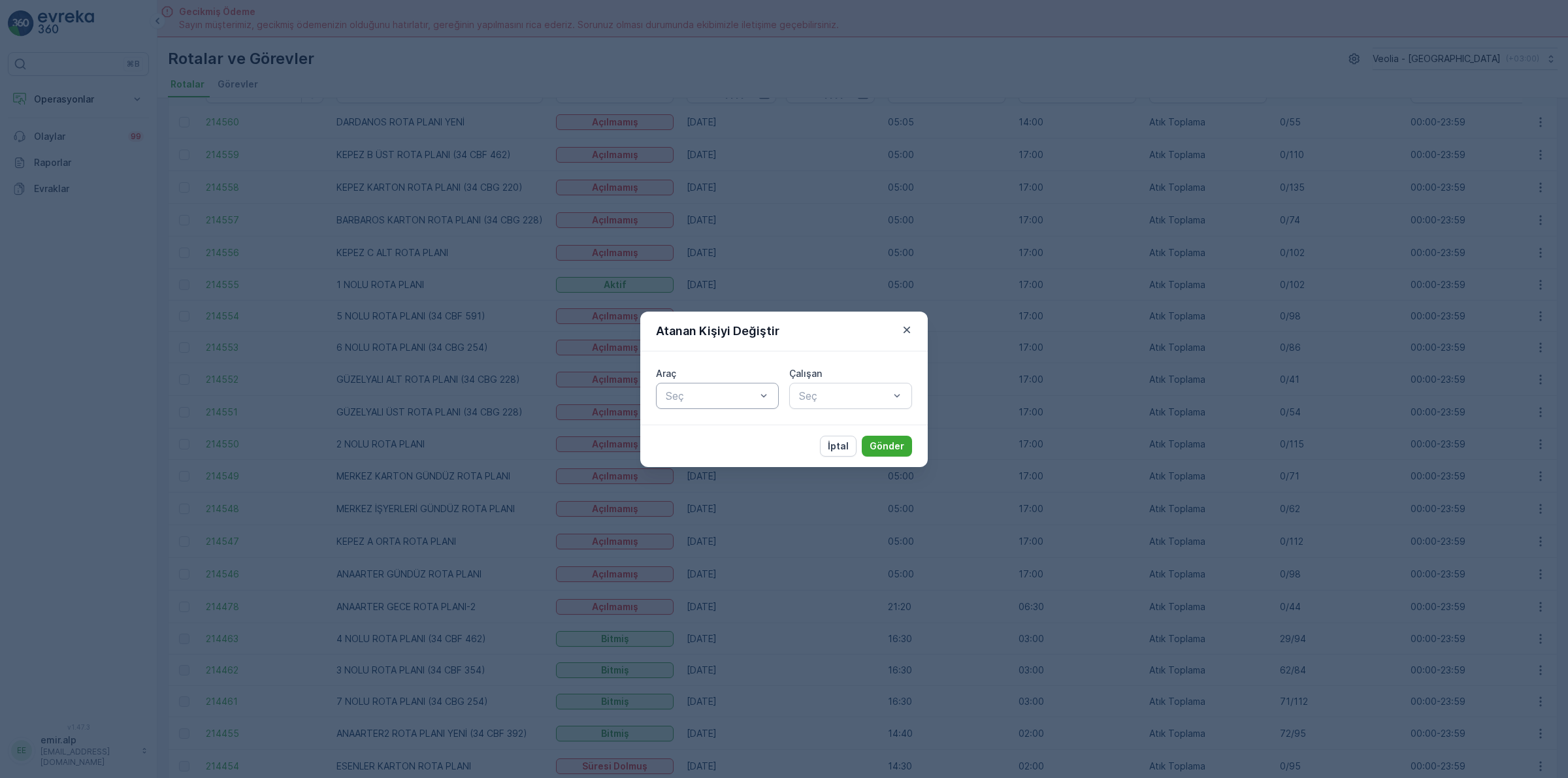
click at [668, 383] on div "Seç" at bounding box center [718, 396] width 123 height 26
type input "A"
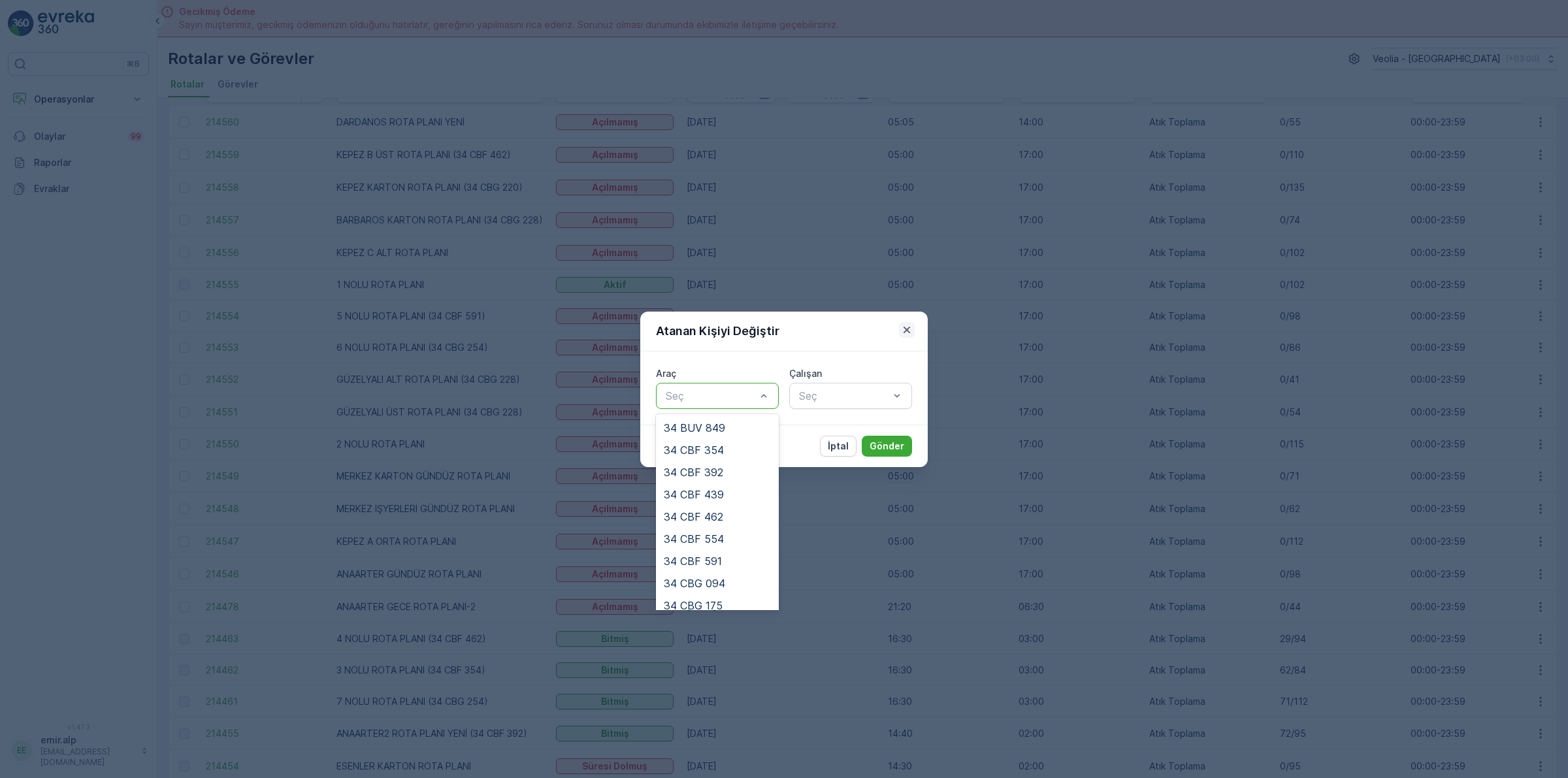
click at [905, 330] on icon "button" at bounding box center [907, 330] width 13 height 13
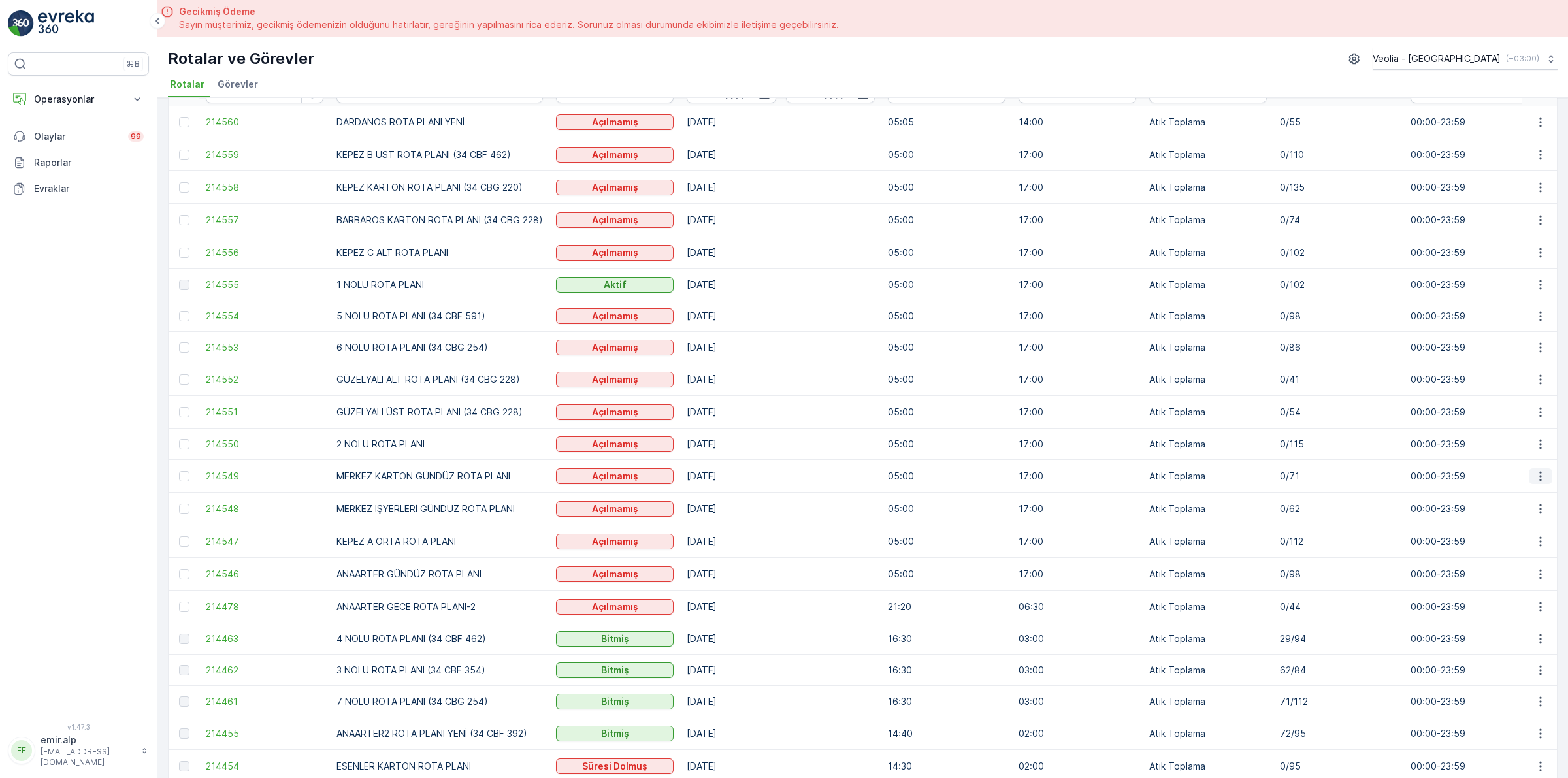
click at [1543, 475] on icon "button" at bounding box center [1541, 476] width 13 height 13
click at [1517, 545] on span "Atanan Kişiyi Değiştir" at bounding box center [1504, 552] width 91 height 13
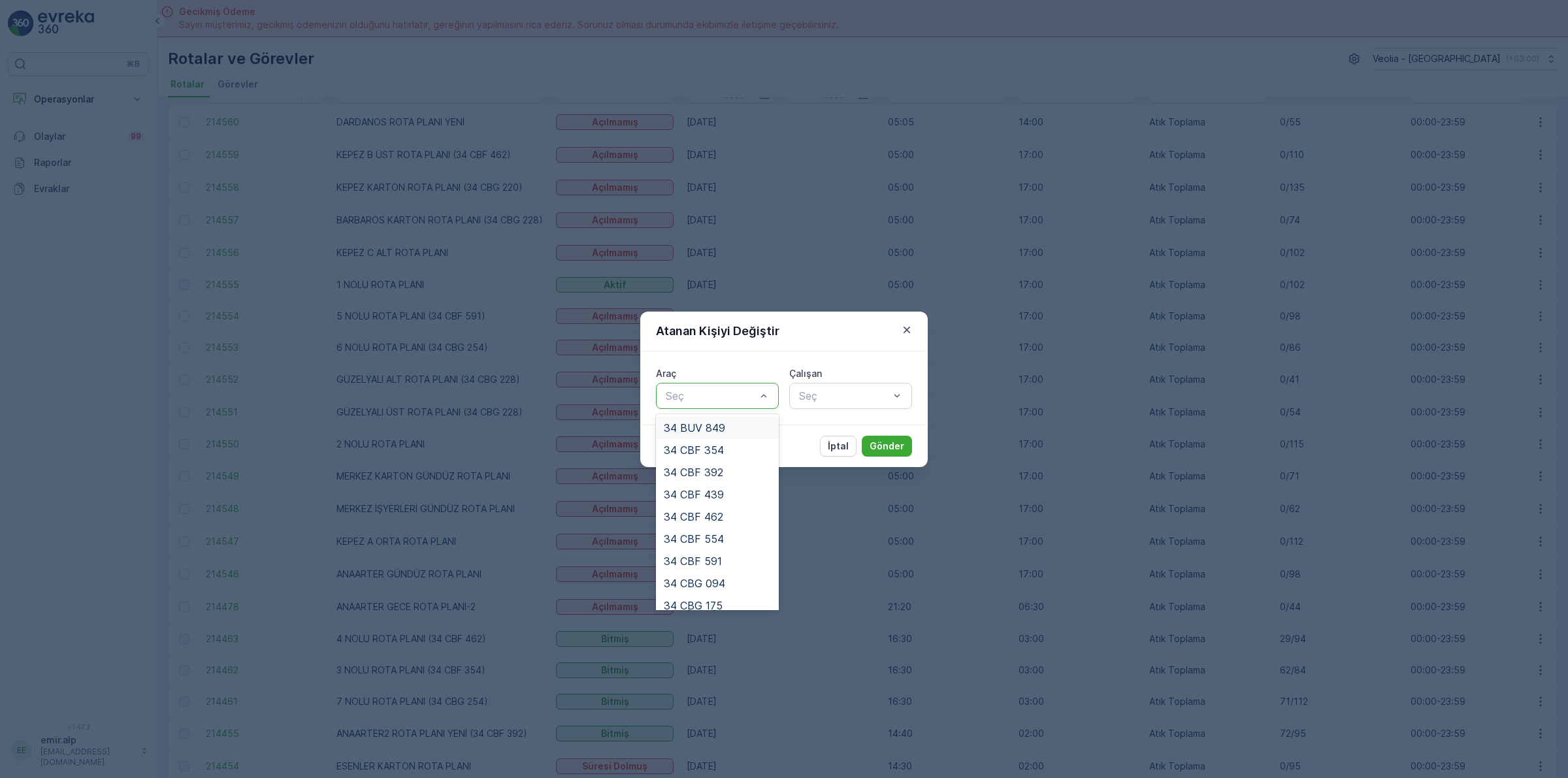
click at [739, 395] on div at bounding box center [711, 396] width 92 height 11
type input "31"
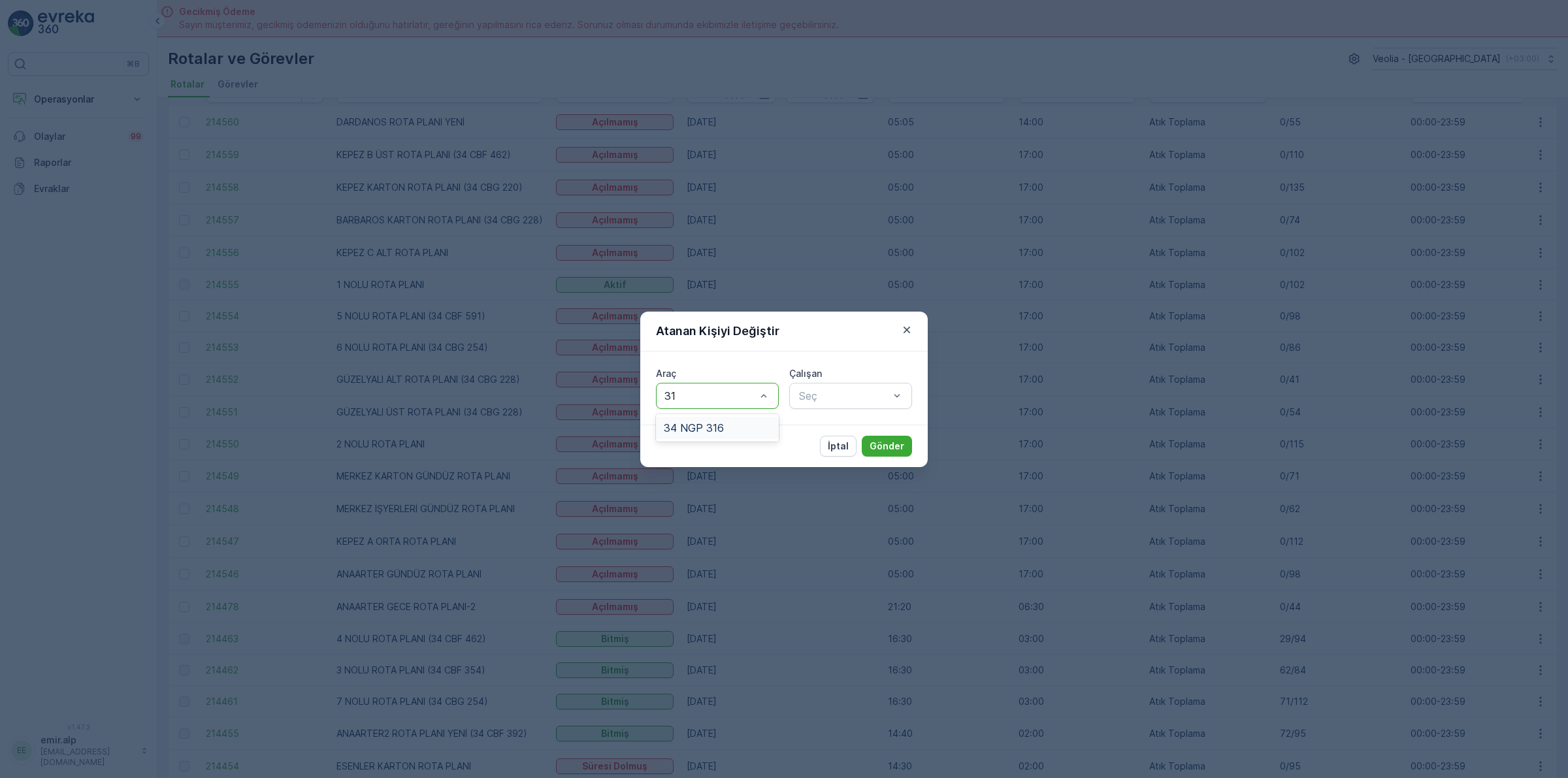
click at [737, 421] on div "34 NGP 316" at bounding box center [718, 428] width 123 height 23
click at [861, 401] on div at bounding box center [844, 396] width 92 height 11
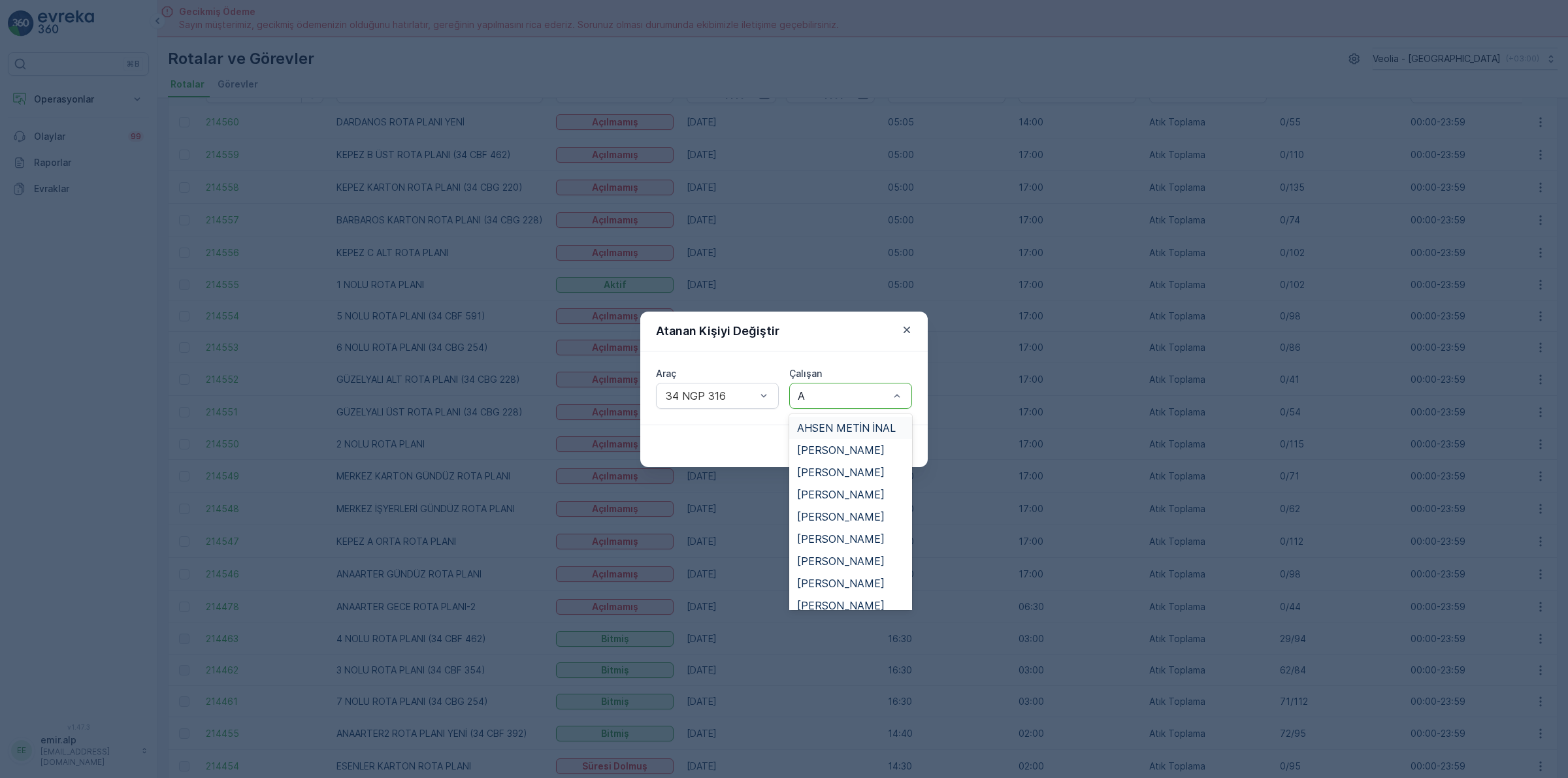
type input "AY"
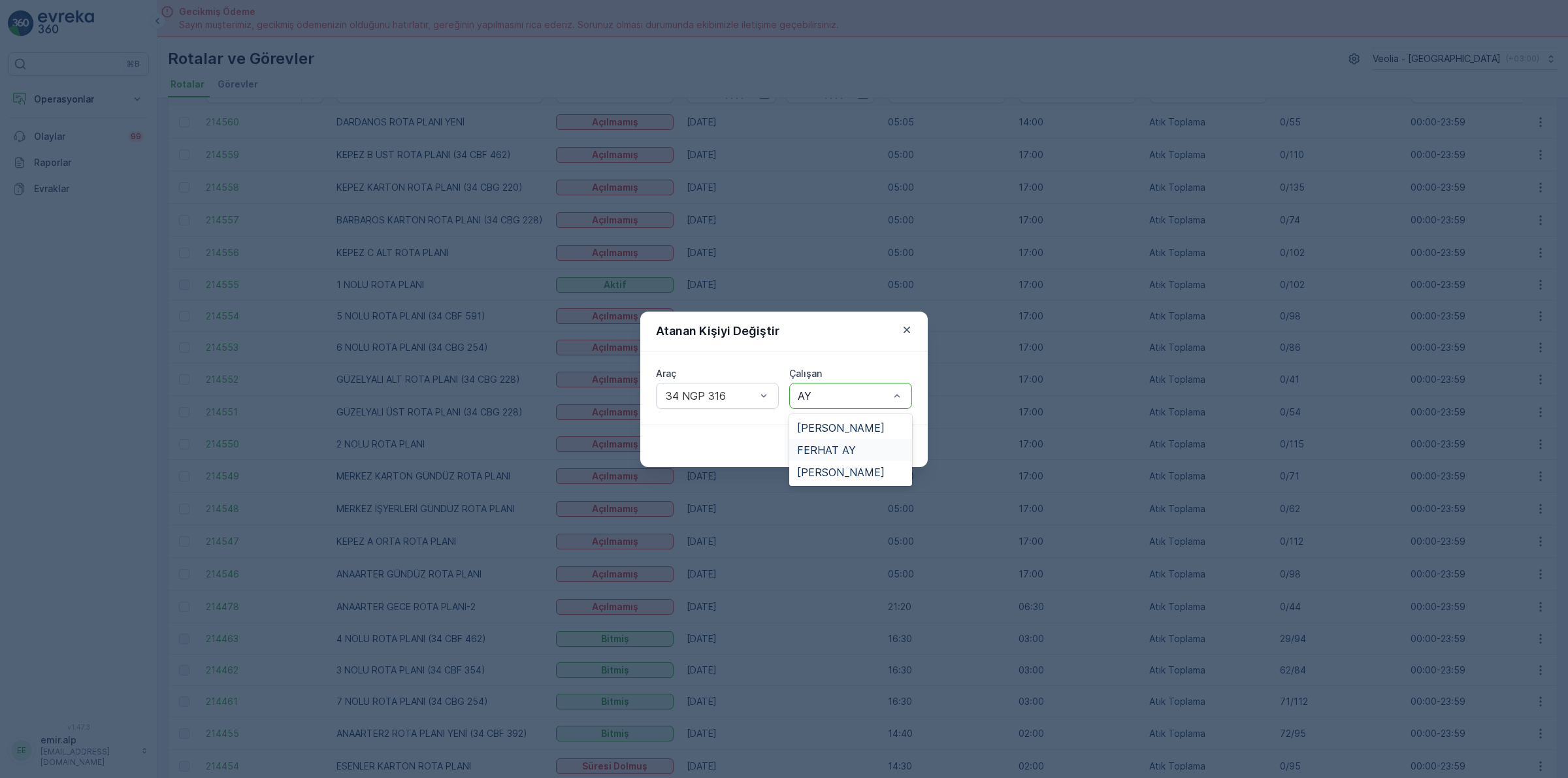
click at [861, 446] on div "FERHAT AY" at bounding box center [850, 450] width 107 height 11
click at [867, 399] on div at bounding box center [844, 396] width 92 height 11
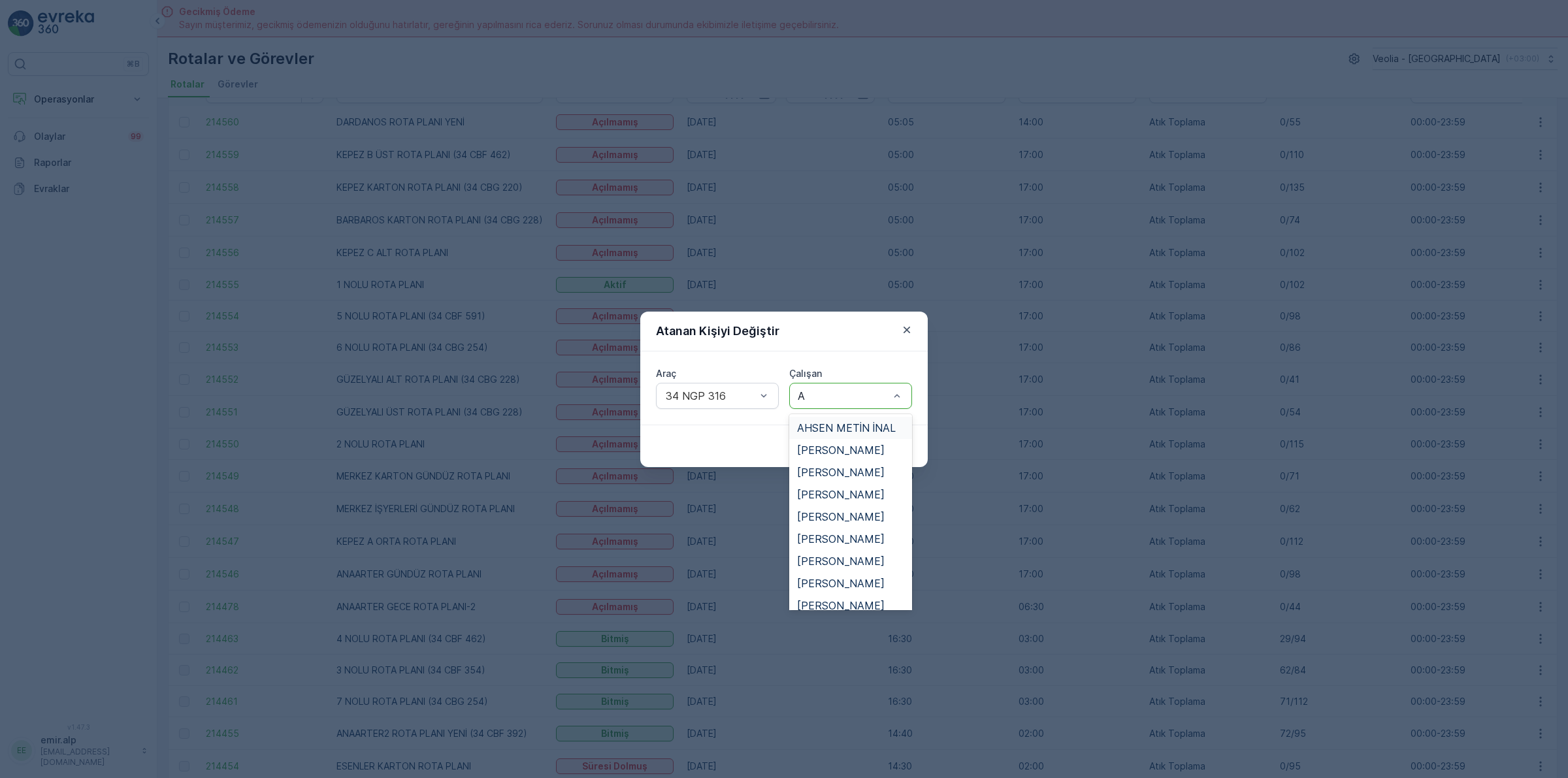
type input "AY"
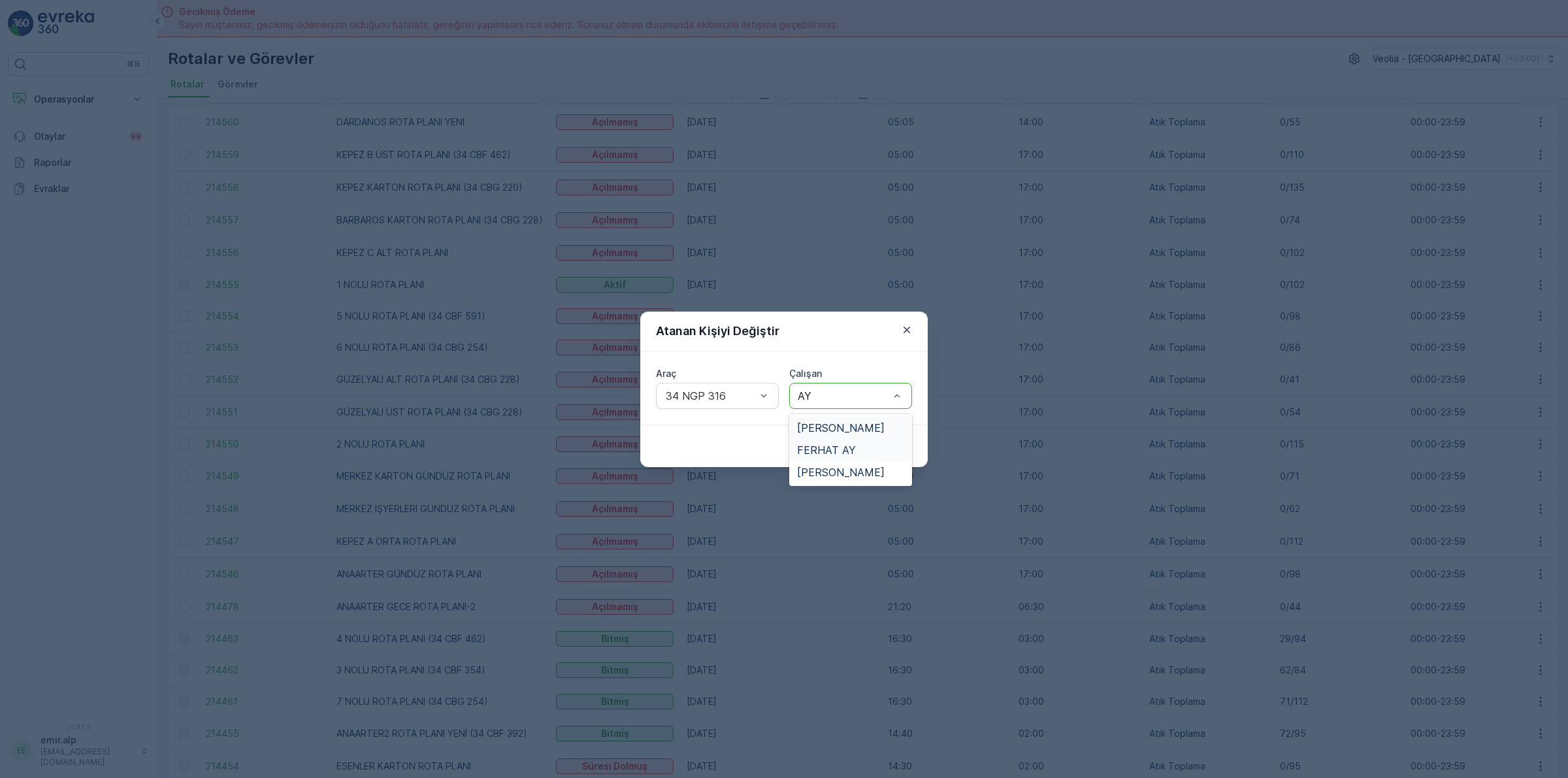
click at [865, 420] on div "AYDIN AY" at bounding box center [850, 428] width 123 height 23
click at [876, 443] on p "Gönder" at bounding box center [886, 446] width 35 height 13
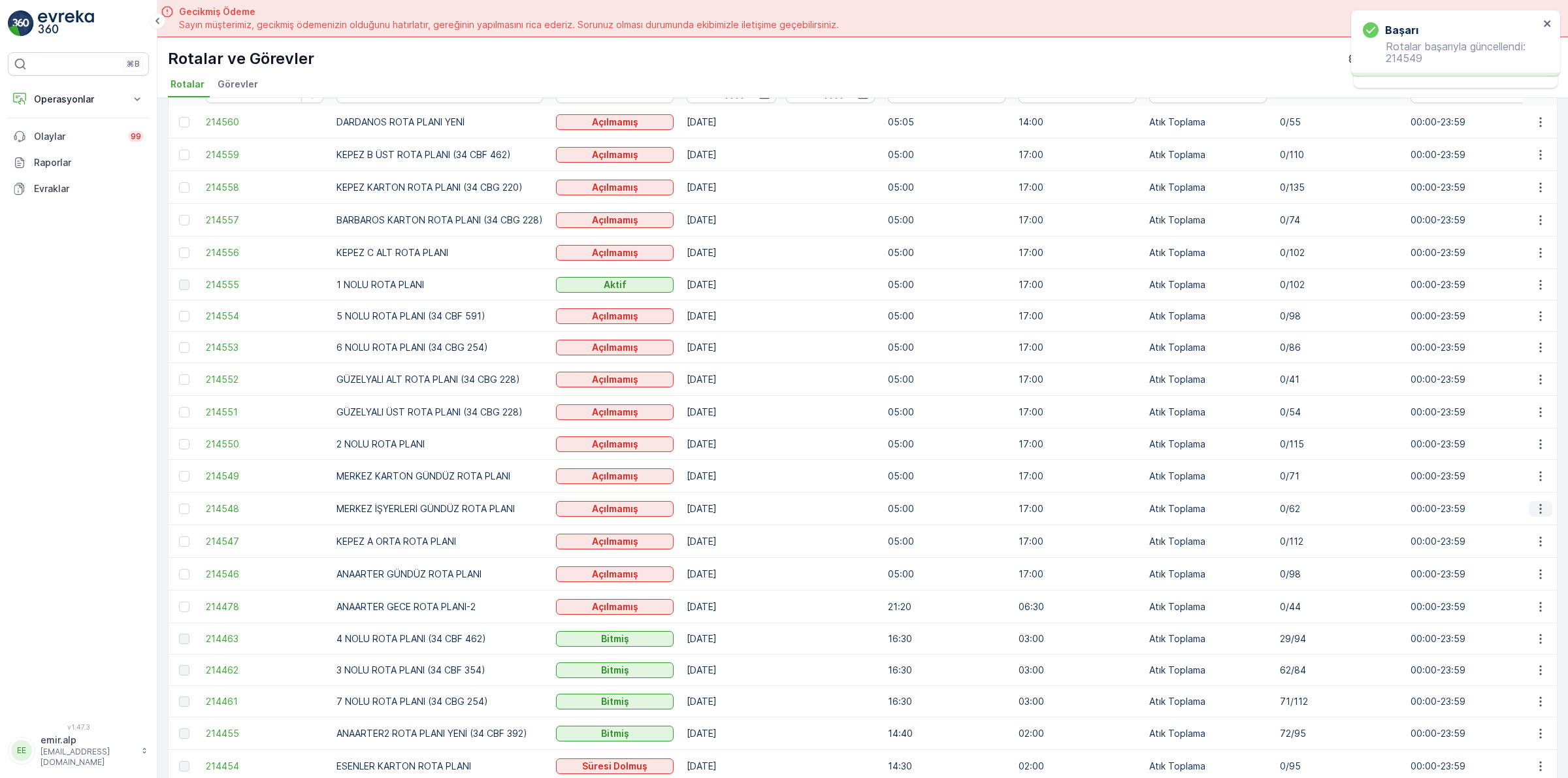
click at [1542, 508] on icon "button" at bounding box center [1541, 509] width 13 height 13
click at [1543, 578] on span "Atanan Kişiyi Değiştir" at bounding box center [1504, 585] width 91 height 13
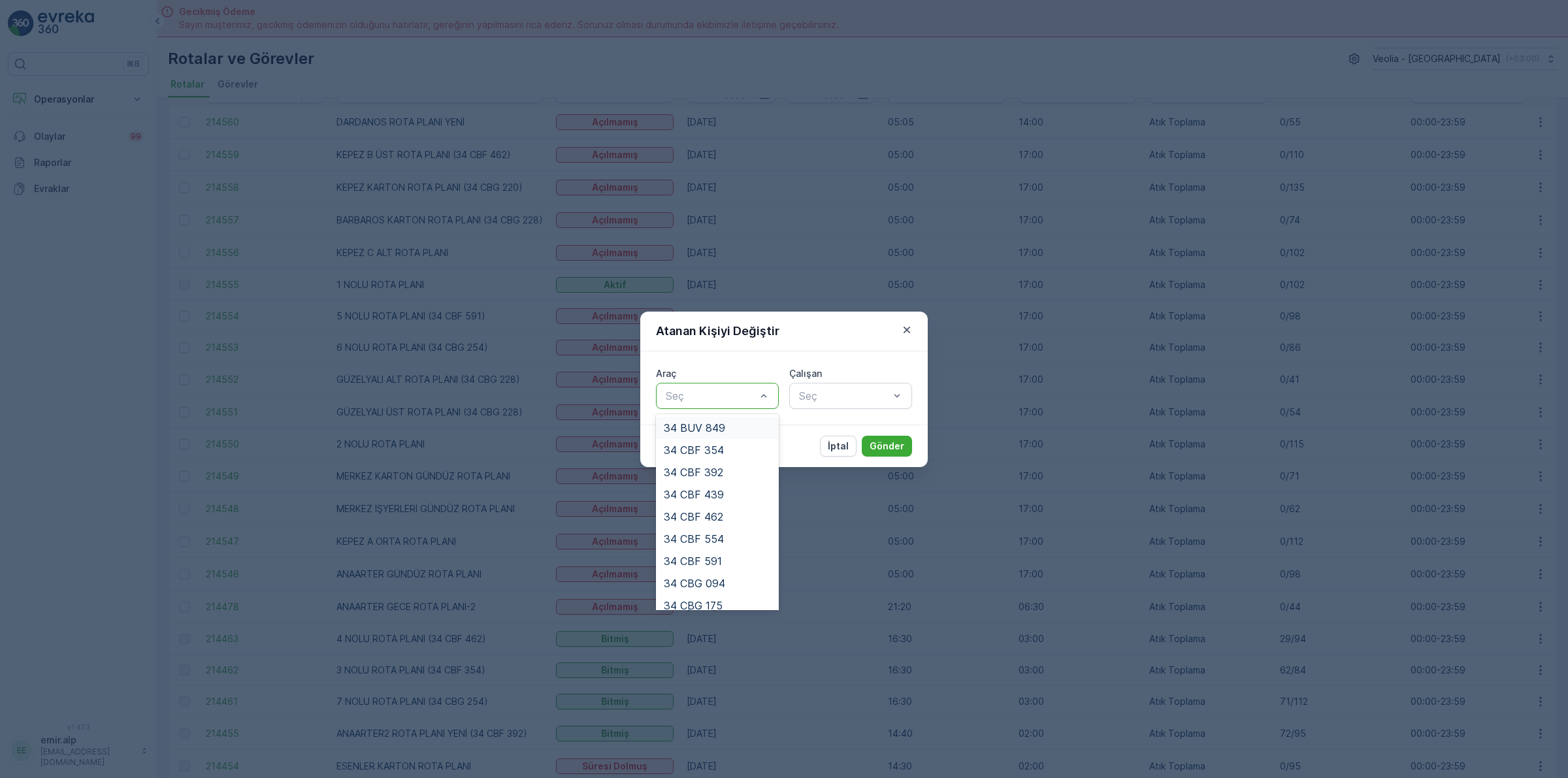
click at [703, 383] on div "Seç" at bounding box center [718, 396] width 123 height 26
type input "24"
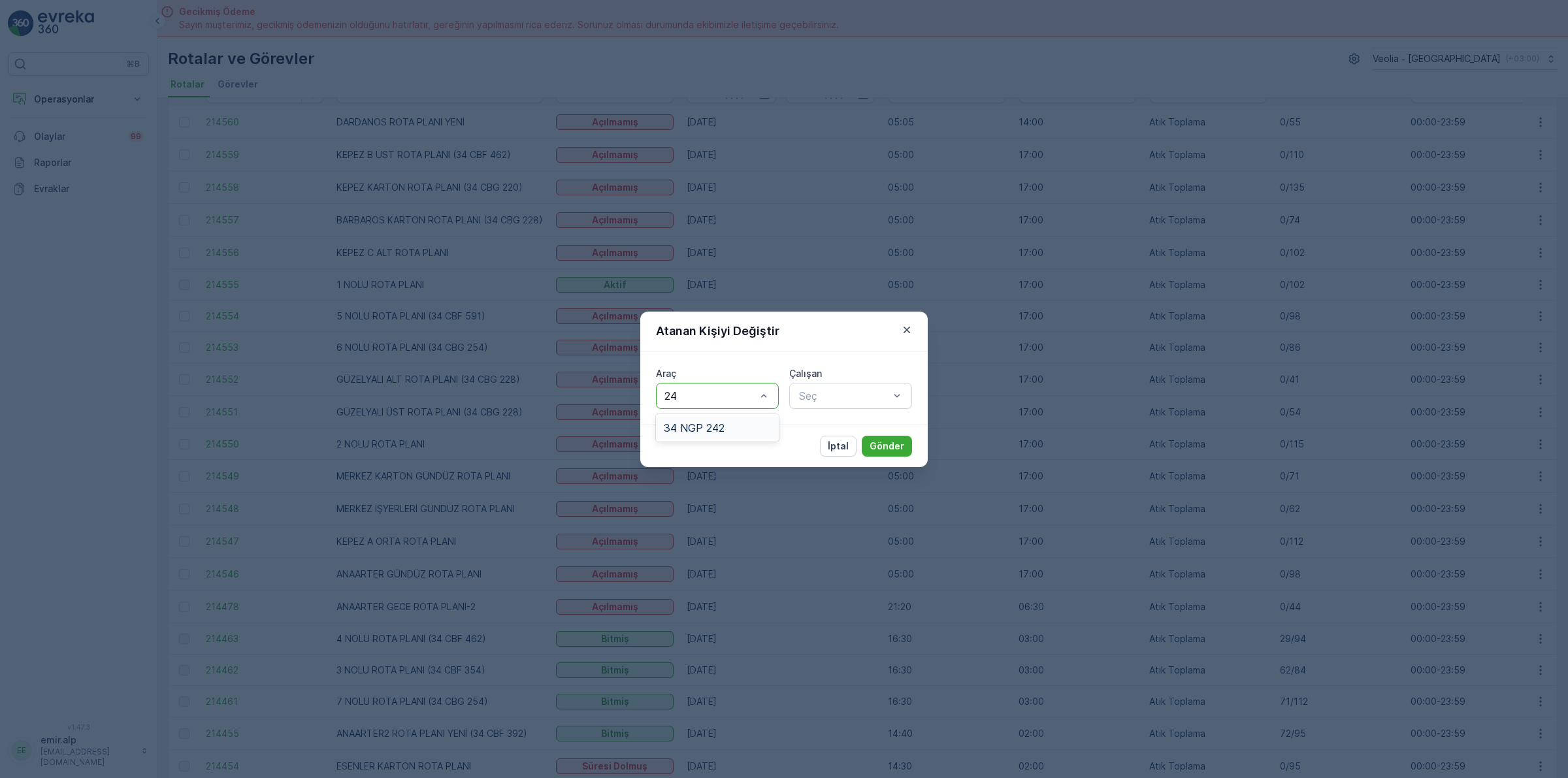
click at [702, 429] on span "34 NGP 242" at bounding box center [694, 428] width 60 height 11
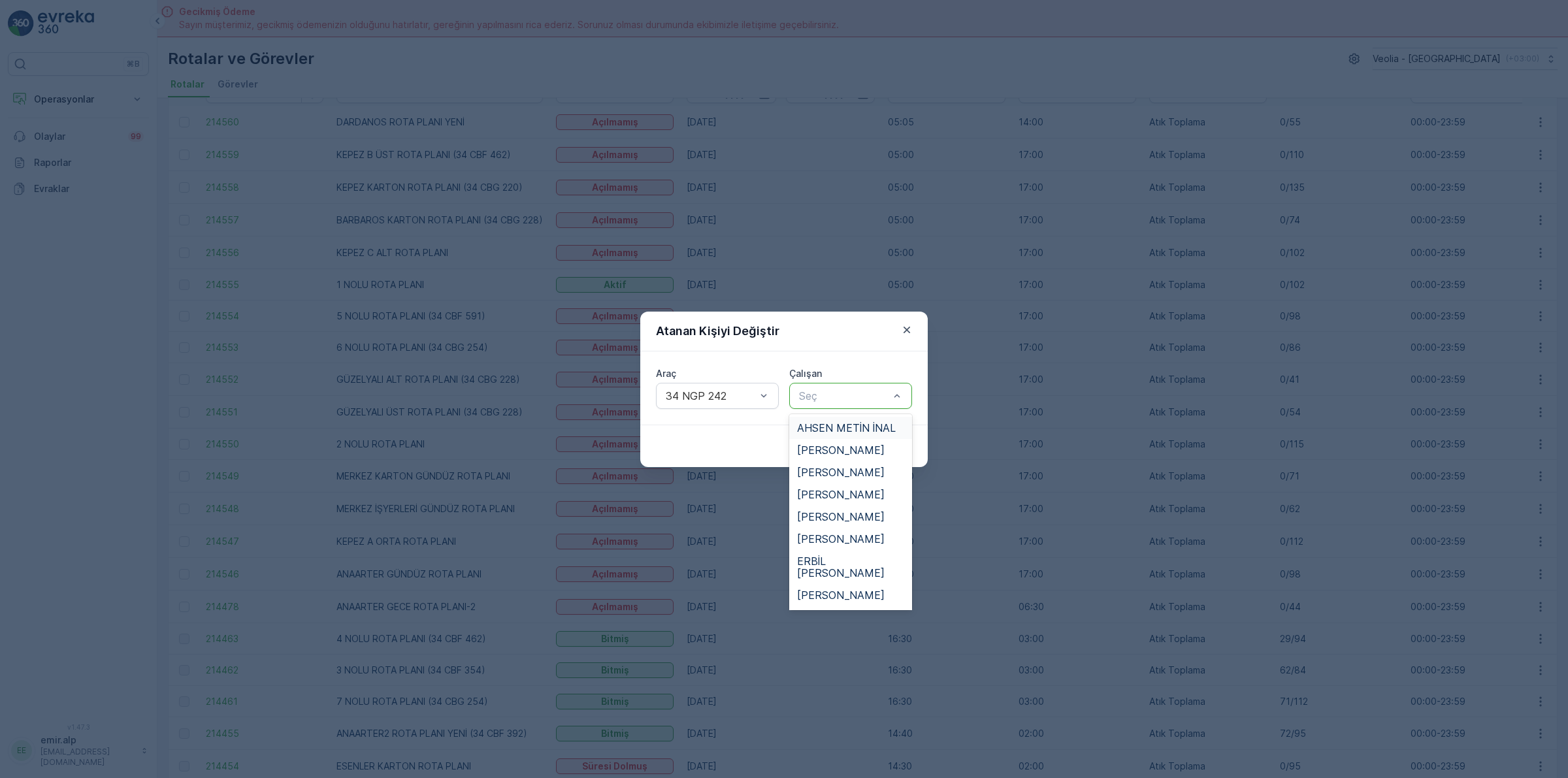
click at [831, 399] on div at bounding box center [844, 396] width 92 height 11
type input "M"
type input "SER"
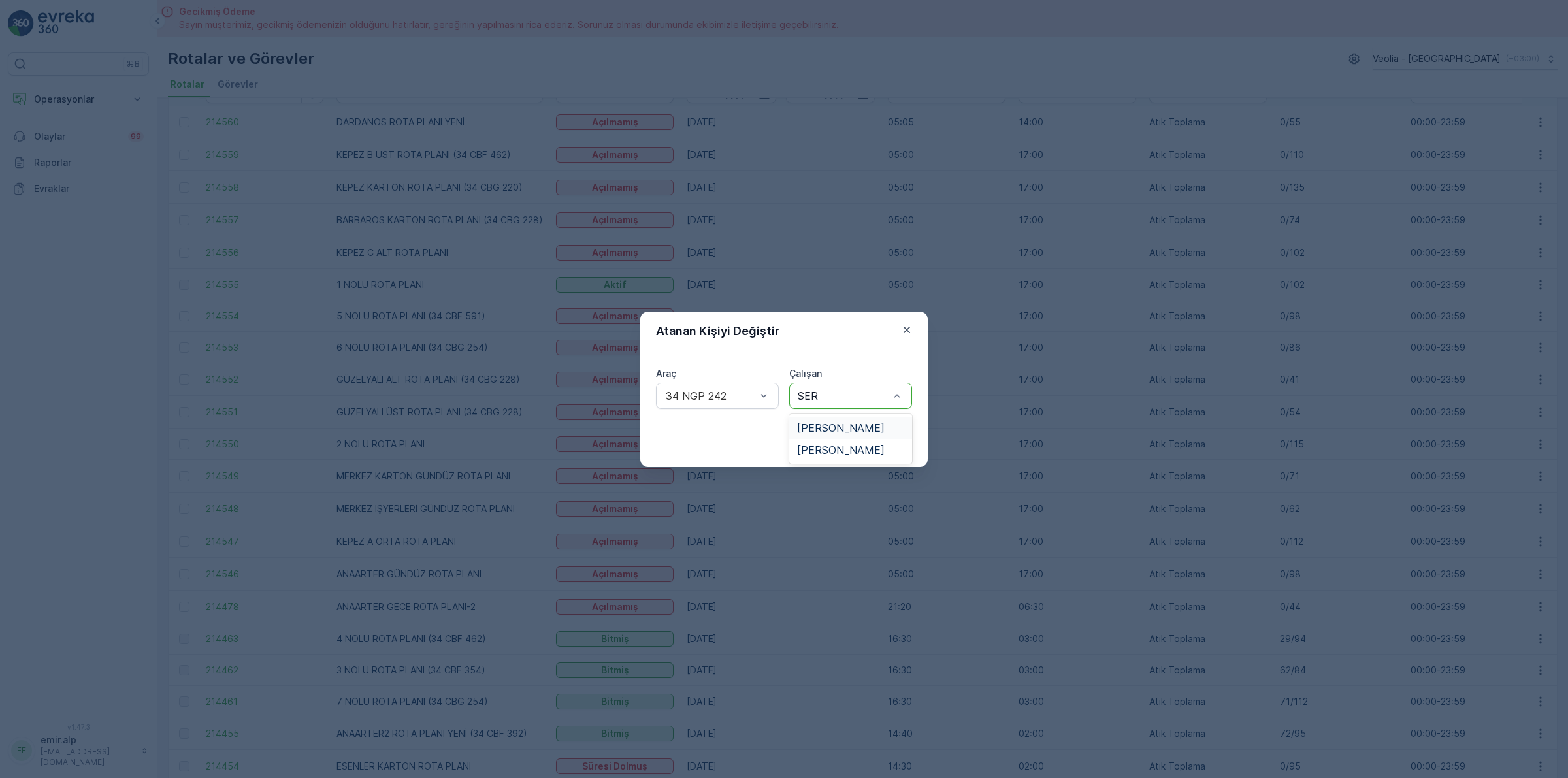
click at [846, 419] on div "SERHAT KOYUNCU" at bounding box center [850, 428] width 123 height 23
click at [901, 446] on p "Gönder" at bounding box center [886, 446] width 35 height 13
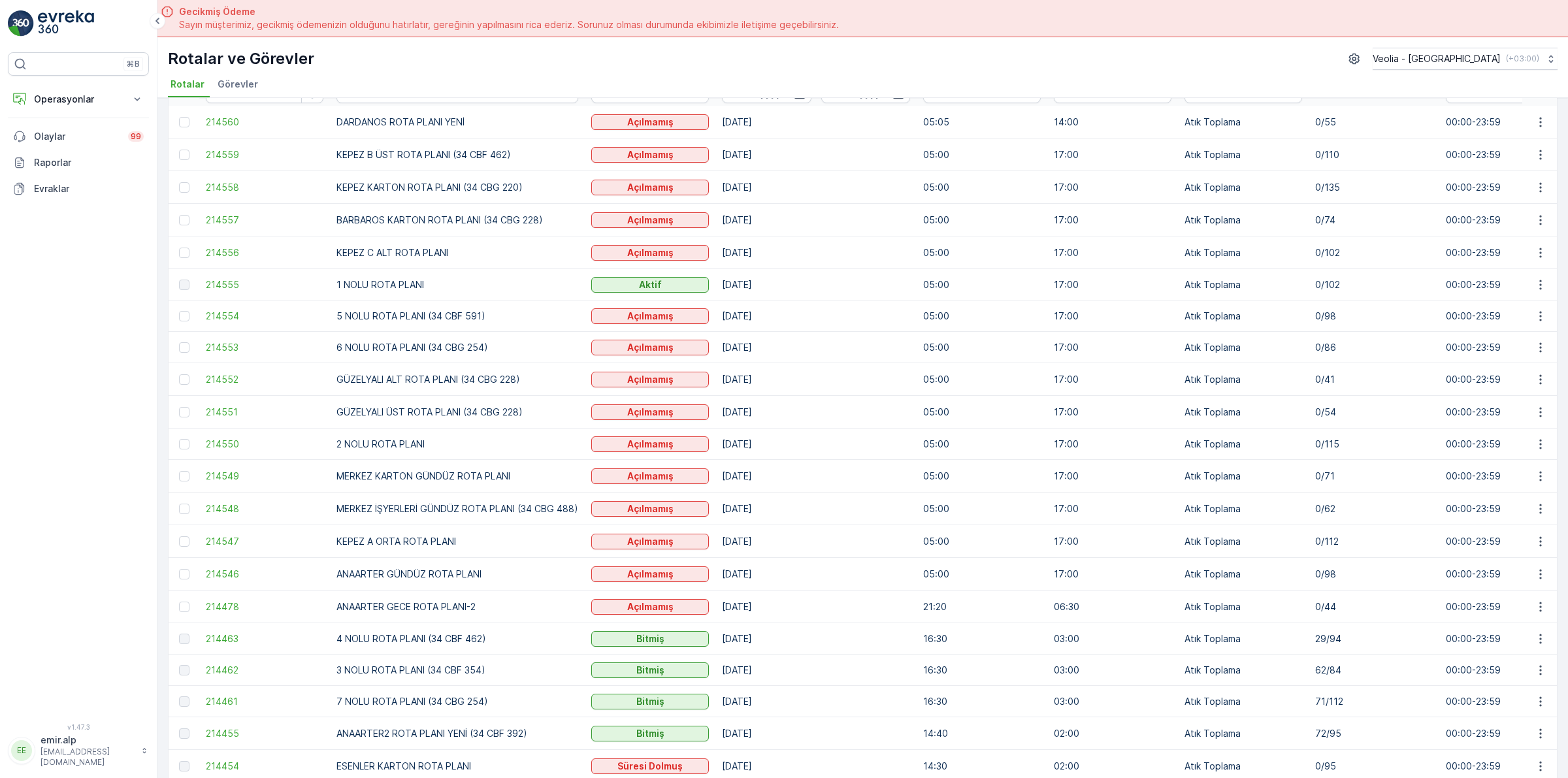
click at [1557, 539] on div "Rotalar Ekle Filtreleri temizle Dışa aktar ID Rota İsmi Durum Seç Tarih - Başla…" at bounding box center [863, 456] width 1411 height 718
click at [1534, 548] on icon "button" at bounding box center [1541, 542] width 13 height 13
click at [1533, 612] on span "Atanan Kişiyi Değiştir" at bounding box center [1504, 617] width 91 height 13
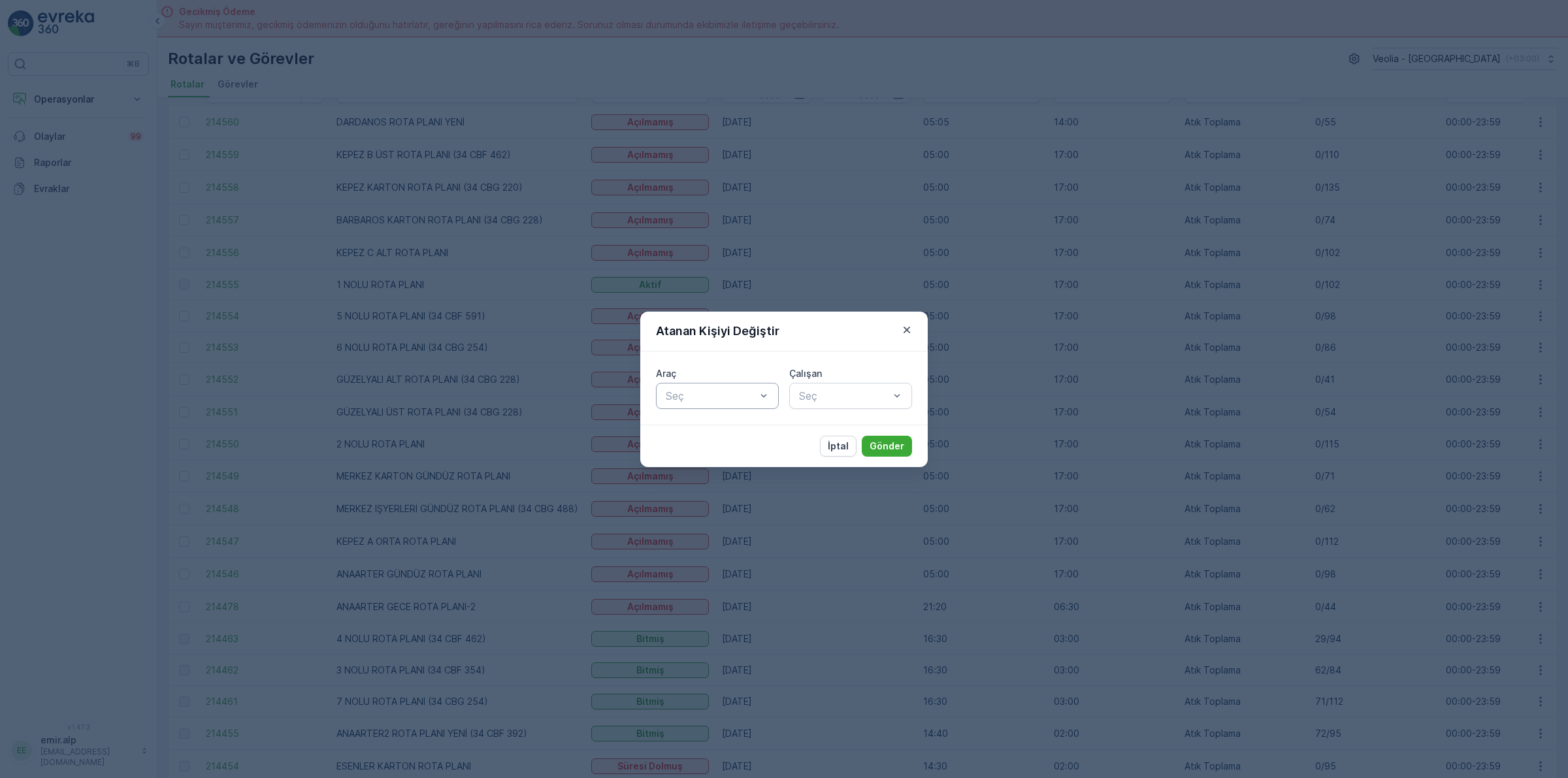
click at [713, 384] on div "Seç" at bounding box center [718, 396] width 123 height 26
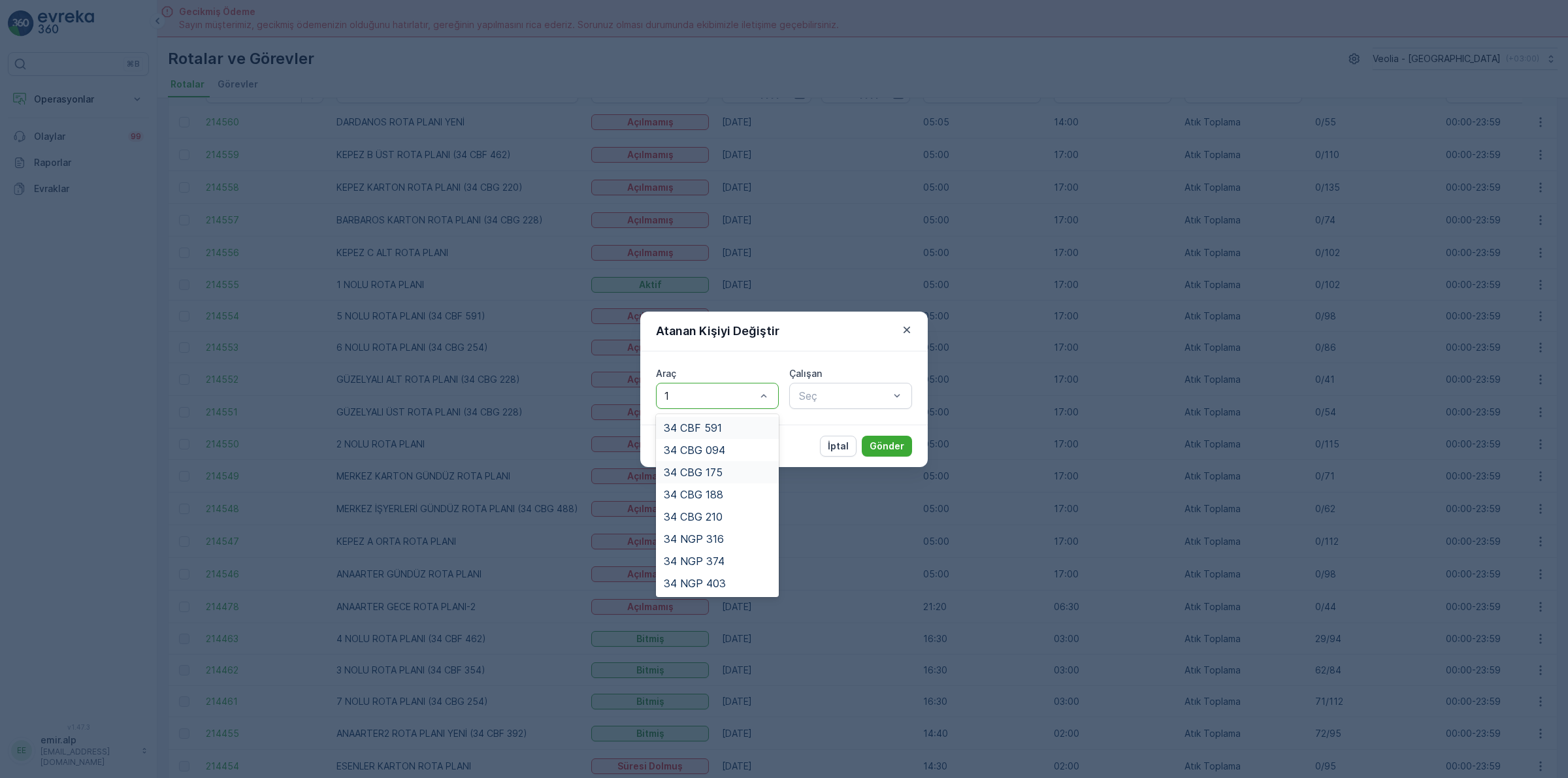
type input "17"
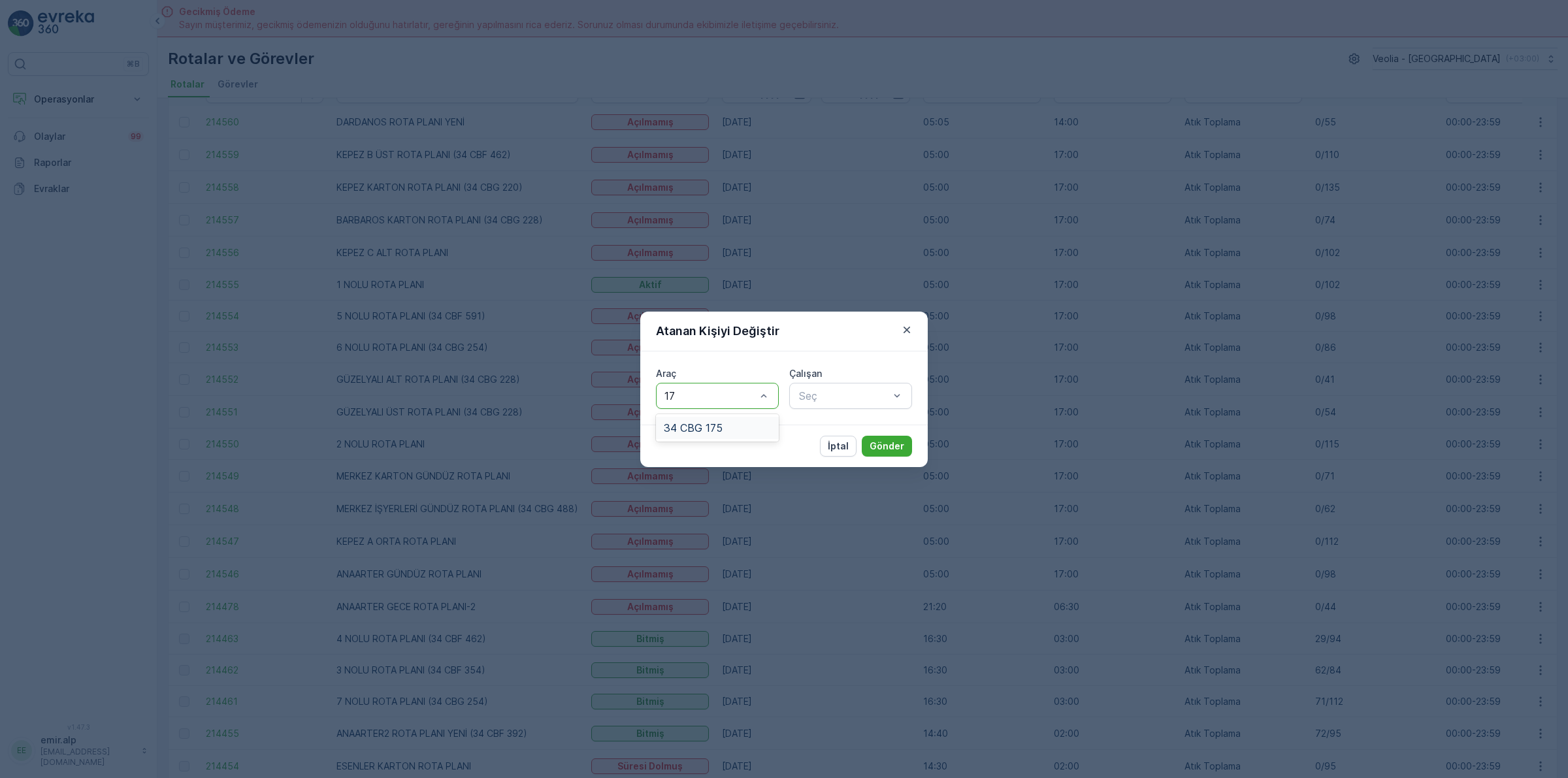
drag, startPoint x: 701, startPoint y: 430, endPoint x: 713, endPoint y: 429, distance: 12.0
click at [702, 430] on span "34 CBG 175" at bounding box center [693, 428] width 58 height 11
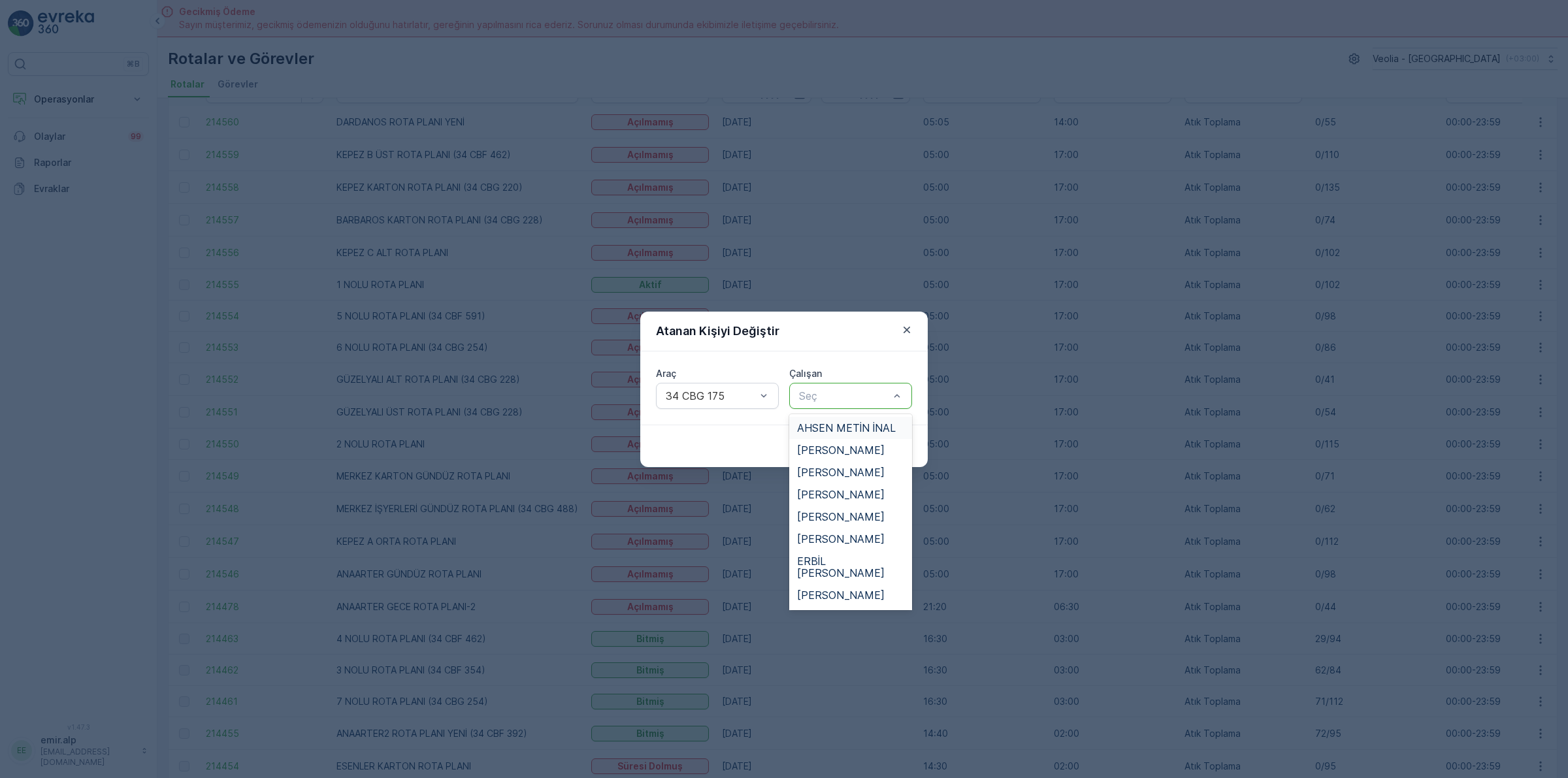
click at [841, 397] on div at bounding box center [844, 396] width 92 height 11
click at [844, 499] on span "BÜLENT AKSOY" at bounding box center [840, 494] width 88 height 11
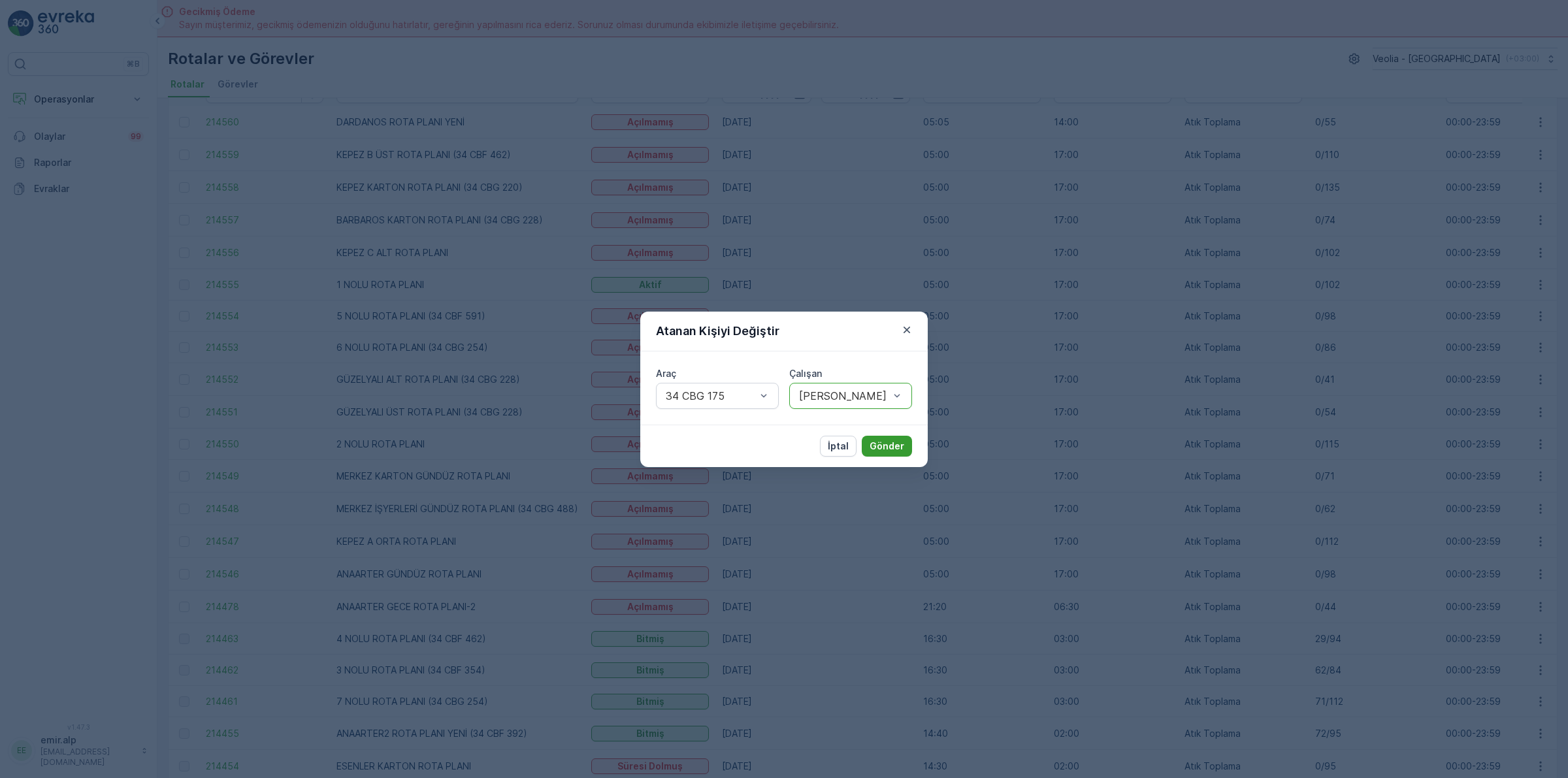
click at [886, 441] on p "Gönder" at bounding box center [886, 446] width 35 height 13
